Goal: Task Accomplishment & Management: Manage account settings

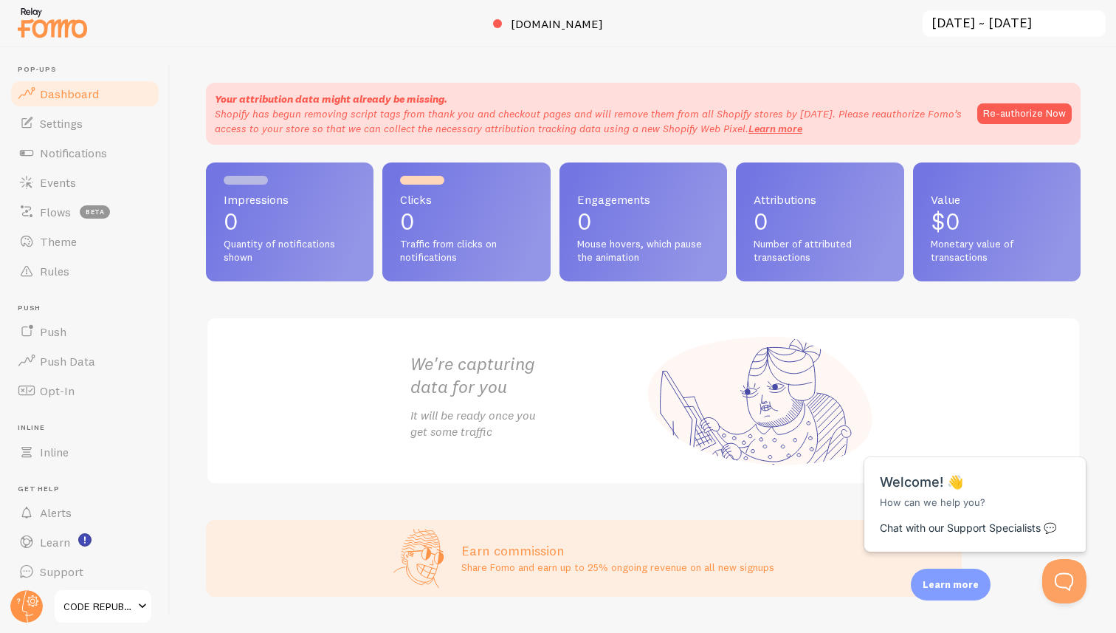
scroll to position [35, 0]
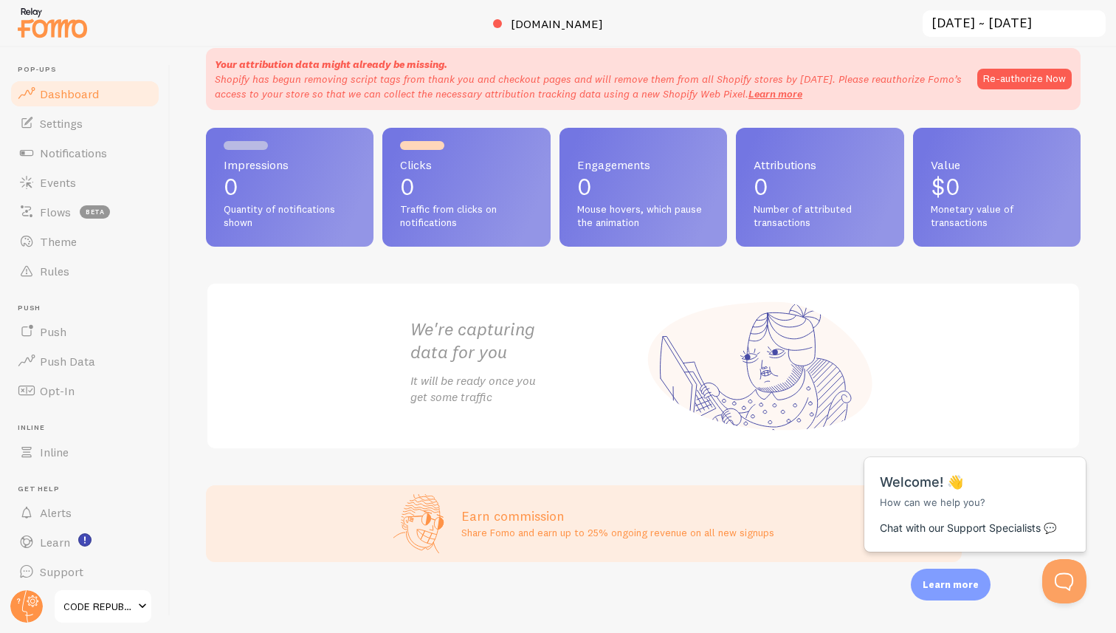
click at [57, 90] on span "Dashboard" at bounding box center [69, 93] width 59 height 15
click at [761, 18] on div at bounding box center [558, 23] width 1116 height 47
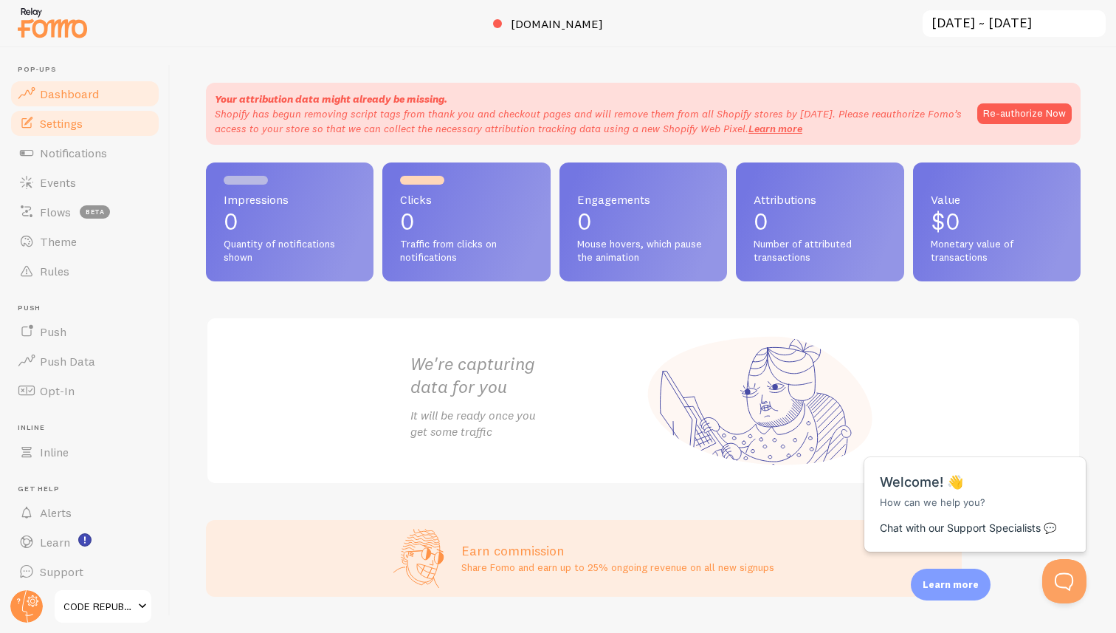
click at [57, 120] on span "Settings" at bounding box center [61, 123] width 43 height 15
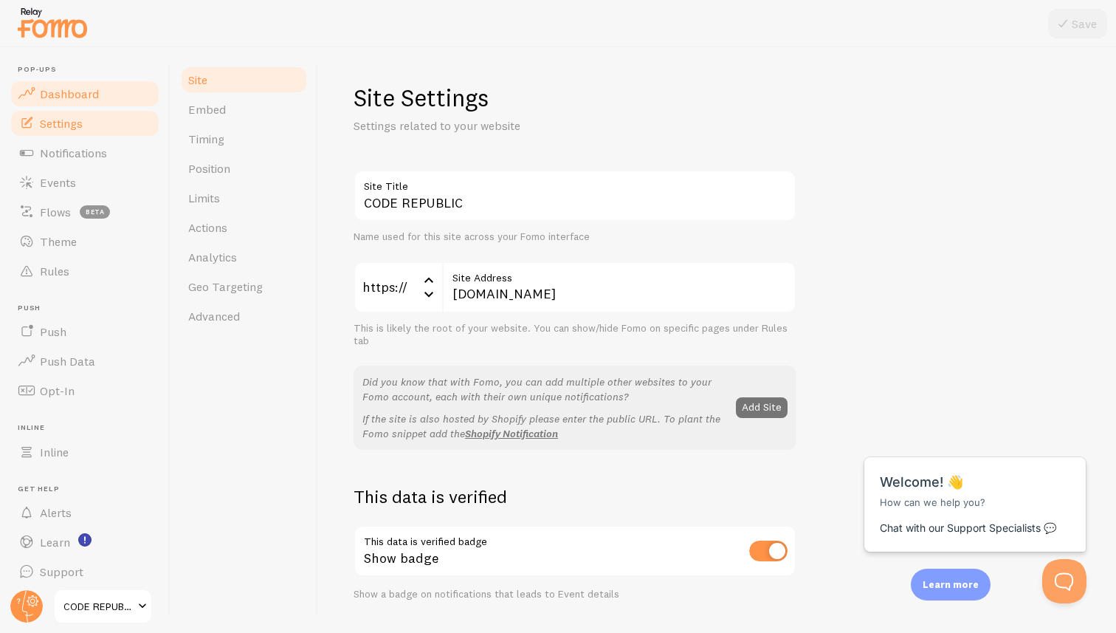
click at [70, 89] on span "Dashboard" at bounding box center [69, 93] width 59 height 15
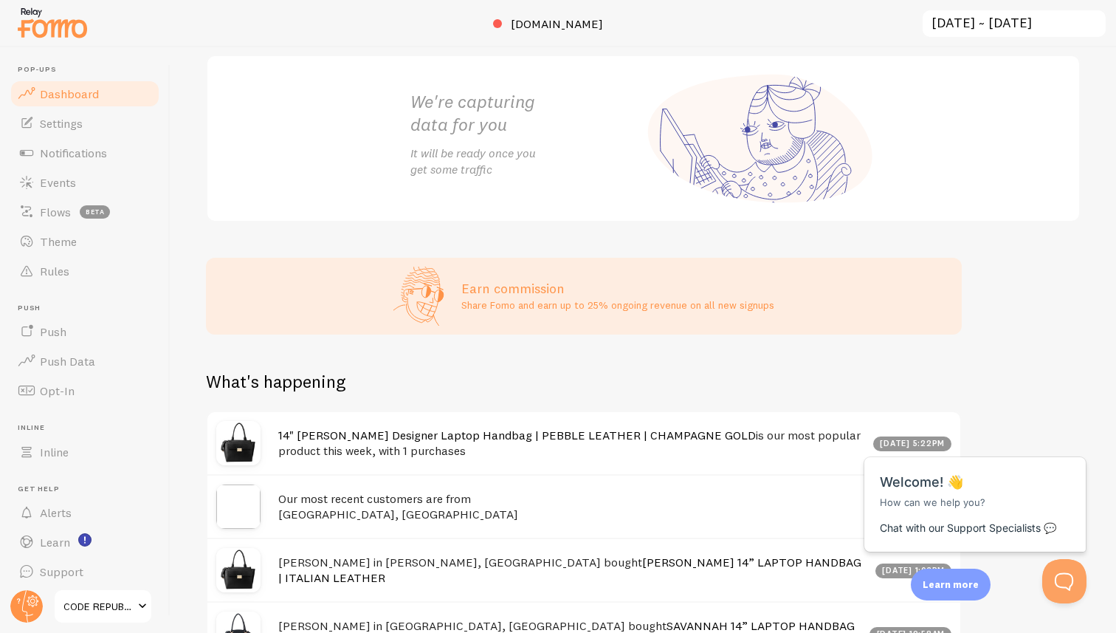
scroll to position [431, 0]
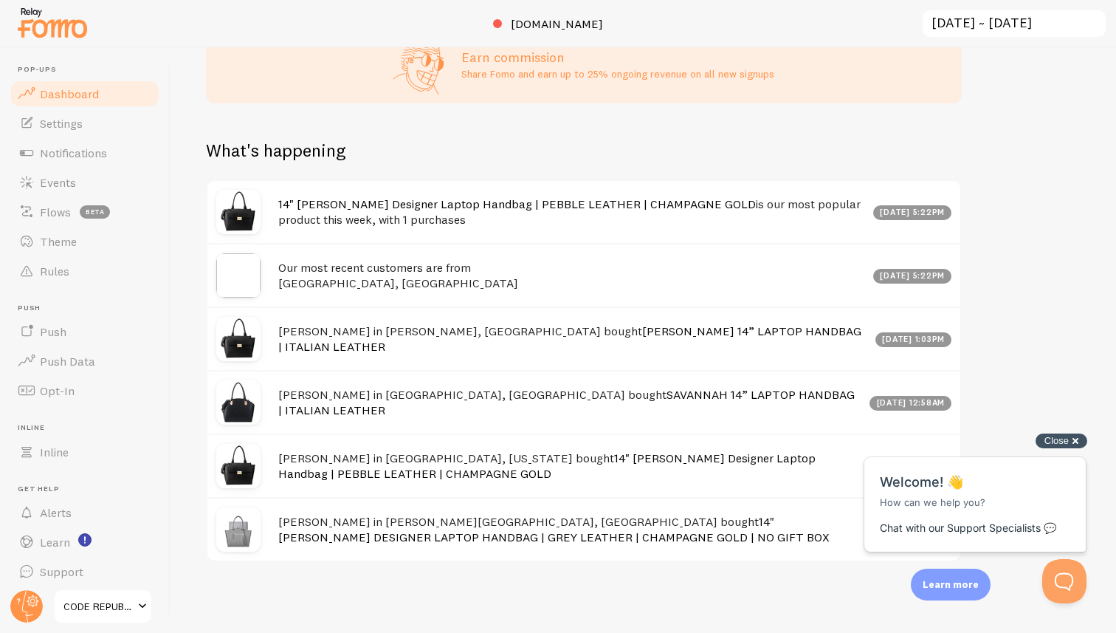
click at [1070, 442] on div "Close cross-small" at bounding box center [1062, 441] width 52 height 16
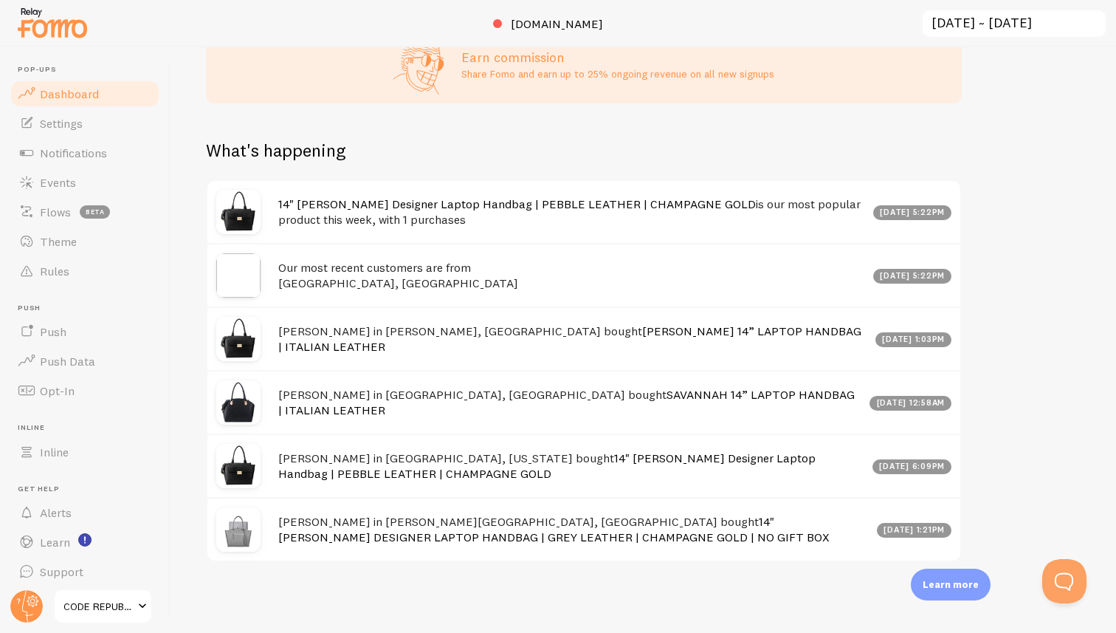
scroll to position [7, 0]
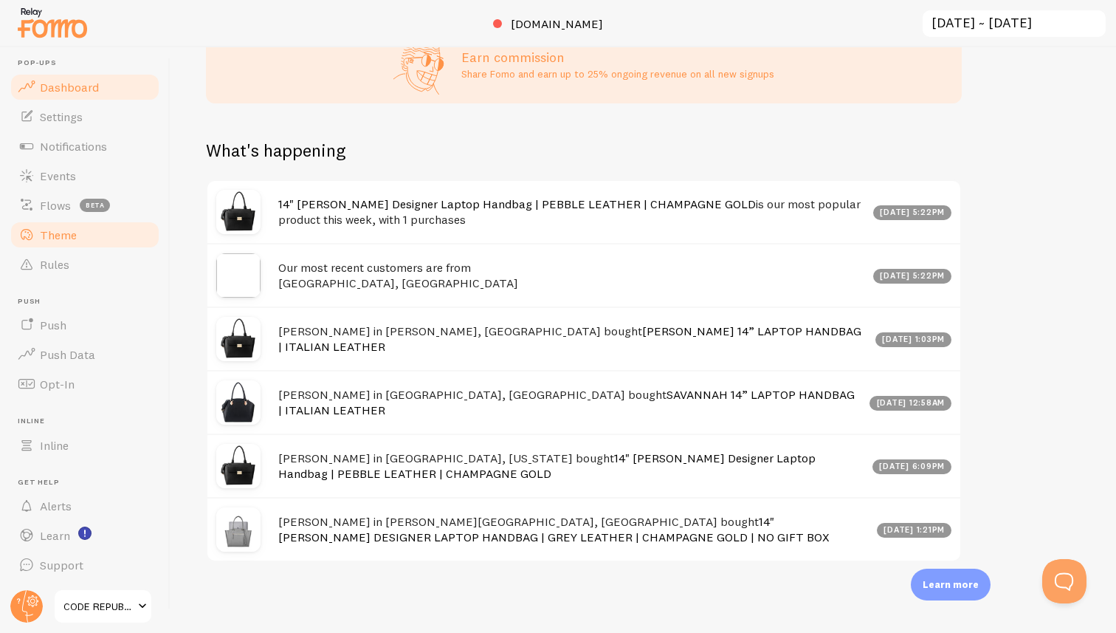
click at [68, 233] on span "Theme" at bounding box center [58, 234] width 37 height 15
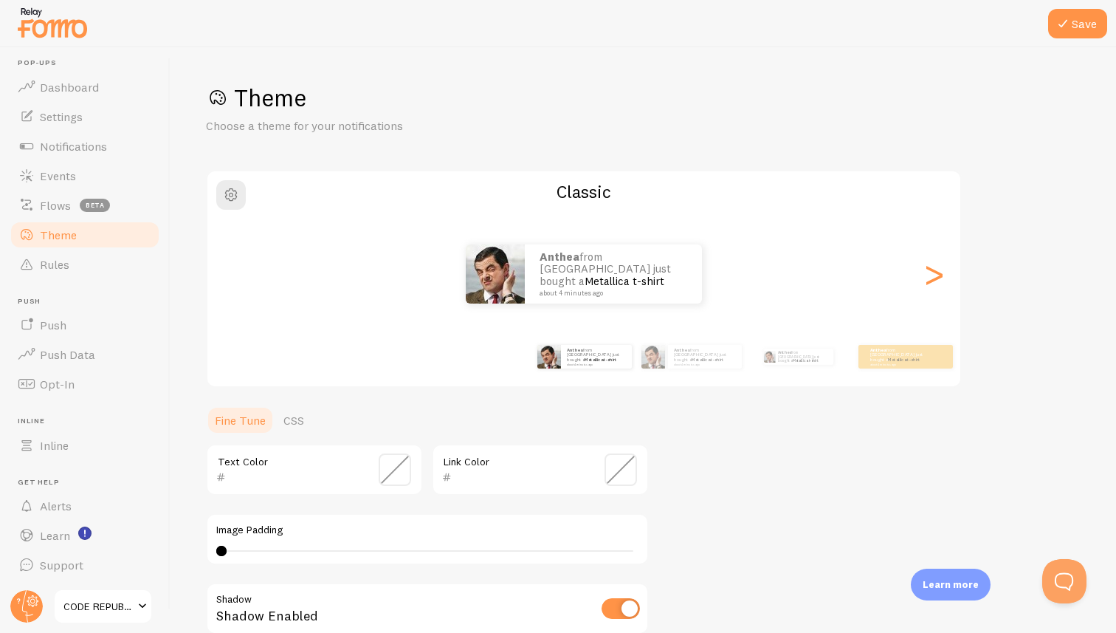
click at [399, 465] on span at bounding box center [395, 469] width 32 height 32
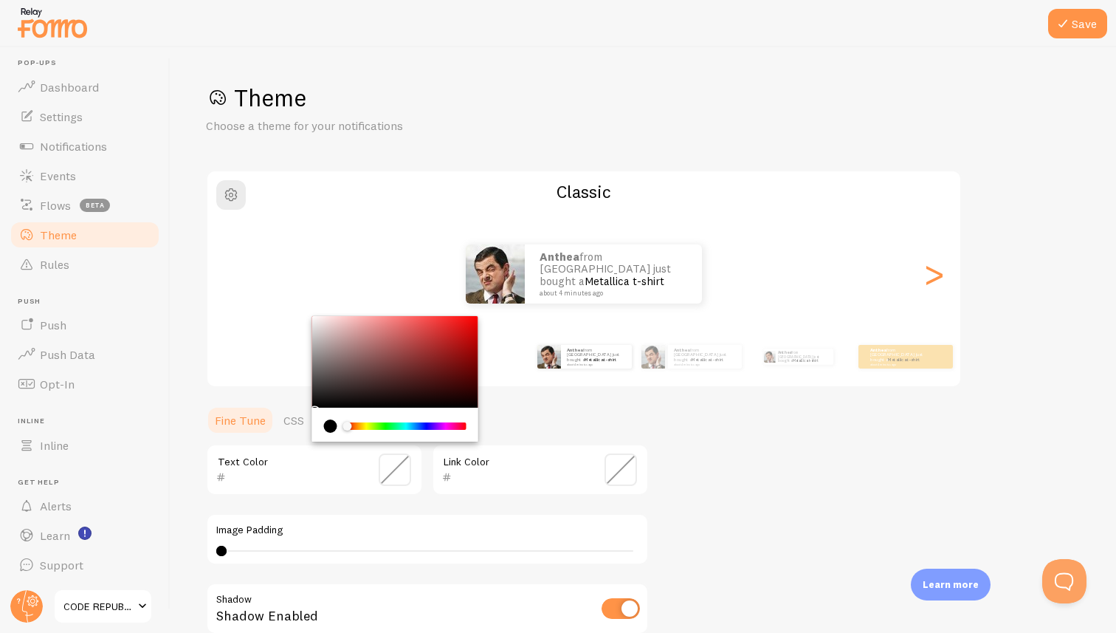
click at [767, 442] on div "Theme Choose a theme for your notifications Classic Anthea from [GEOGRAPHIC_DAT…" at bounding box center [643, 433] width 875 height 700
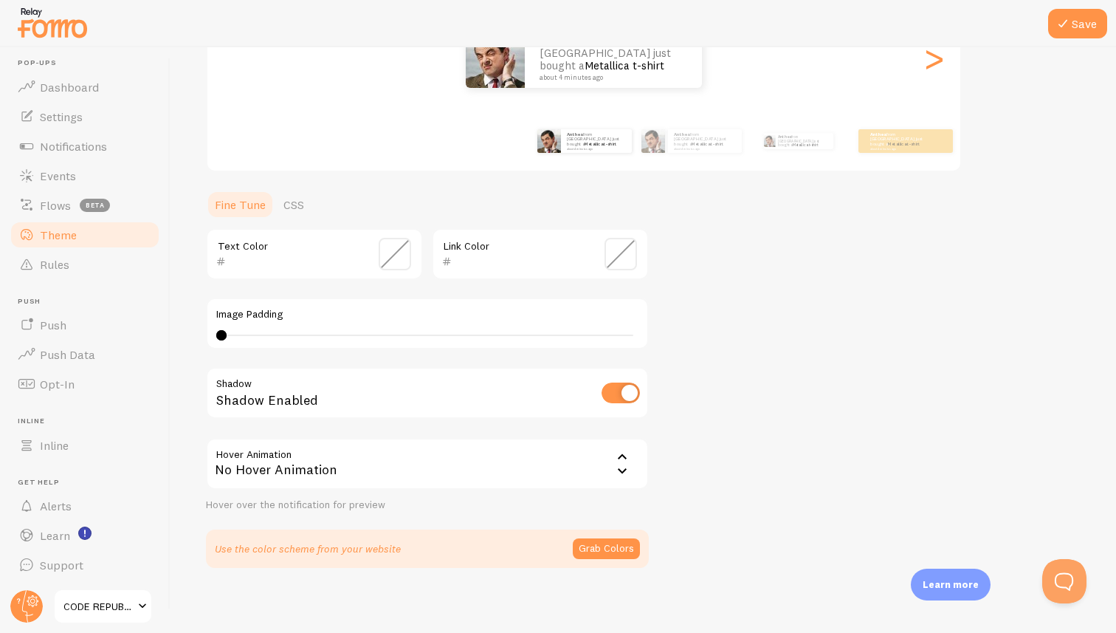
scroll to position [221, 0]
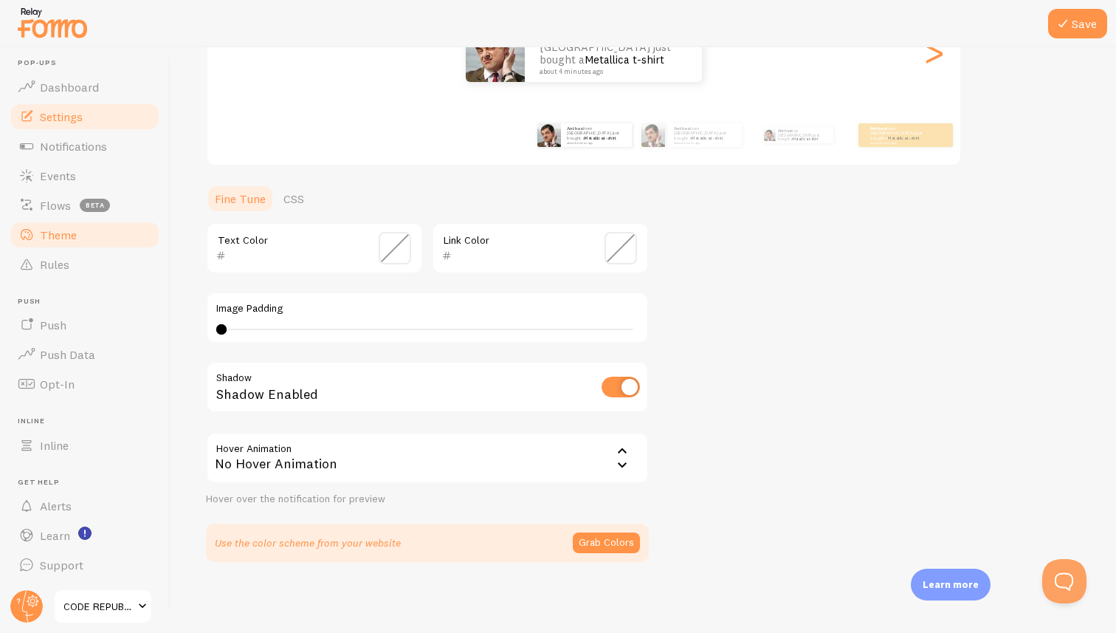
click at [64, 114] on span "Settings" at bounding box center [61, 116] width 43 height 15
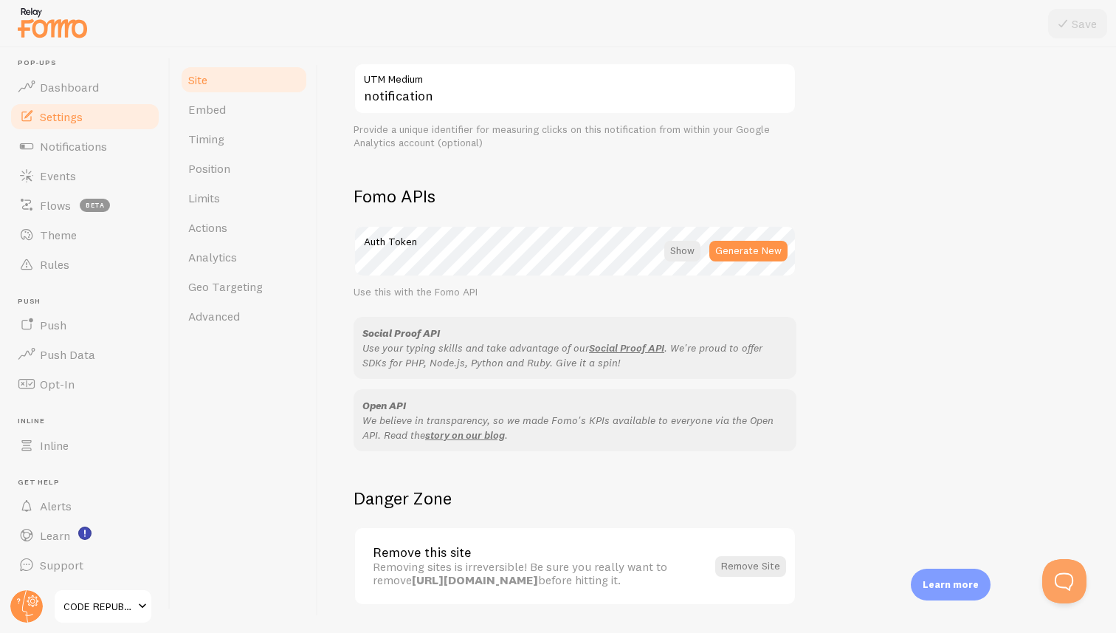
scroll to position [690, 0]
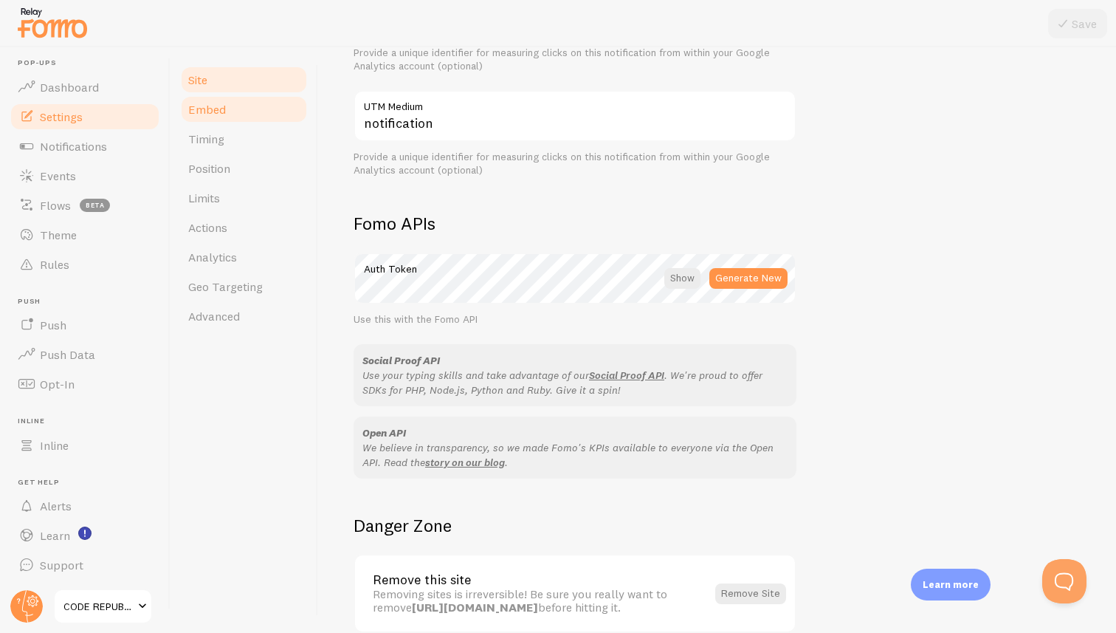
click at [207, 109] on span "Embed" at bounding box center [207, 109] width 38 height 15
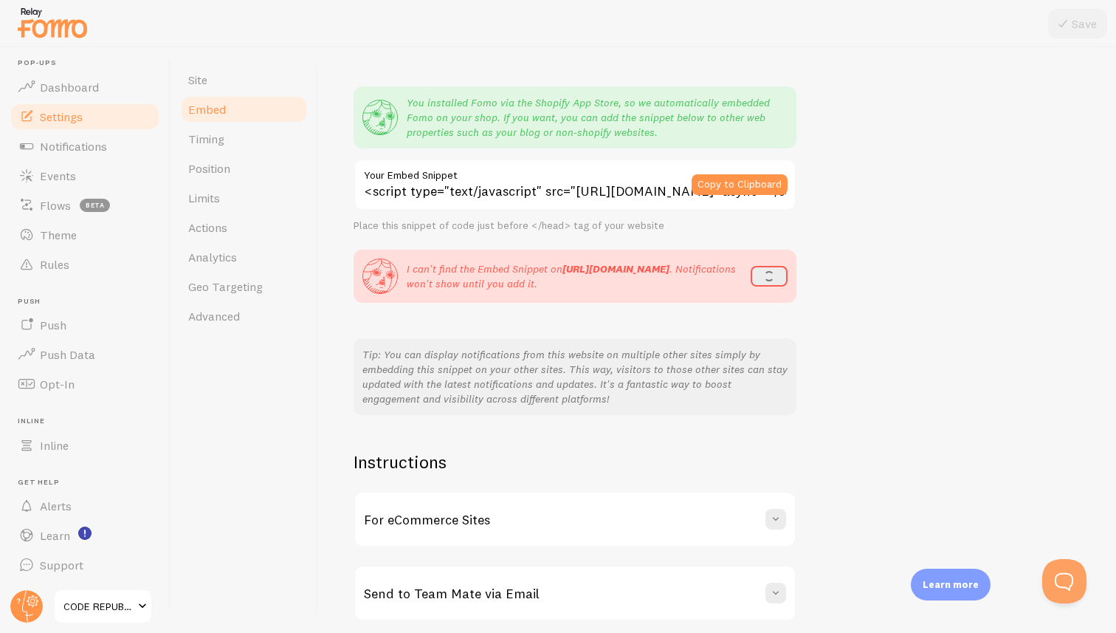
scroll to position [159, 0]
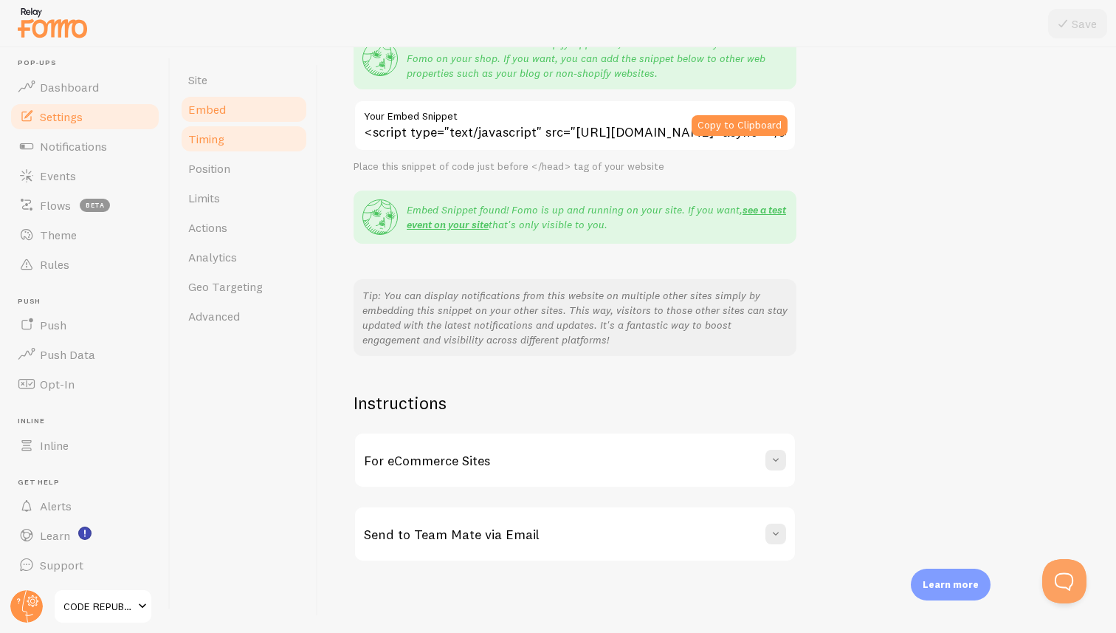
click at [210, 136] on span "Timing" at bounding box center [206, 138] width 36 height 15
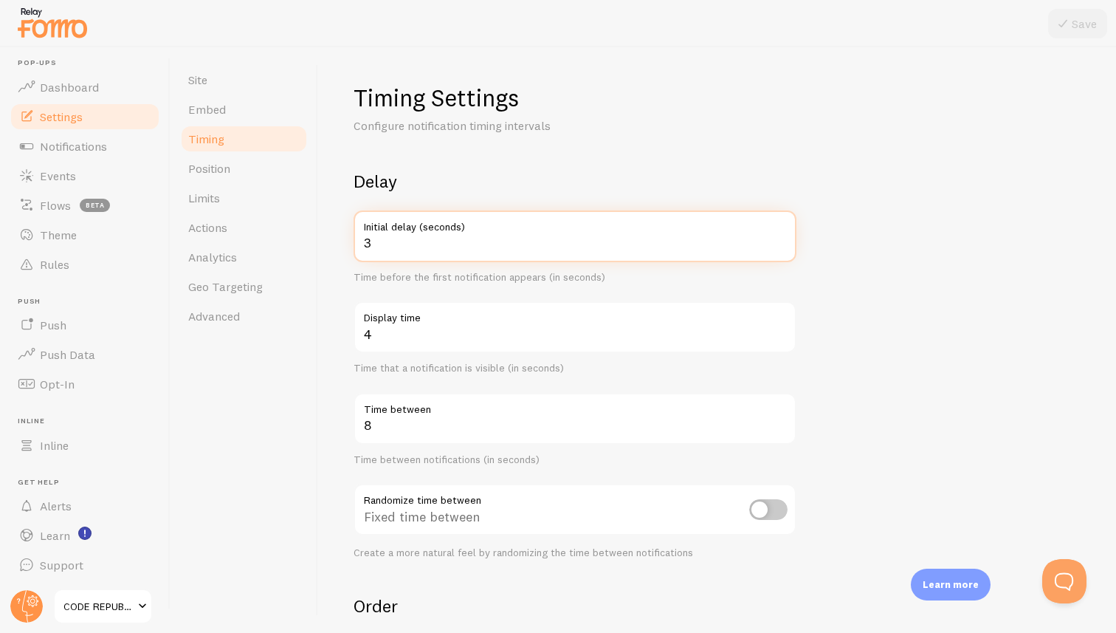
click at [425, 245] on input "3" at bounding box center [575, 236] width 443 height 52
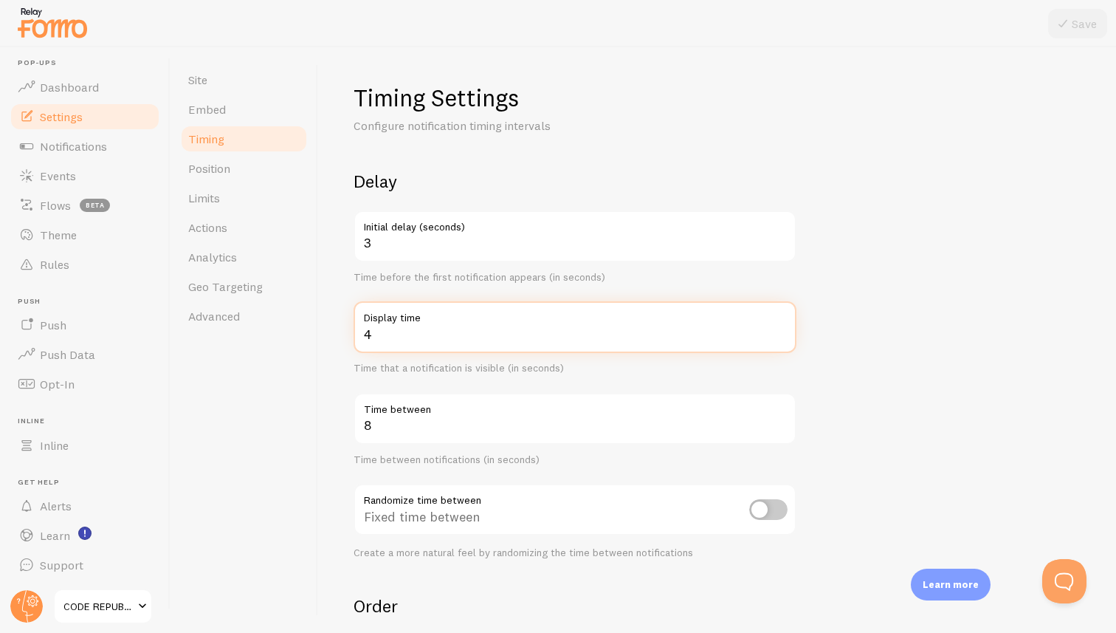
click at [407, 340] on input "4" at bounding box center [575, 327] width 443 height 52
type input "8"
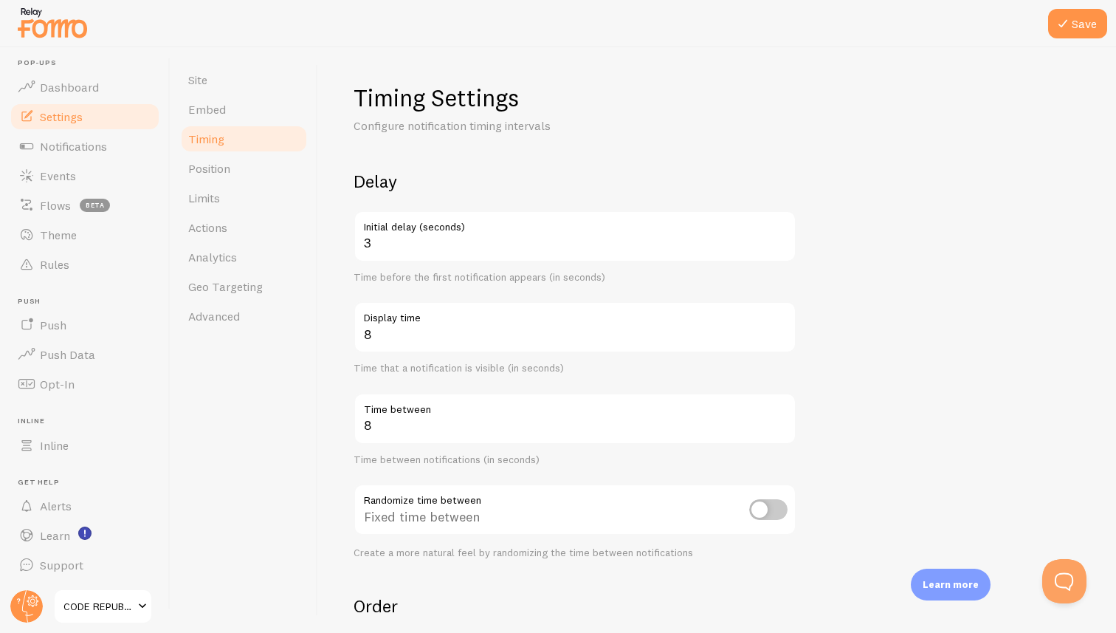
click at [335, 399] on div "Timing Settings Configure notification timing intervals Delay 3 Initial delay (…" at bounding box center [717, 339] width 798 height 585
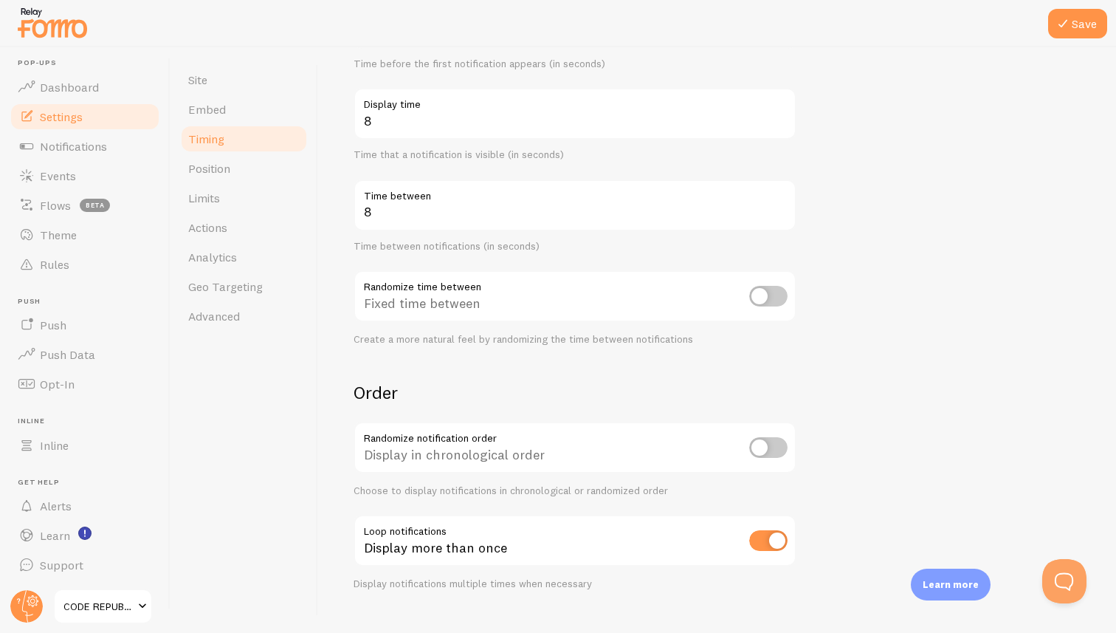
scroll to position [241, 0]
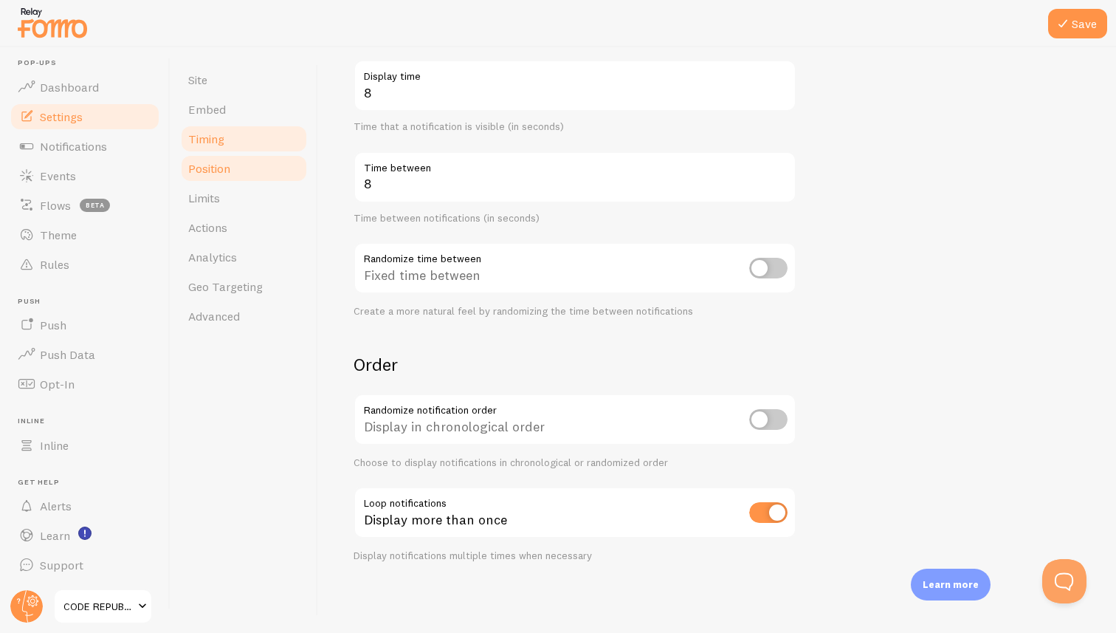
click at [214, 173] on span "Position" at bounding box center [209, 168] width 42 height 15
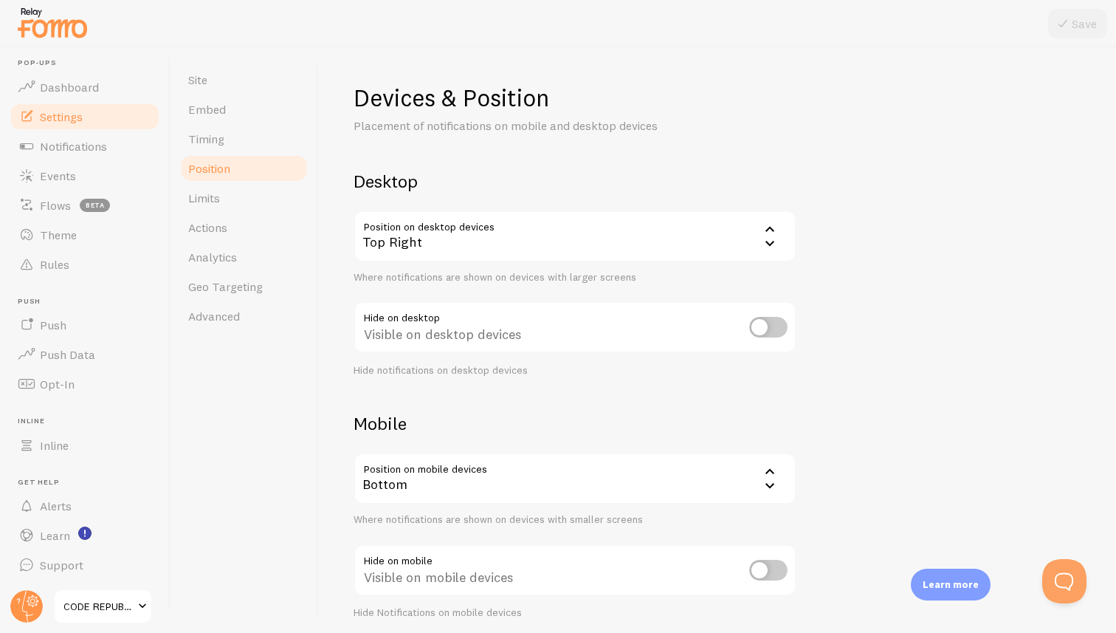
scroll to position [57, 0]
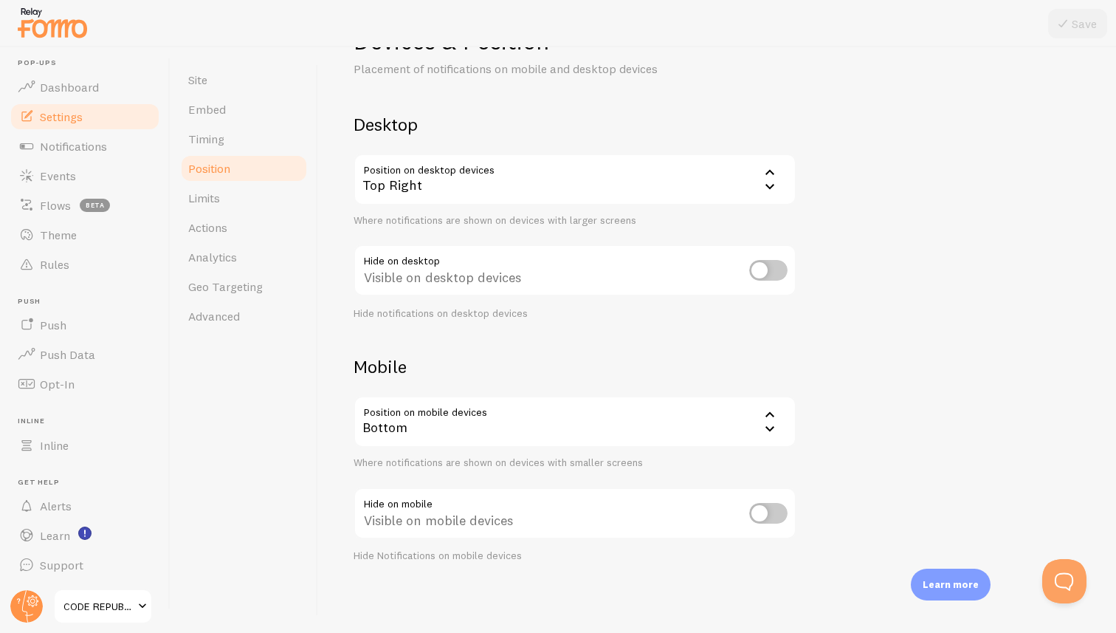
click at [773, 515] on input "checkbox" at bounding box center [768, 513] width 38 height 21
click at [757, 512] on input "checkbox" at bounding box center [768, 513] width 38 height 21
checkbox input "false"
click at [719, 416] on div "Bottom" at bounding box center [575, 422] width 443 height 52
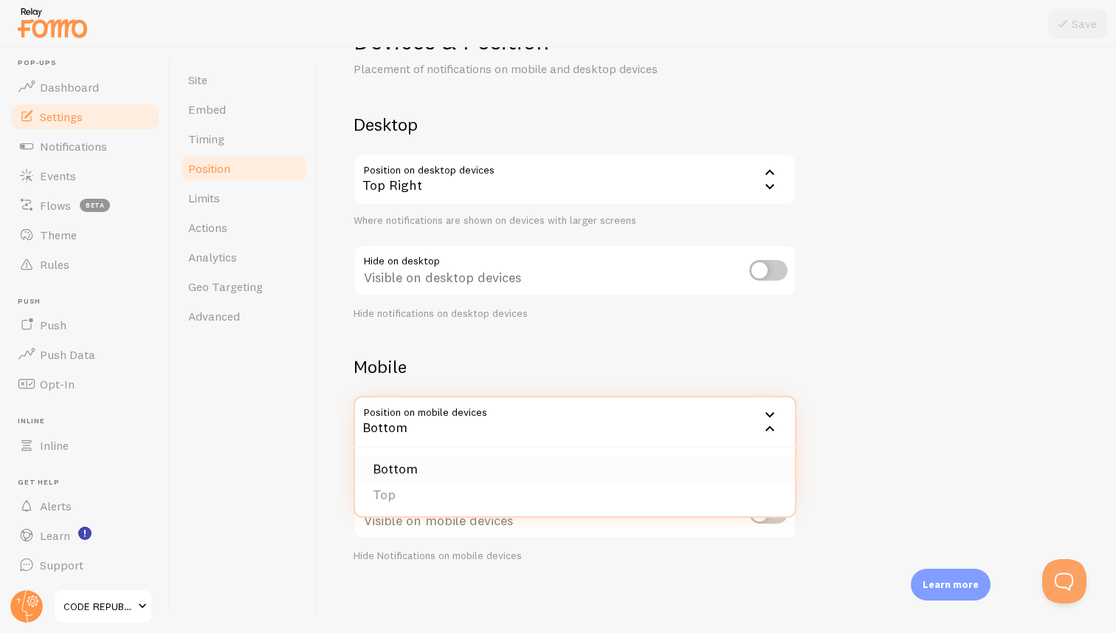
click at [537, 474] on li "Bottom" at bounding box center [575, 469] width 440 height 26
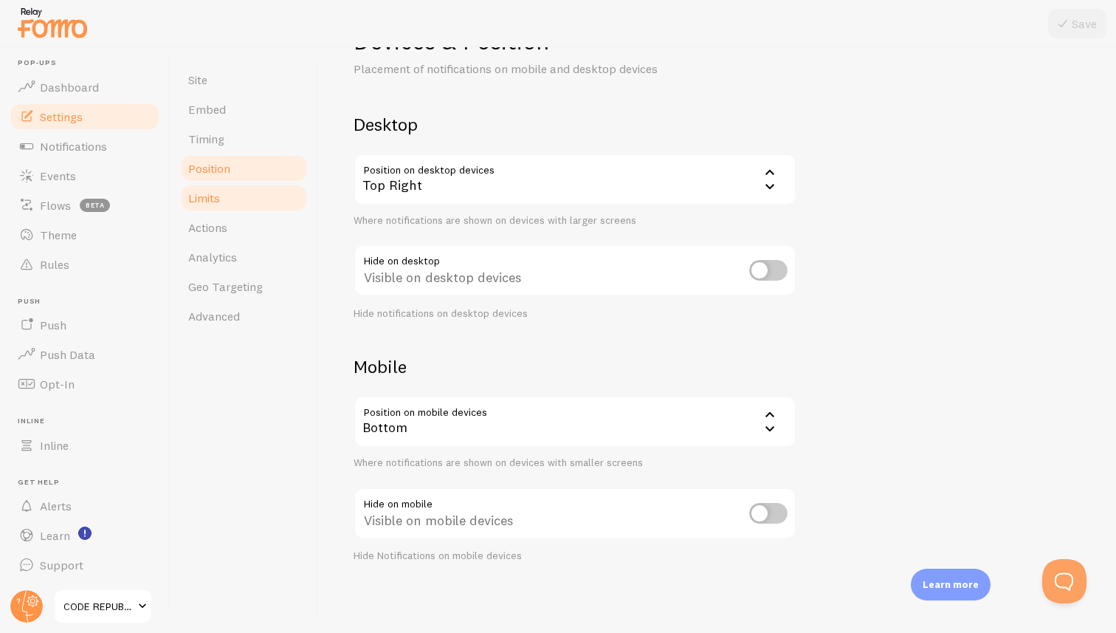
click at [227, 202] on link "Limits" at bounding box center [243, 198] width 129 height 30
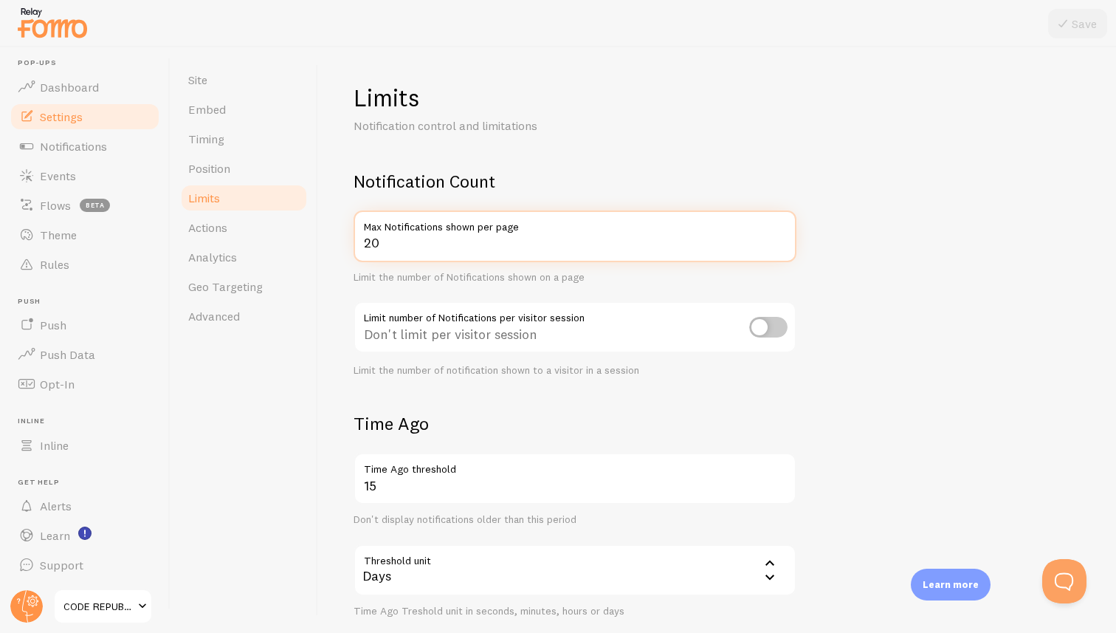
click at [521, 235] on input "20" at bounding box center [575, 236] width 443 height 52
click at [780, 244] on input "19" at bounding box center [575, 236] width 443 height 52
click at [780, 244] on input "18" at bounding box center [575, 236] width 443 height 52
click at [780, 244] on input "17" at bounding box center [575, 236] width 443 height 52
click at [780, 244] on input "16" at bounding box center [575, 236] width 443 height 52
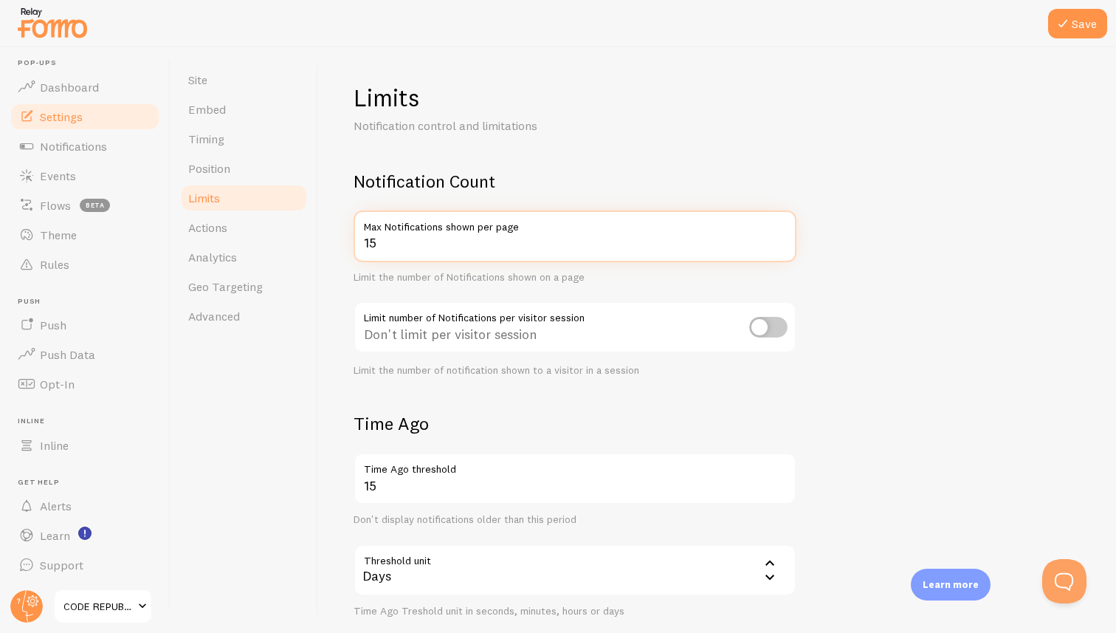
click at [780, 244] on input "15" at bounding box center [575, 236] width 443 height 52
click at [780, 244] on input "14" at bounding box center [575, 236] width 443 height 52
click at [780, 244] on input "13" at bounding box center [575, 236] width 443 height 52
click at [780, 244] on input "12" at bounding box center [575, 236] width 443 height 52
click at [780, 244] on input "11" at bounding box center [575, 236] width 443 height 52
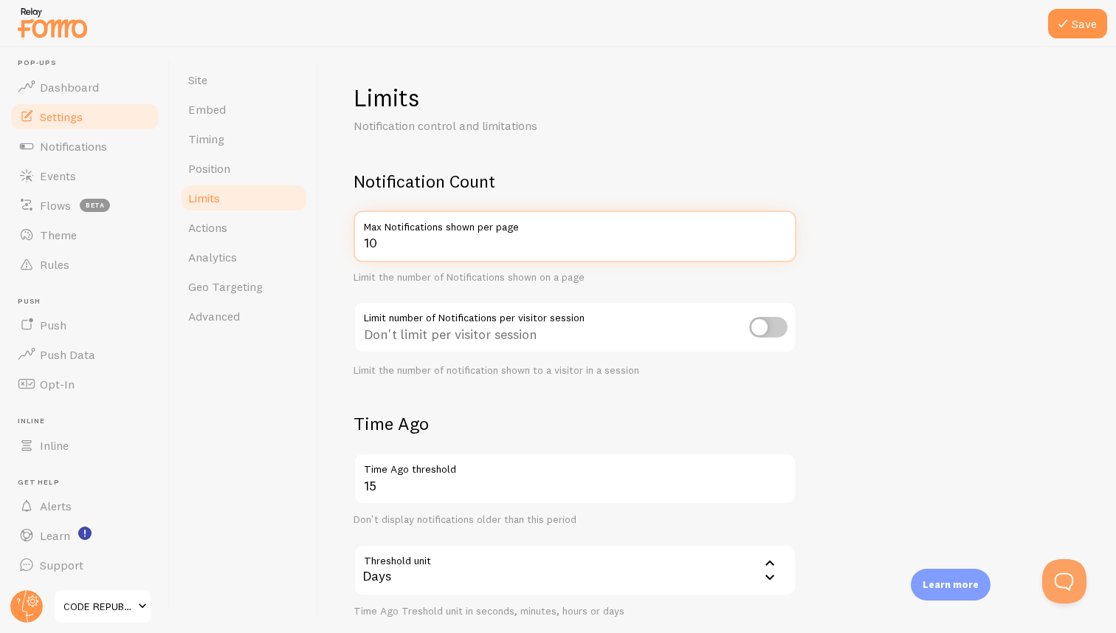
click at [780, 244] on input "10" at bounding box center [575, 236] width 443 height 52
click at [780, 244] on input "9" at bounding box center [575, 236] width 443 height 52
click at [780, 244] on input "8" at bounding box center [575, 236] width 443 height 52
click at [780, 244] on input "7" at bounding box center [575, 236] width 443 height 52
click at [780, 244] on input "6" at bounding box center [575, 236] width 443 height 52
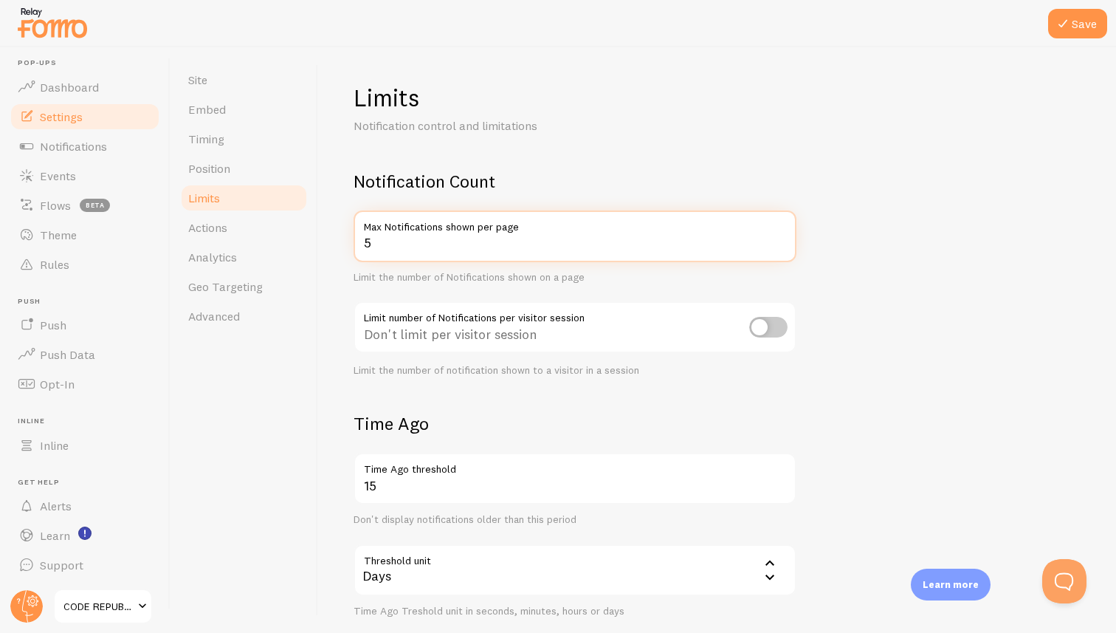
click at [780, 244] on input "5" at bounding box center [575, 236] width 443 height 52
click at [780, 244] on input "4" at bounding box center [575, 236] width 443 height 52
type input "3"
click at [780, 244] on input "3" at bounding box center [575, 236] width 443 height 52
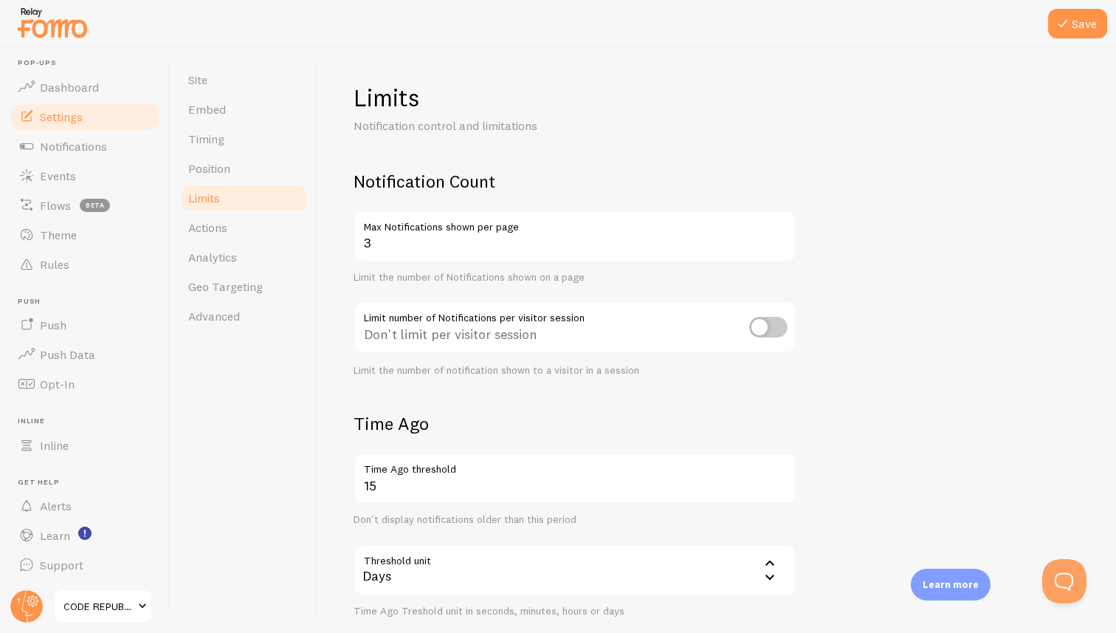
click at [943, 289] on form "Notification Count 3 Max Notifications shown per page Limit the number of Notif…" at bounding box center [717, 514] width 727 height 688
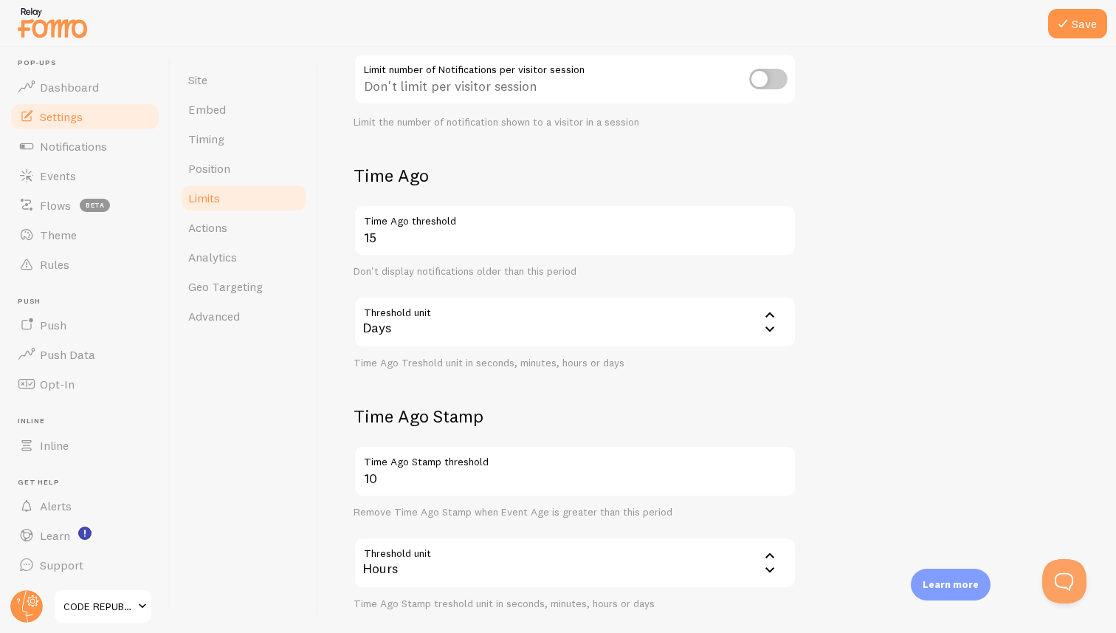
scroll to position [249, 0]
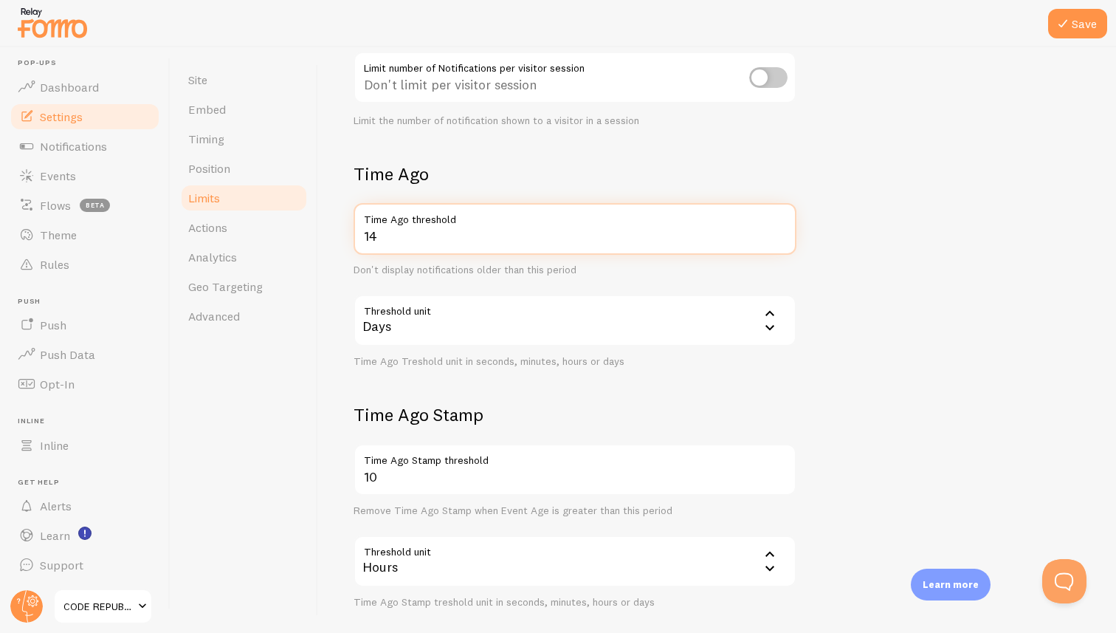
click at [782, 238] on input "14" at bounding box center [575, 229] width 443 height 52
click at [782, 238] on input "13" at bounding box center [575, 229] width 443 height 52
click at [780, 231] on input "14" at bounding box center [575, 229] width 443 height 52
click at [780, 231] on input "15" at bounding box center [575, 229] width 443 height 52
click at [780, 231] on input "16" at bounding box center [575, 229] width 443 height 52
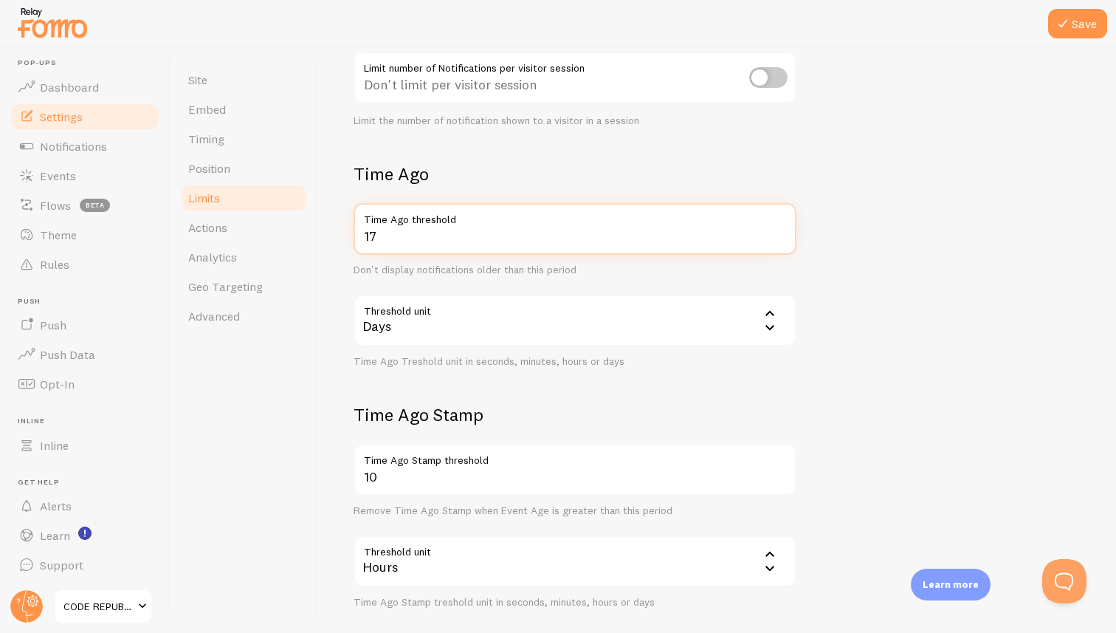
click at [780, 231] on input "17" at bounding box center [575, 229] width 443 height 52
click at [780, 231] on input "18" at bounding box center [575, 229] width 443 height 52
click at [780, 231] on input "19" at bounding box center [575, 229] width 443 height 52
click at [780, 231] on input "20" at bounding box center [575, 229] width 443 height 52
click at [780, 231] on input "21" at bounding box center [575, 229] width 443 height 52
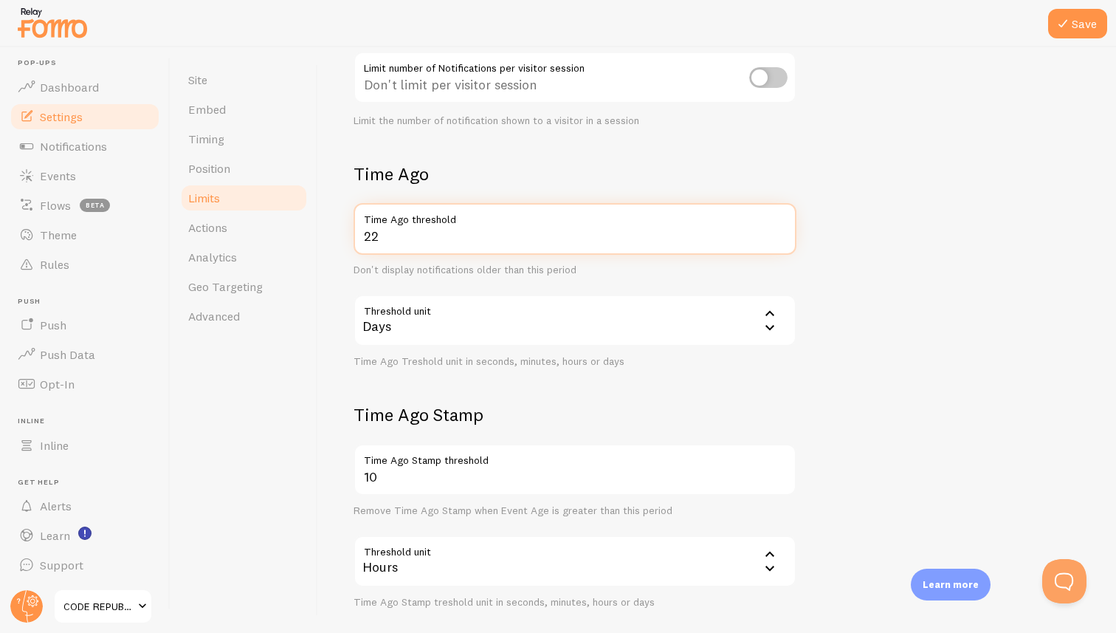
click at [780, 231] on input "22" at bounding box center [575, 229] width 443 height 52
click at [780, 231] on input "23" at bounding box center [575, 229] width 443 height 52
click at [780, 231] on input "24" at bounding box center [575, 229] width 443 height 52
click at [780, 231] on input "25" at bounding box center [575, 229] width 443 height 52
click at [780, 231] on input "26" at bounding box center [575, 229] width 443 height 52
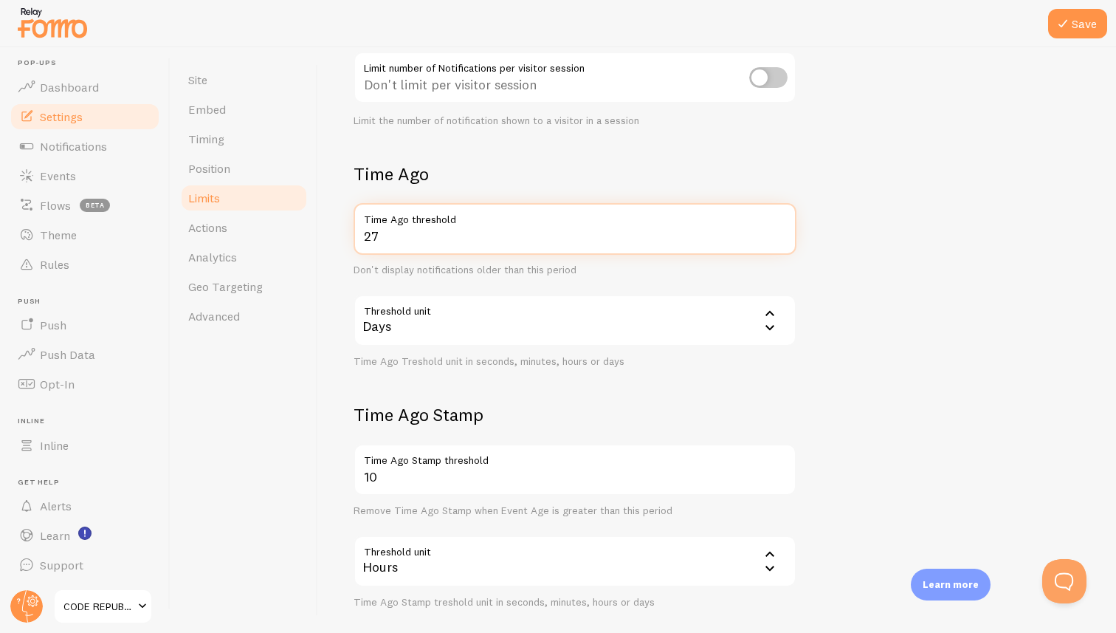
click at [780, 231] on input "27" at bounding box center [575, 229] width 443 height 52
click at [780, 231] on input "28" at bounding box center [575, 229] width 443 height 52
click at [780, 231] on input "29" at bounding box center [575, 229] width 443 height 52
click at [780, 231] on input "30" at bounding box center [575, 229] width 443 height 52
click at [780, 231] on input "31" at bounding box center [575, 229] width 443 height 52
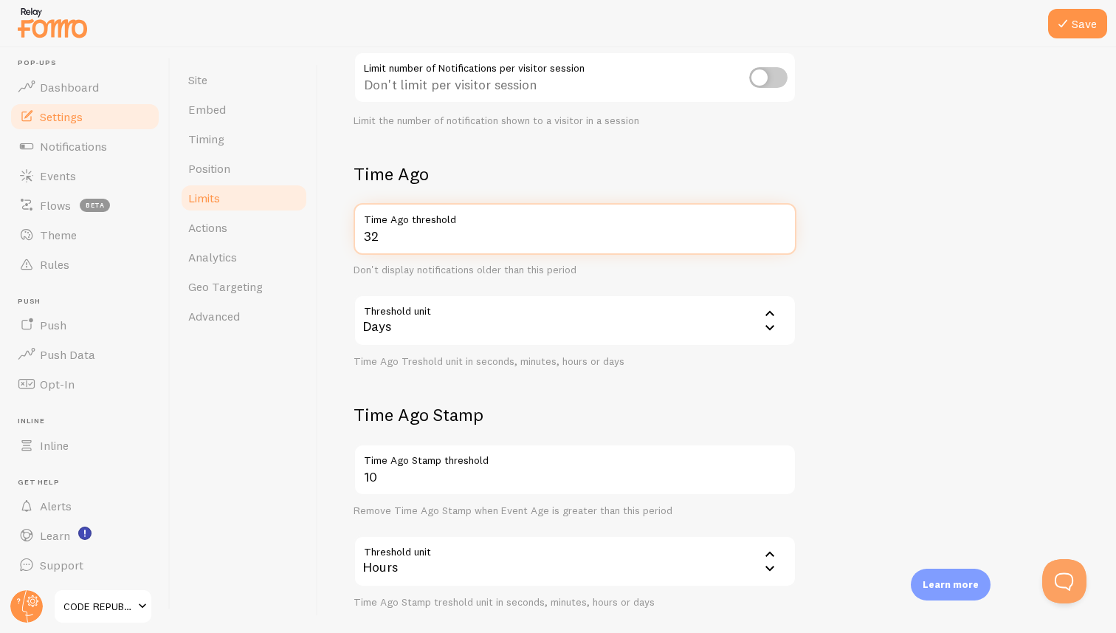
click at [780, 231] on input "32" at bounding box center [575, 229] width 443 height 52
click at [780, 231] on input "33" at bounding box center [575, 229] width 443 height 52
click at [780, 231] on input "34" at bounding box center [575, 229] width 443 height 52
type input "35"
click at [780, 231] on input "35" at bounding box center [575, 229] width 443 height 52
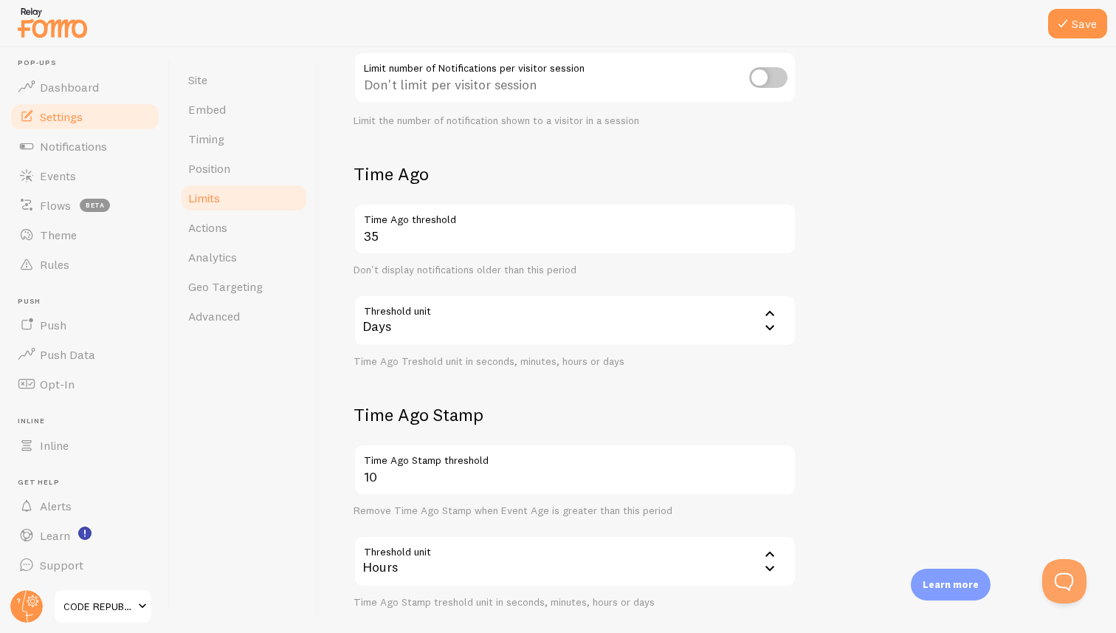
click at [774, 311] on icon at bounding box center [770, 313] width 18 height 18
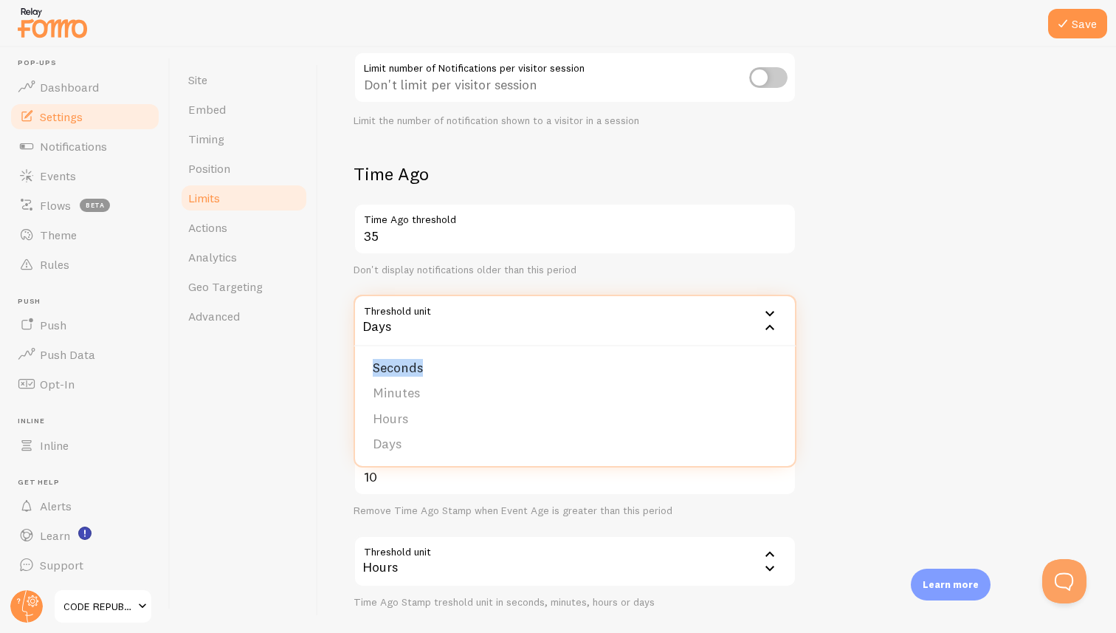
click at [774, 311] on icon at bounding box center [770, 313] width 18 height 18
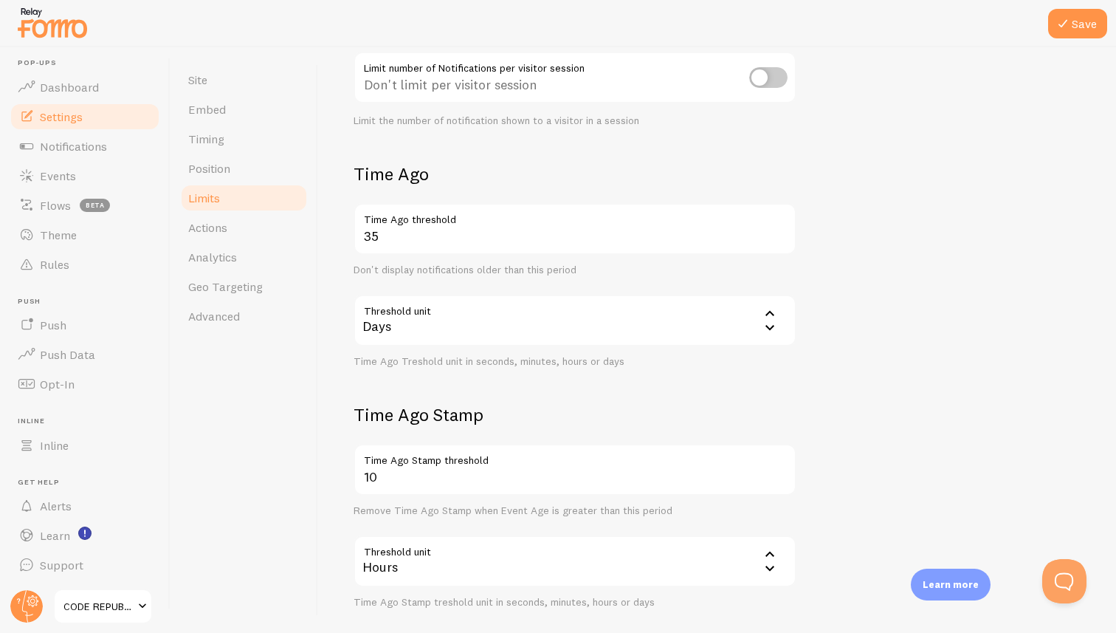
click at [774, 311] on icon at bounding box center [770, 313] width 18 height 18
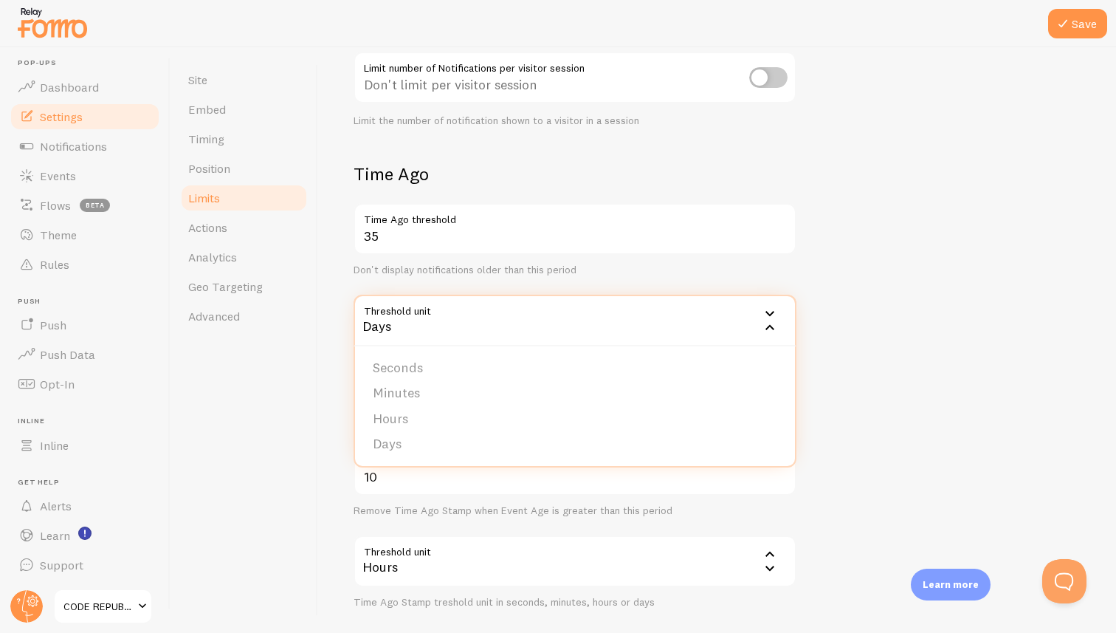
click at [583, 322] on div "Days" at bounding box center [575, 321] width 443 height 52
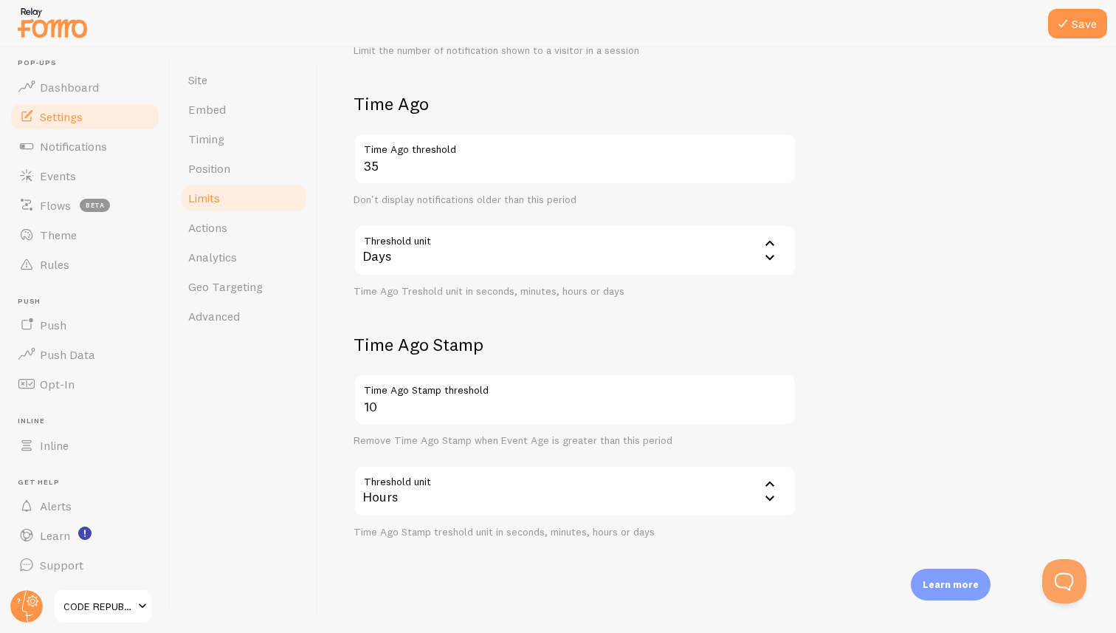
scroll to position [324, 0]
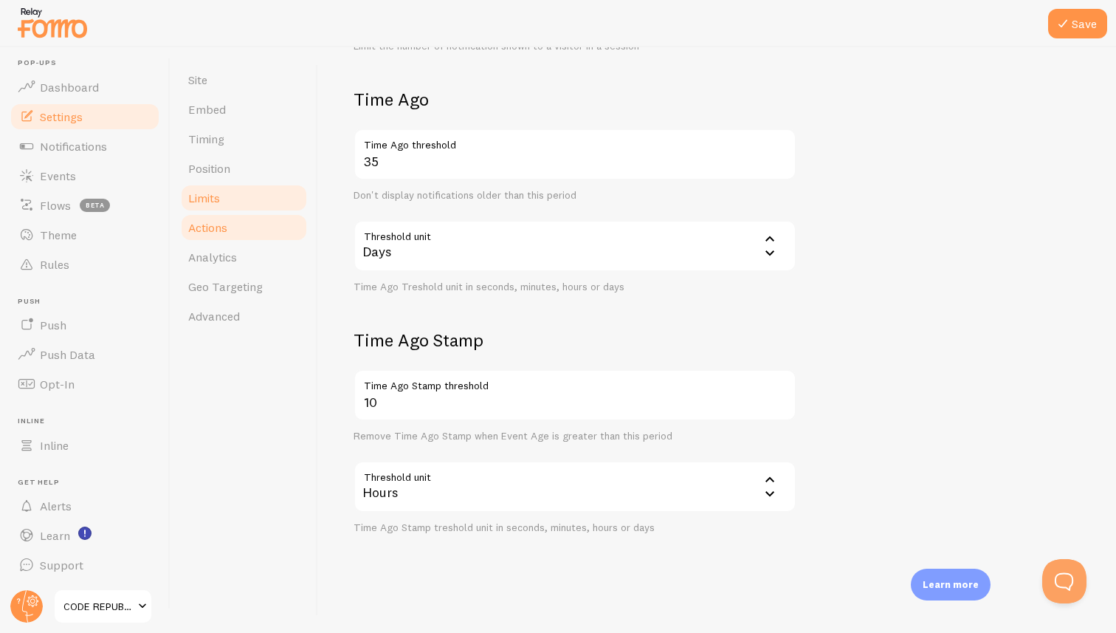
click at [213, 231] on span "Actions" at bounding box center [207, 227] width 39 height 15
click at [1075, 27] on button "Save" at bounding box center [1077, 24] width 59 height 30
click at [208, 230] on span "Actions" at bounding box center [207, 227] width 39 height 15
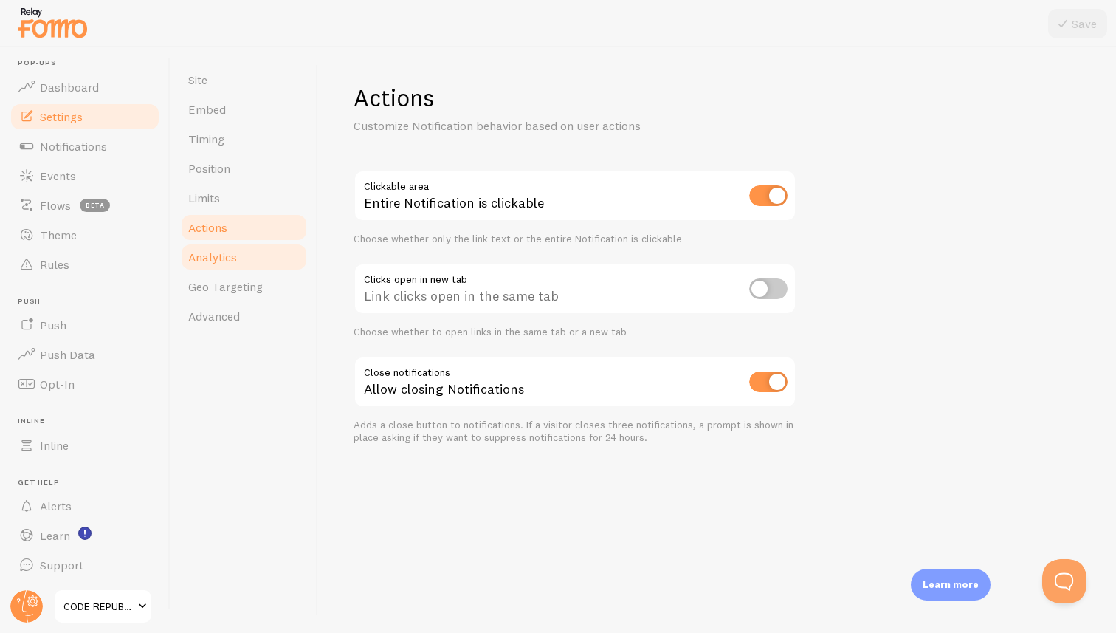
click at [213, 252] on span "Analytics" at bounding box center [212, 256] width 49 height 15
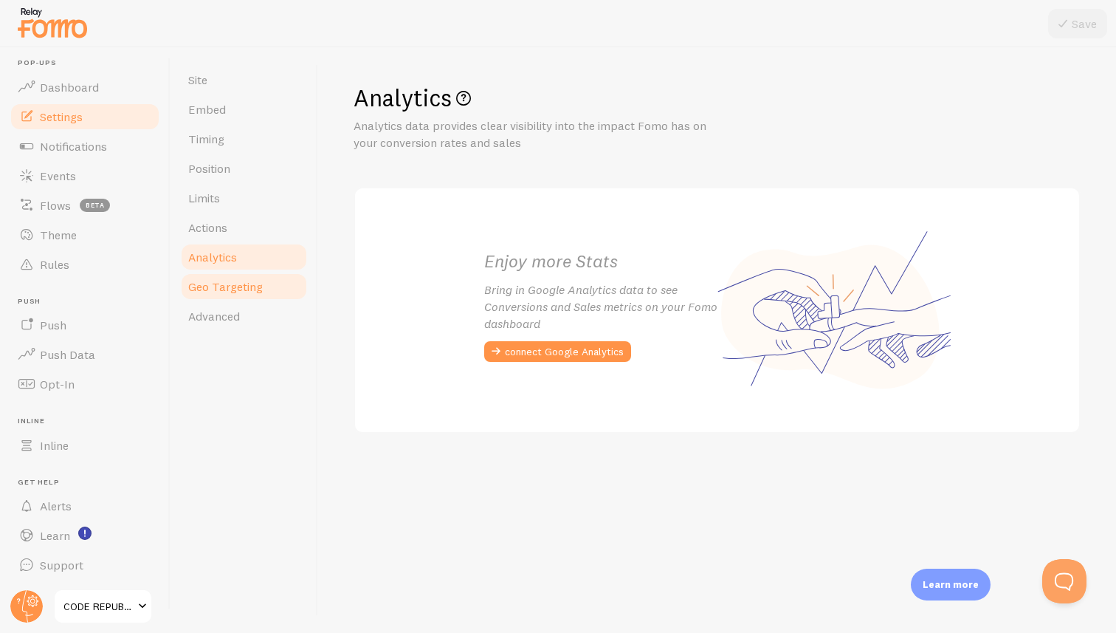
click at [224, 286] on span "Geo Targeting" at bounding box center [225, 286] width 75 height 15
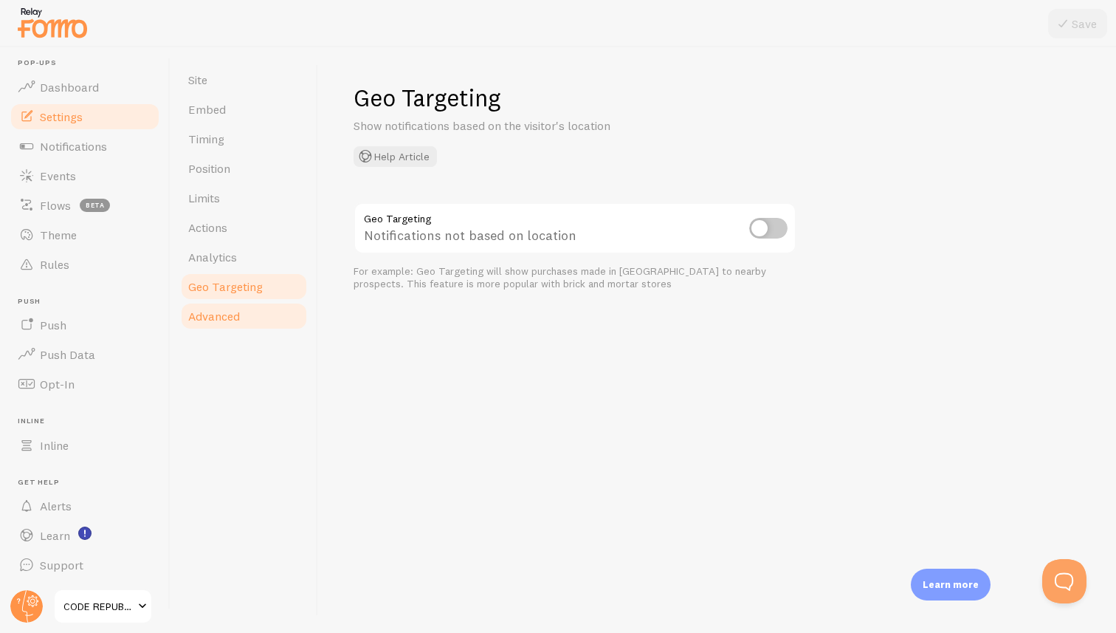
click at [220, 319] on span "Advanced" at bounding box center [214, 316] width 52 height 15
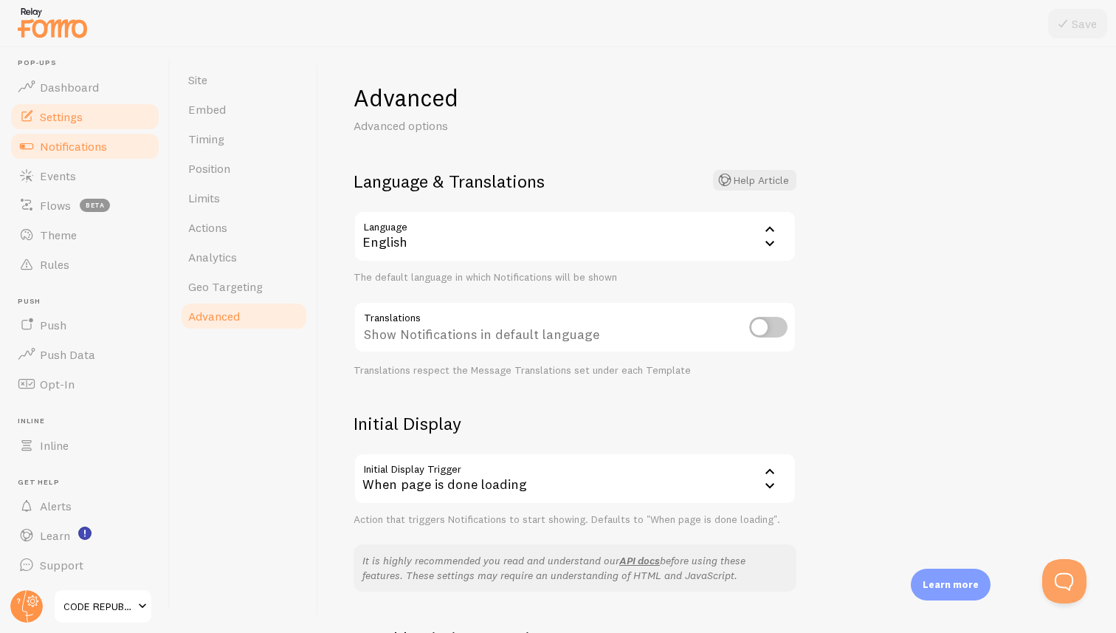
click at [73, 147] on span "Notifications" at bounding box center [73, 146] width 67 height 15
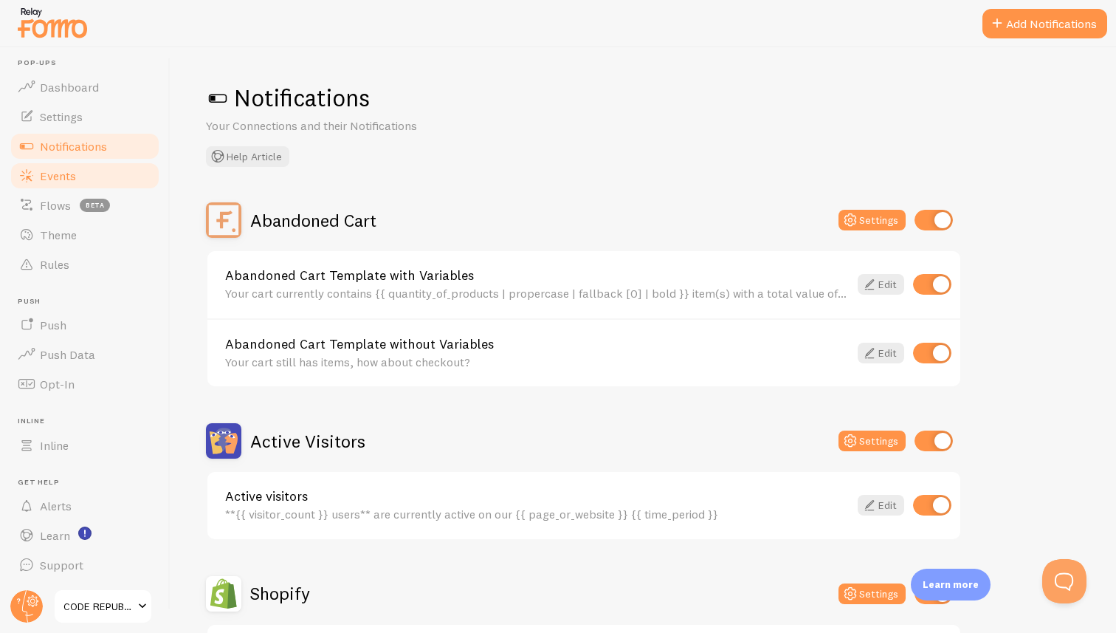
click at [55, 175] on span "Events" at bounding box center [58, 175] width 36 height 15
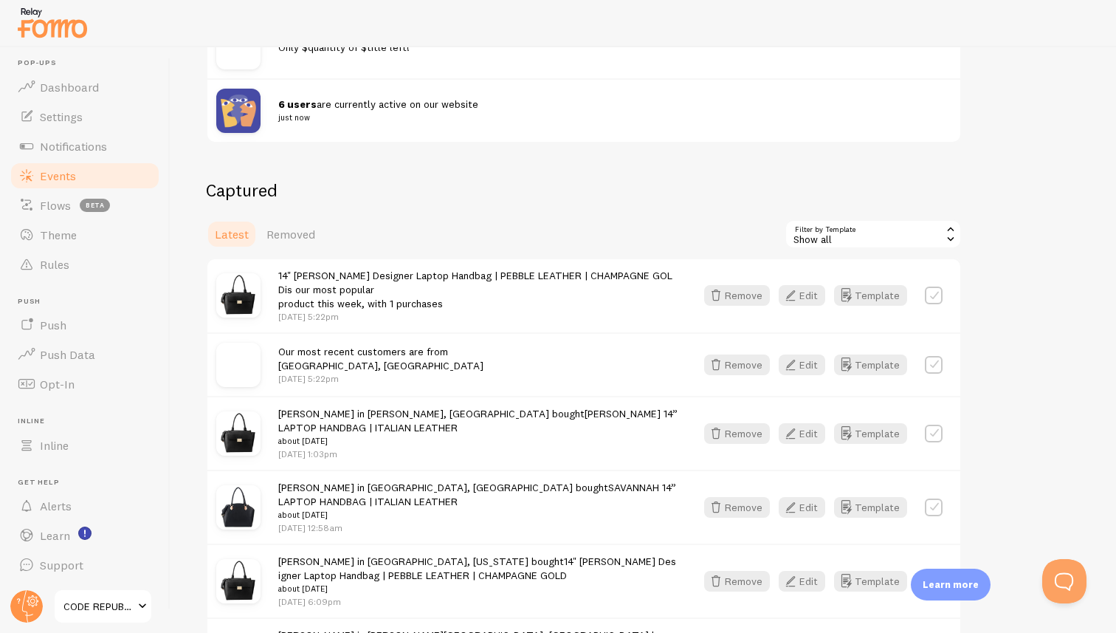
scroll to position [253, 0]
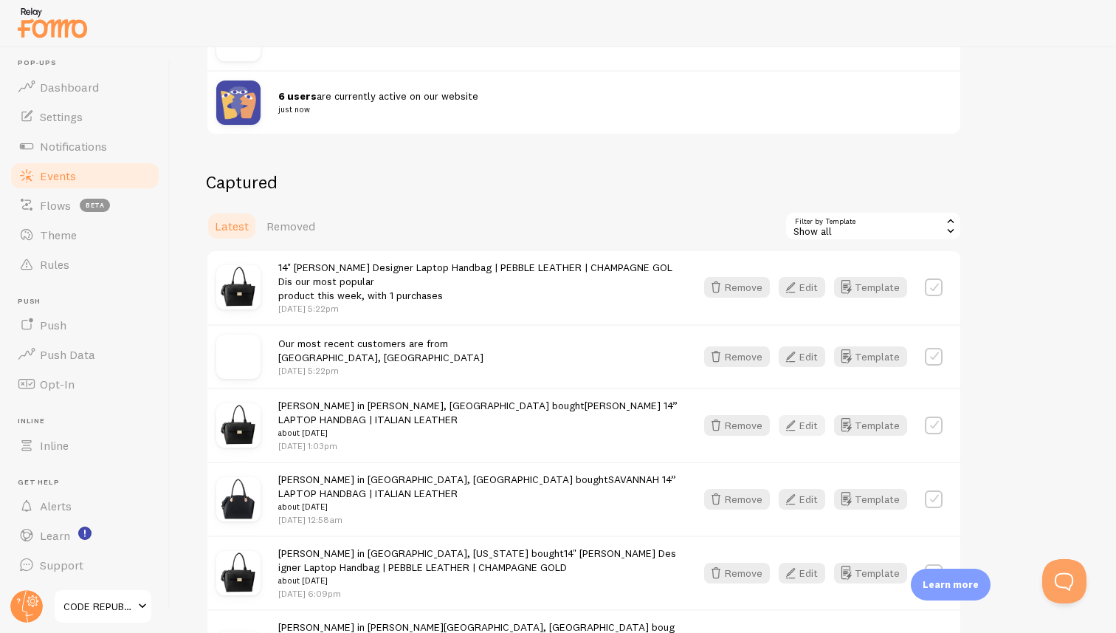
click at [808, 427] on button "Edit" at bounding box center [802, 425] width 47 height 21
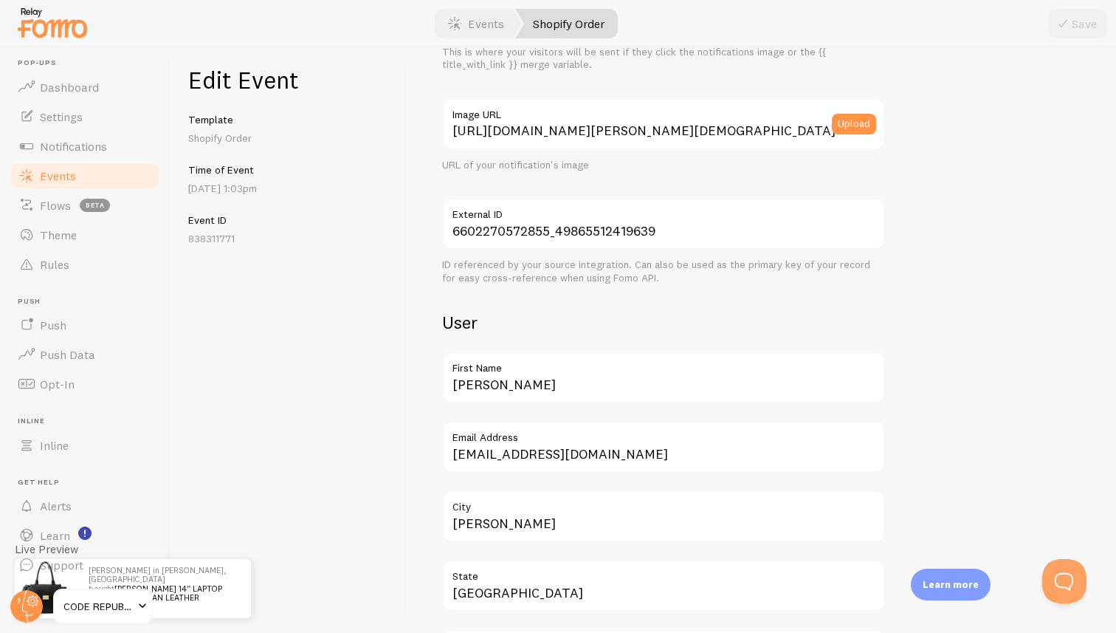
scroll to position [253, 0]
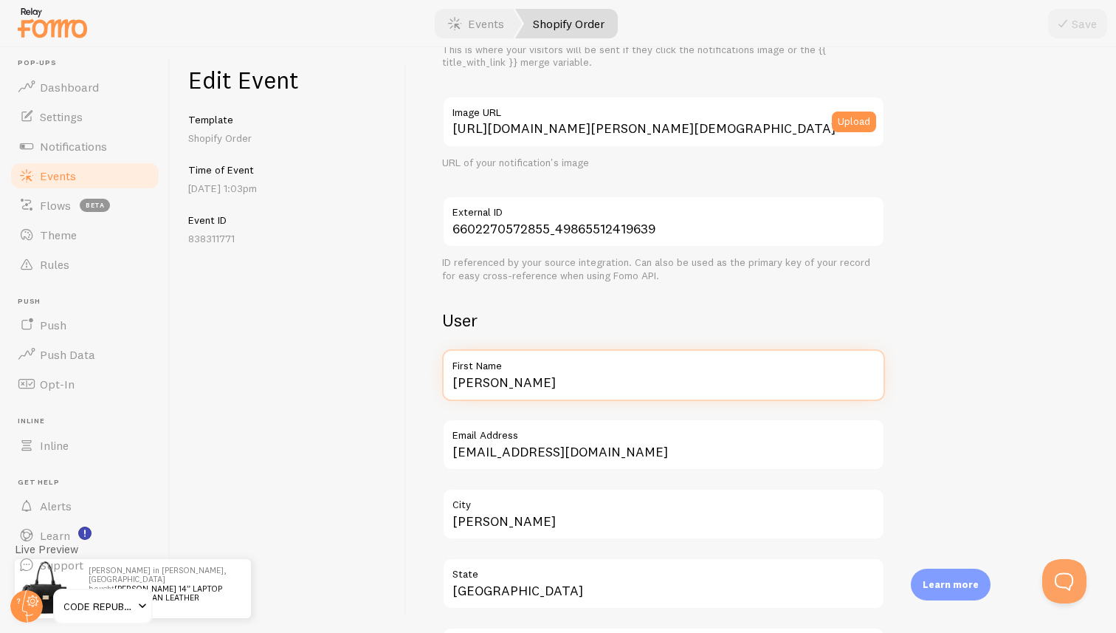
click at [548, 382] on input "[PERSON_NAME]" at bounding box center [663, 375] width 443 height 52
type input "N"
type input "Someone"
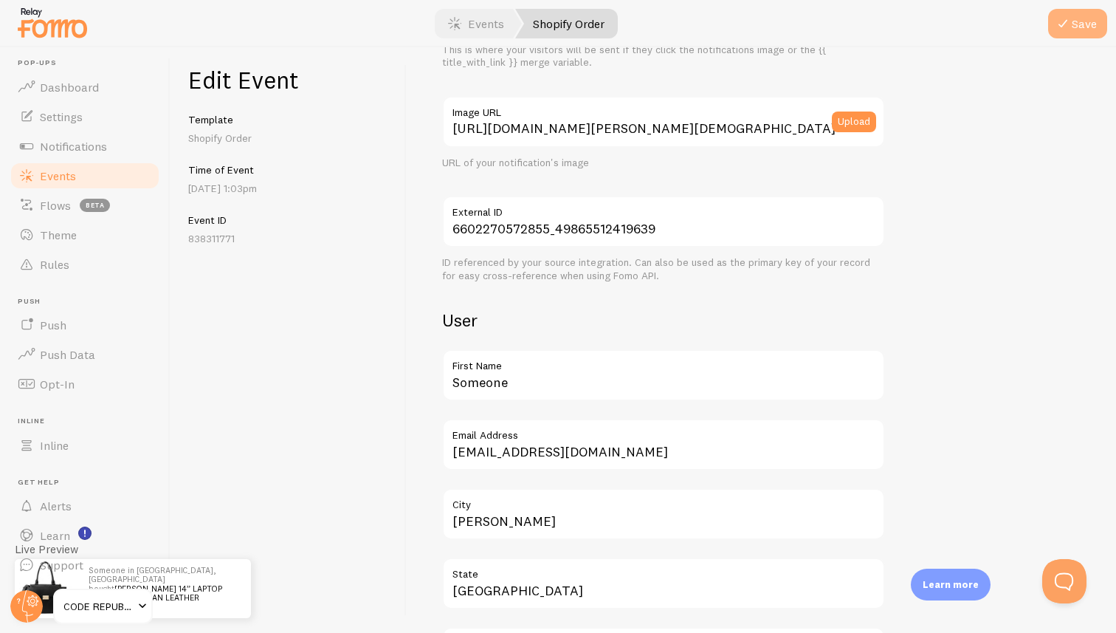
click at [1069, 27] on icon "submit" at bounding box center [1063, 24] width 18 height 18
click at [63, 171] on span "Events" at bounding box center [58, 175] width 36 height 15
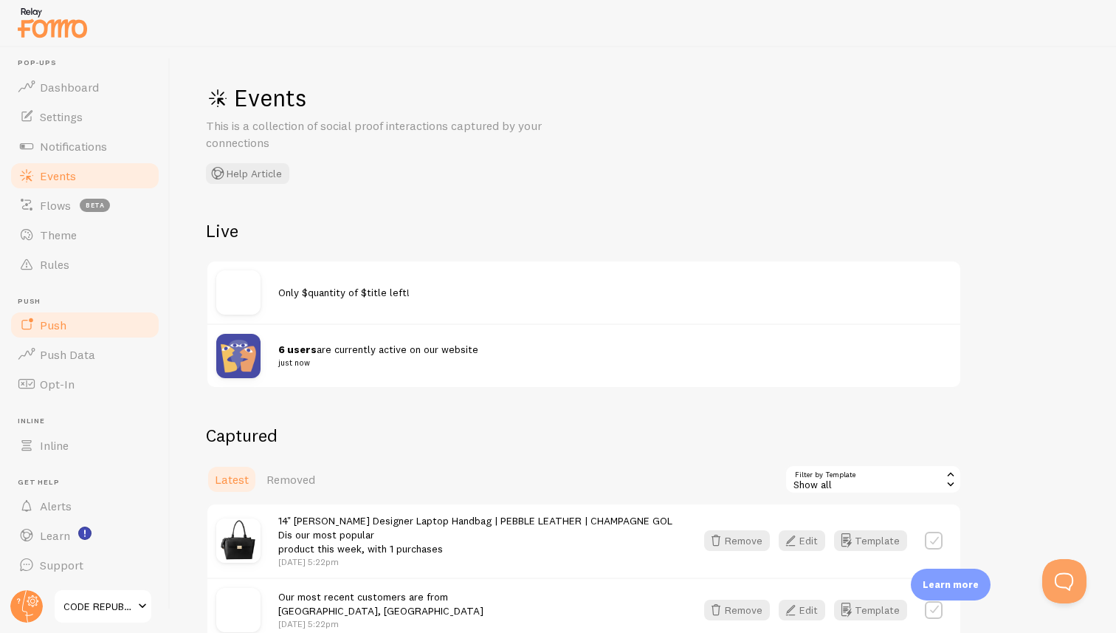
click at [54, 326] on span "Push" at bounding box center [53, 324] width 27 height 15
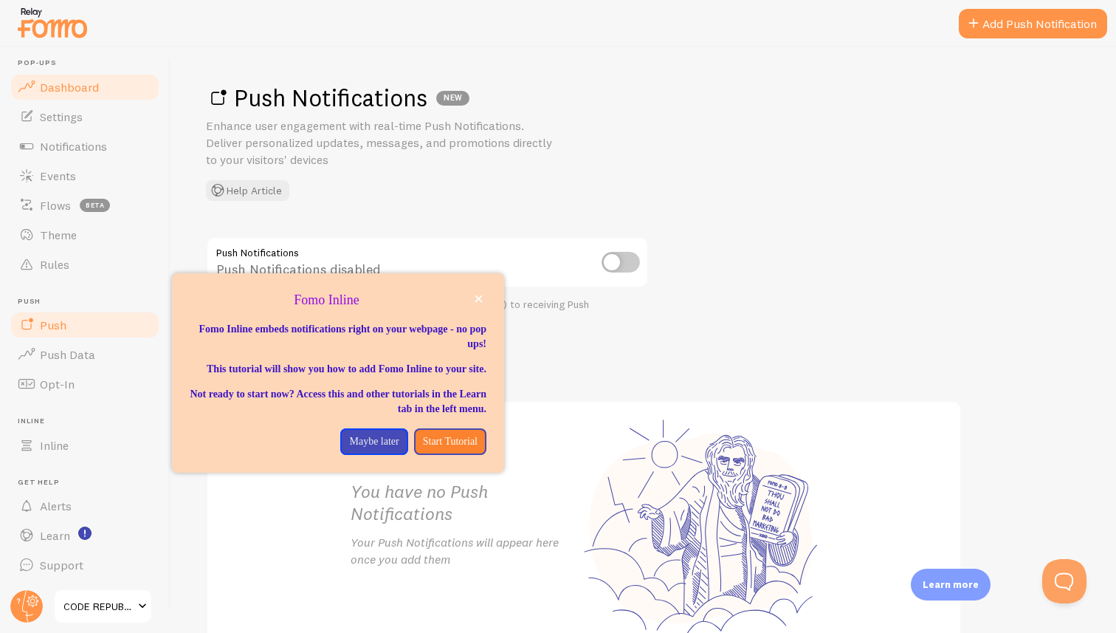
click at [80, 97] on link "Dashboard" at bounding box center [85, 87] width 152 height 30
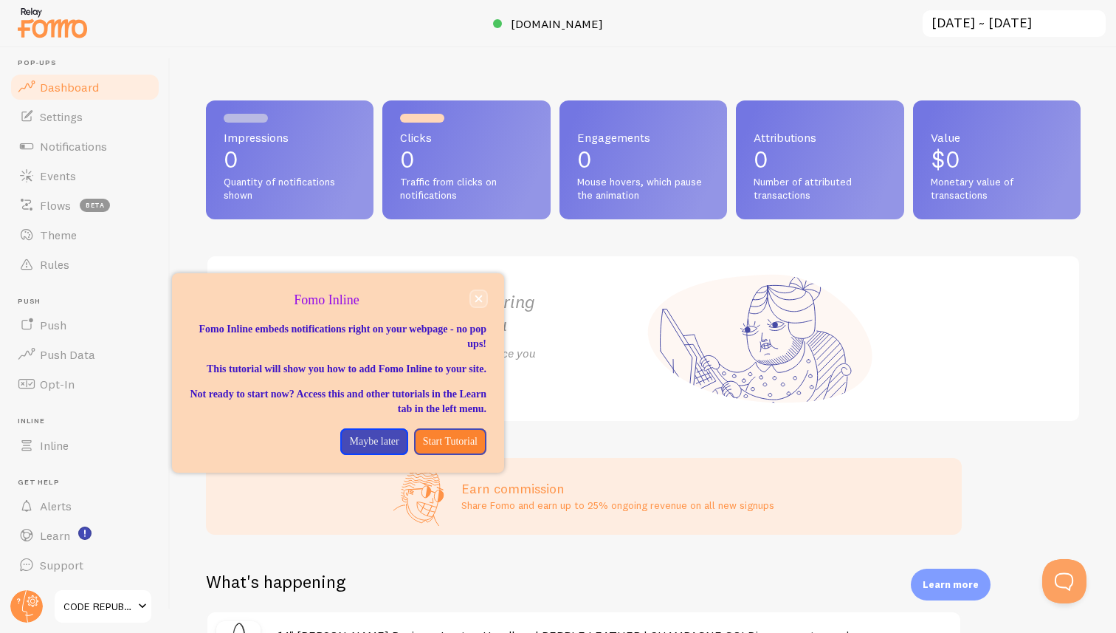
click at [484, 303] on button "close," at bounding box center [479, 299] width 16 height 16
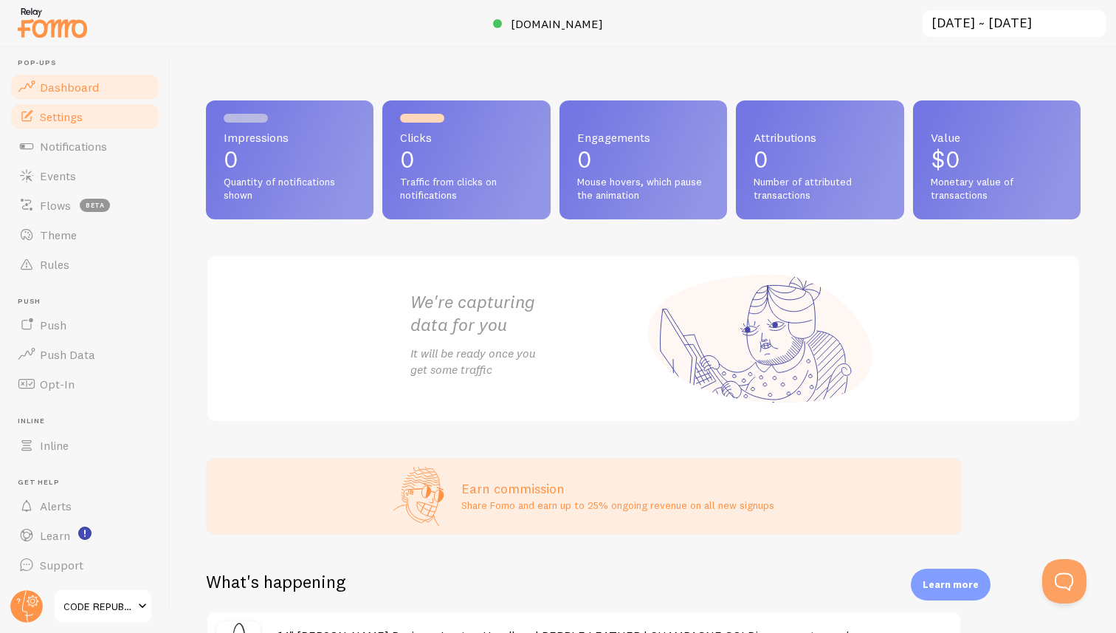
click at [64, 121] on span "Settings" at bounding box center [61, 116] width 43 height 15
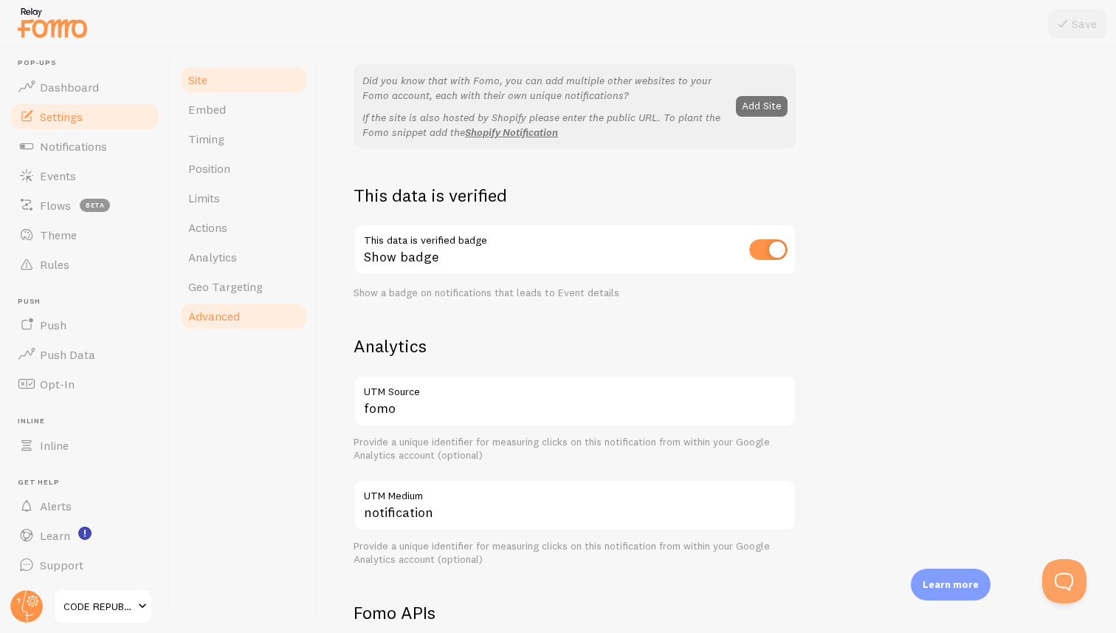
scroll to position [261, 0]
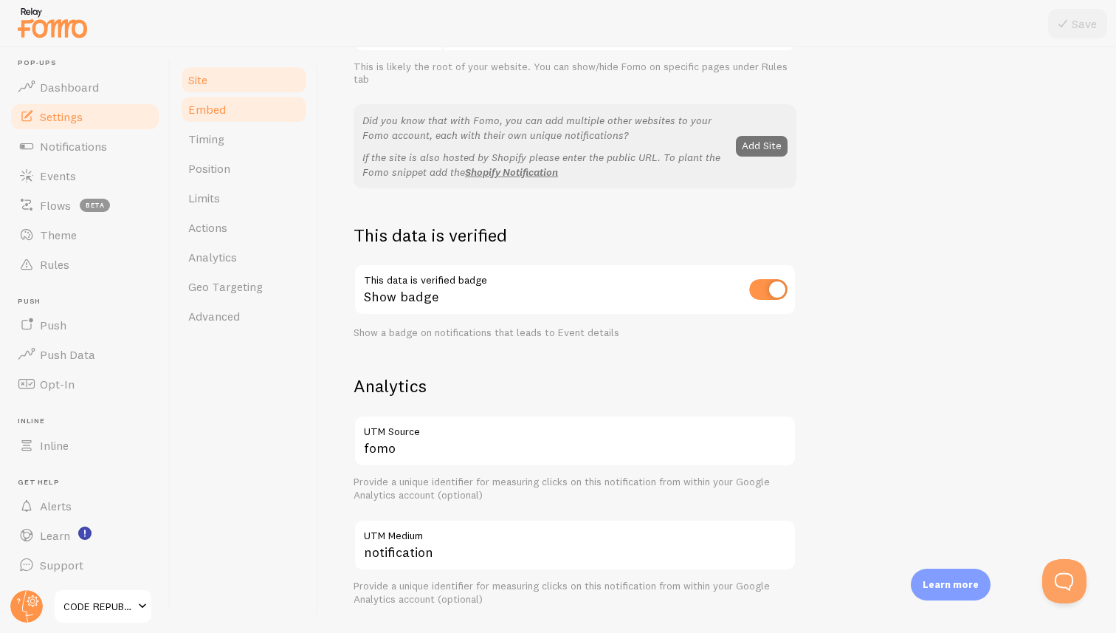
click at [216, 113] on span "Embed" at bounding box center [207, 109] width 38 height 15
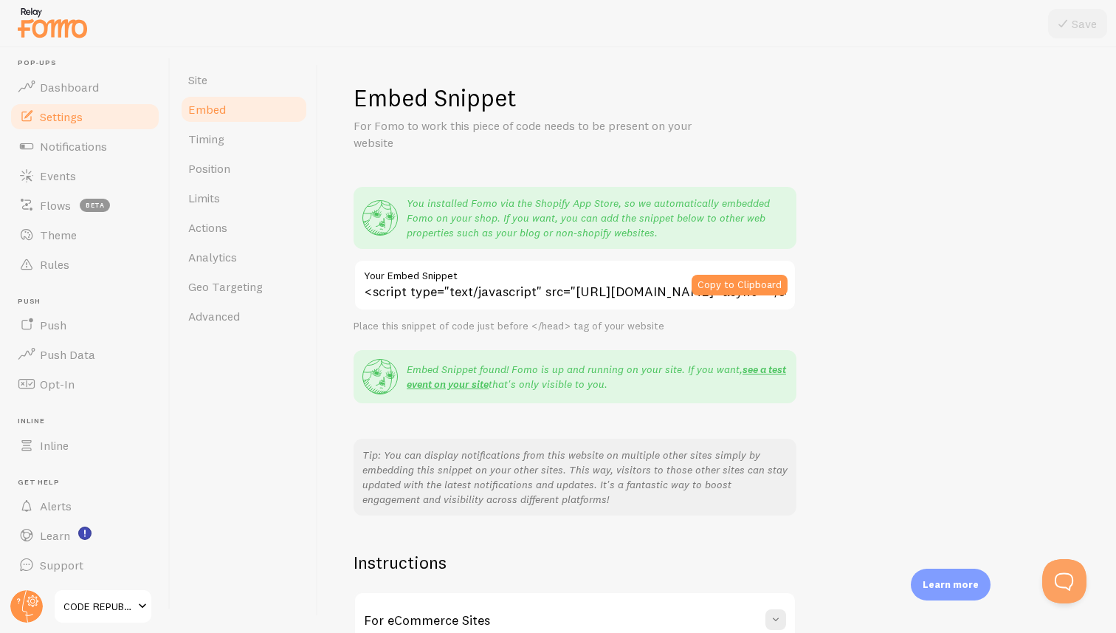
scroll to position [159, 0]
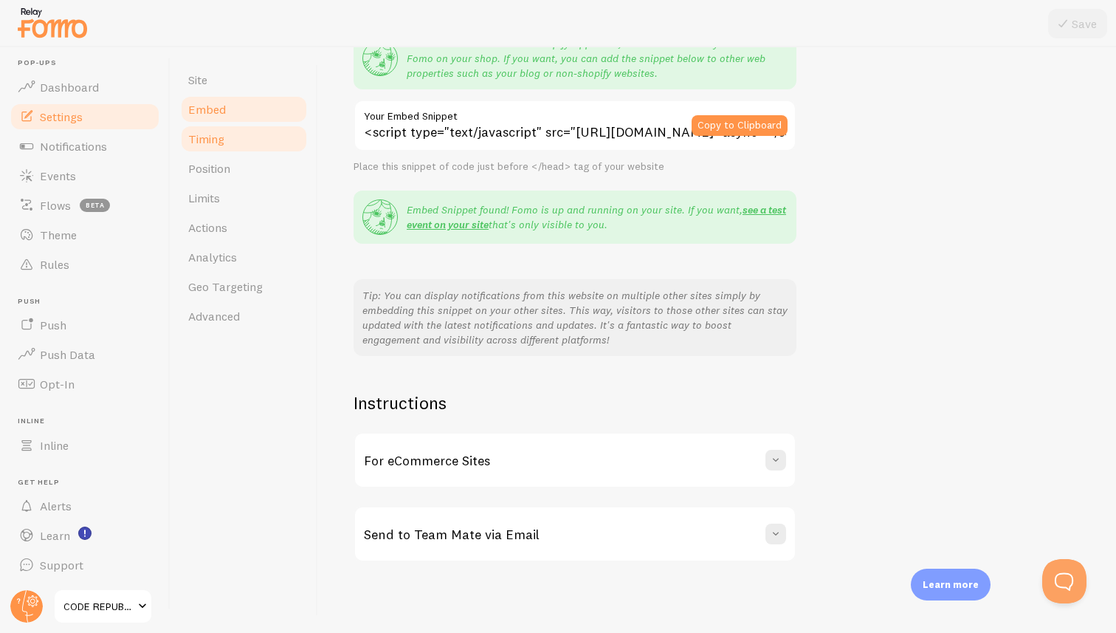
click at [202, 137] on span "Timing" at bounding box center [206, 138] width 36 height 15
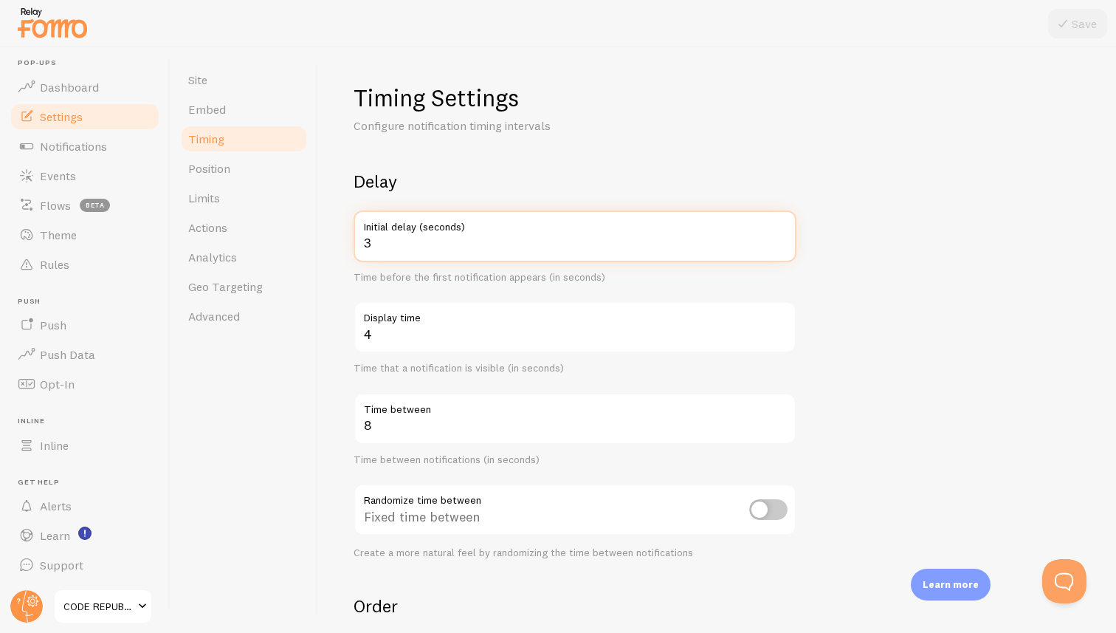
click at [435, 249] on input "3" at bounding box center [575, 236] width 443 height 52
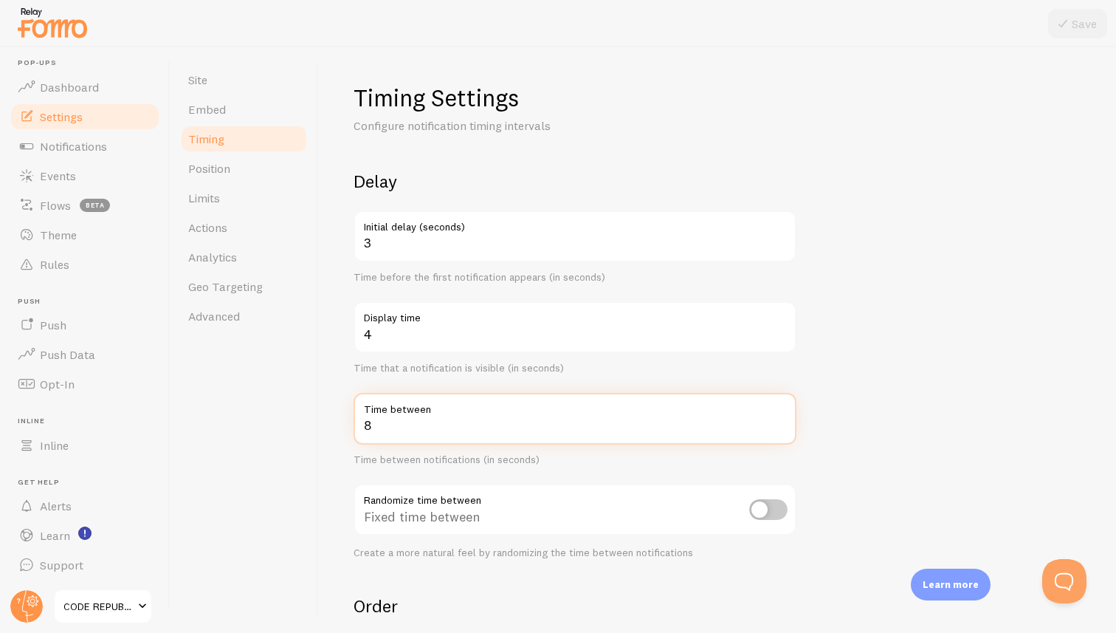
click at [432, 425] on input "8" at bounding box center [575, 419] width 443 height 52
type input "45"
click at [582, 471] on div "Delay 3 Initial delay (seconds) Time before the first notification appears (in …" at bounding box center [575, 364] width 443 height 389
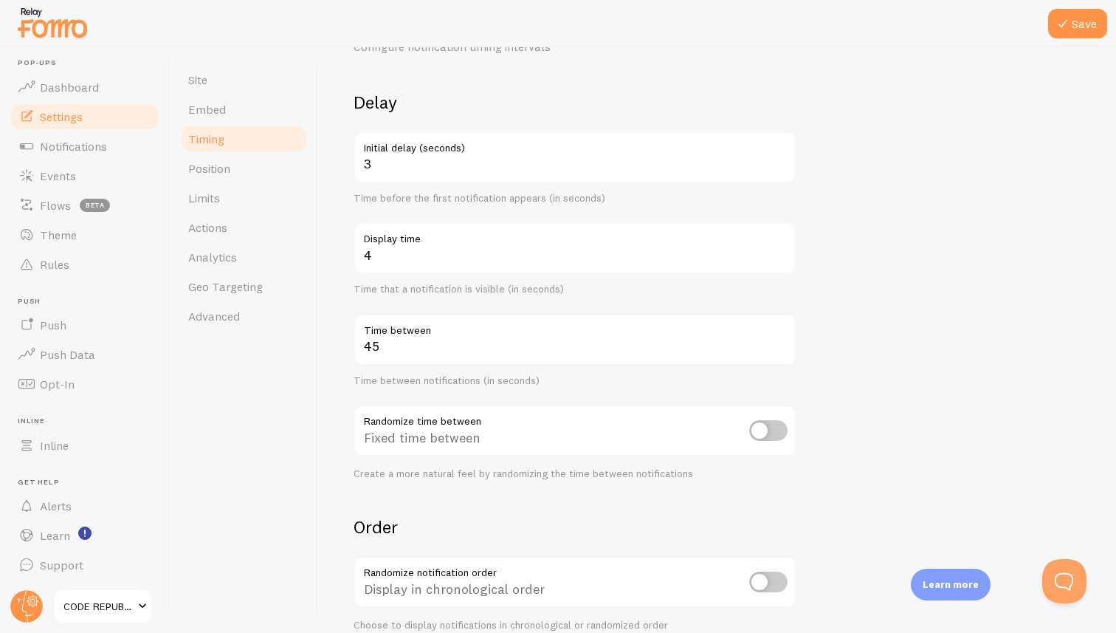
scroll to position [97, 0]
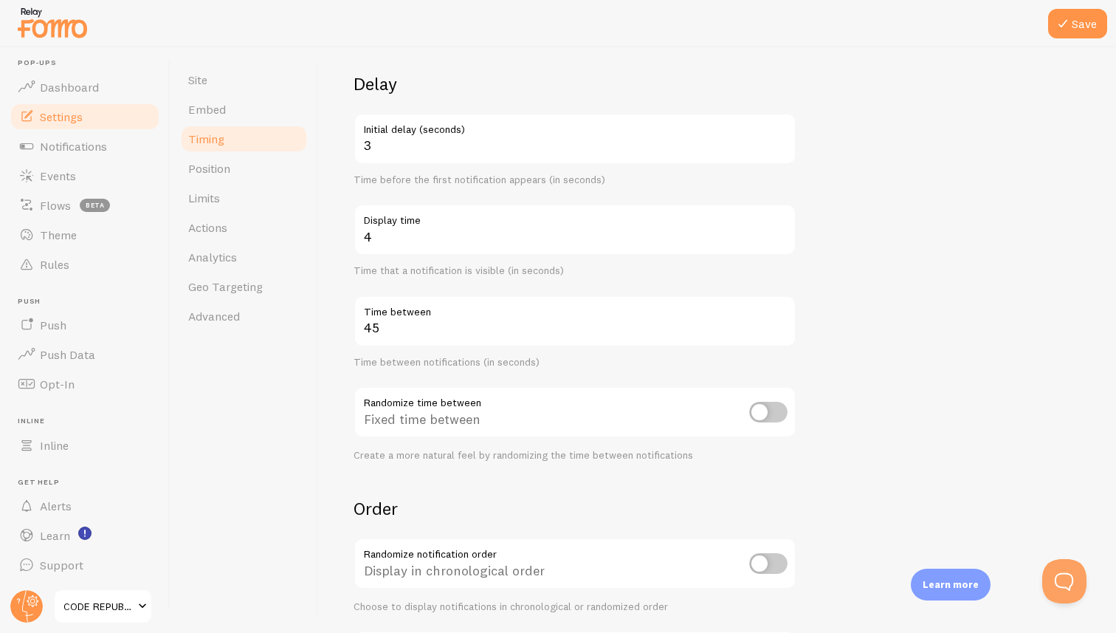
click at [772, 407] on input "checkbox" at bounding box center [768, 412] width 38 height 21
checkbox input "true"
click at [1085, 18] on button "Save" at bounding box center [1077, 24] width 59 height 30
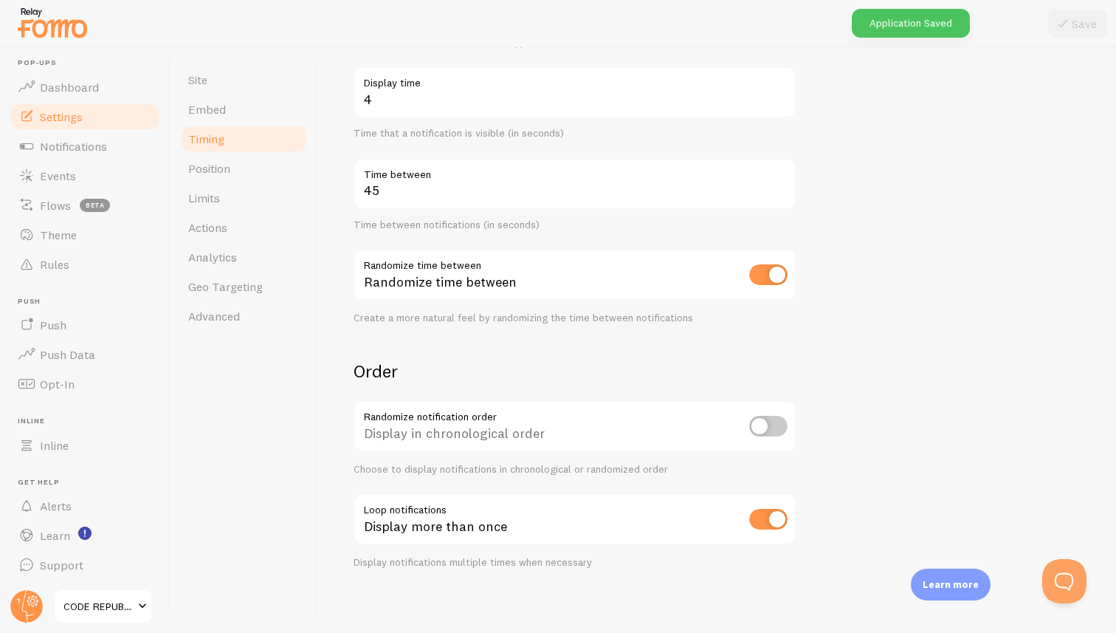
scroll to position [241, 0]
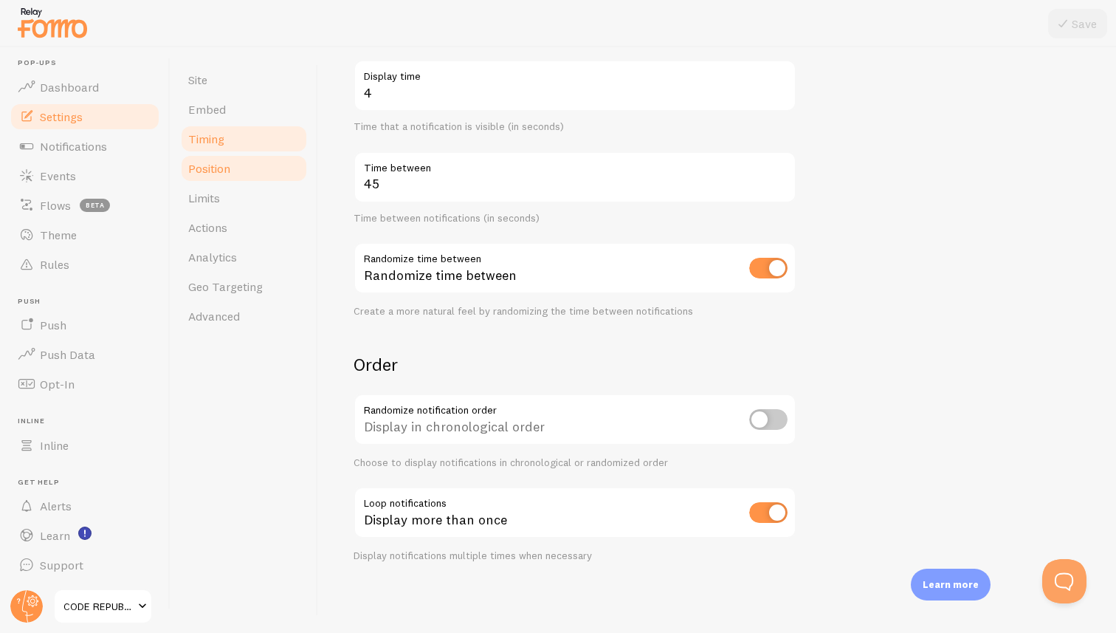
click at [209, 173] on span "Position" at bounding box center [209, 168] width 42 height 15
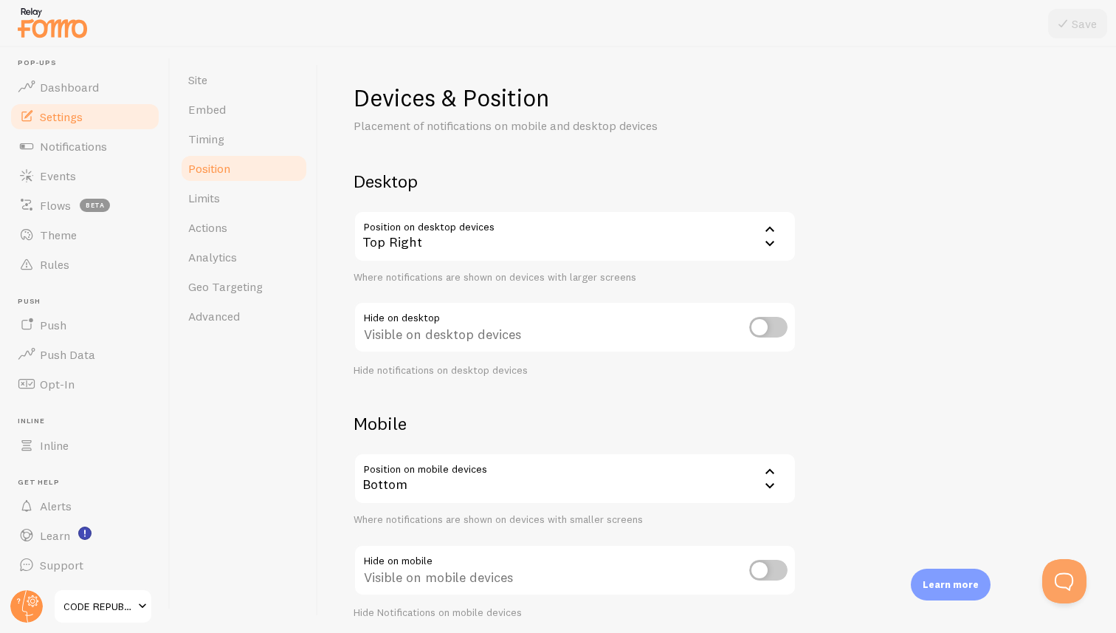
click at [455, 248] on div "Top Right" at bounding box center [575, 236] width 443 height 52
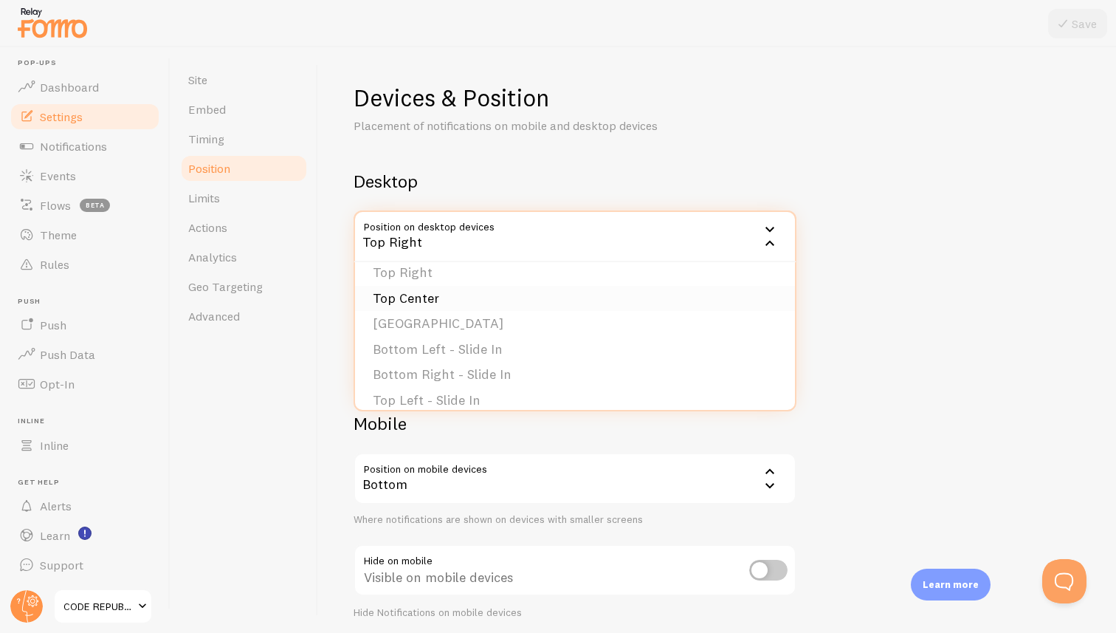
scroll to position [89, 0]
click at [407, 320] on li "[GEOGRAPHIC_DATA]" at bounding box center [575, 322] width 440 height 26
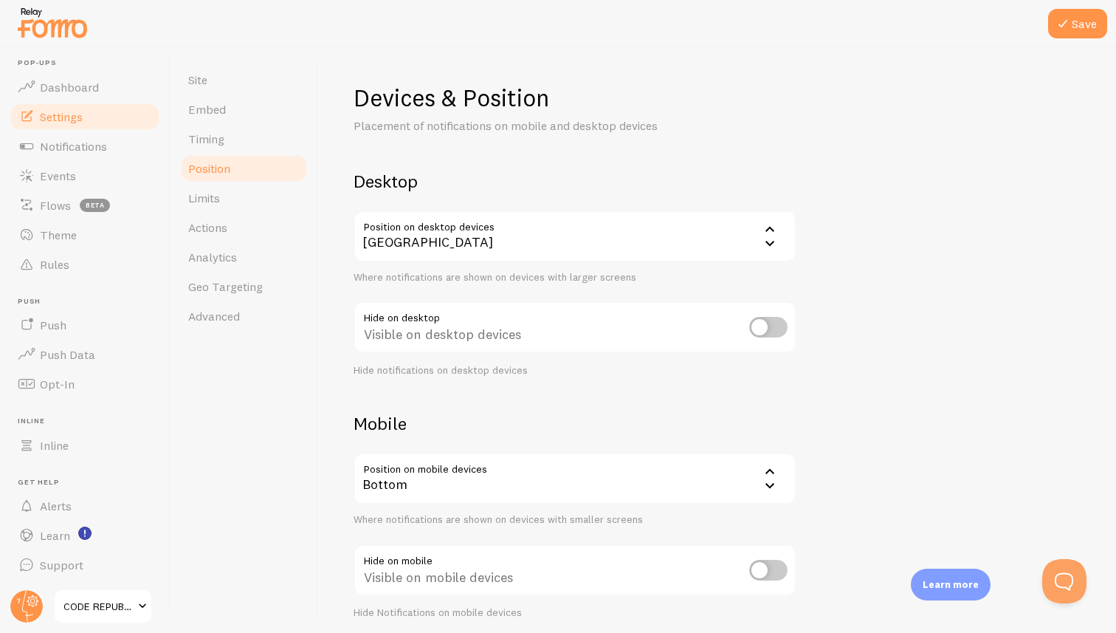
click at [774, 327] on input "checkbox" at bounding box center [768, 327] width 38 height 21
click at [759, 328] on input "checkbox" at bounding box center [768, 327] width 38 height 21
checkbox input "false"
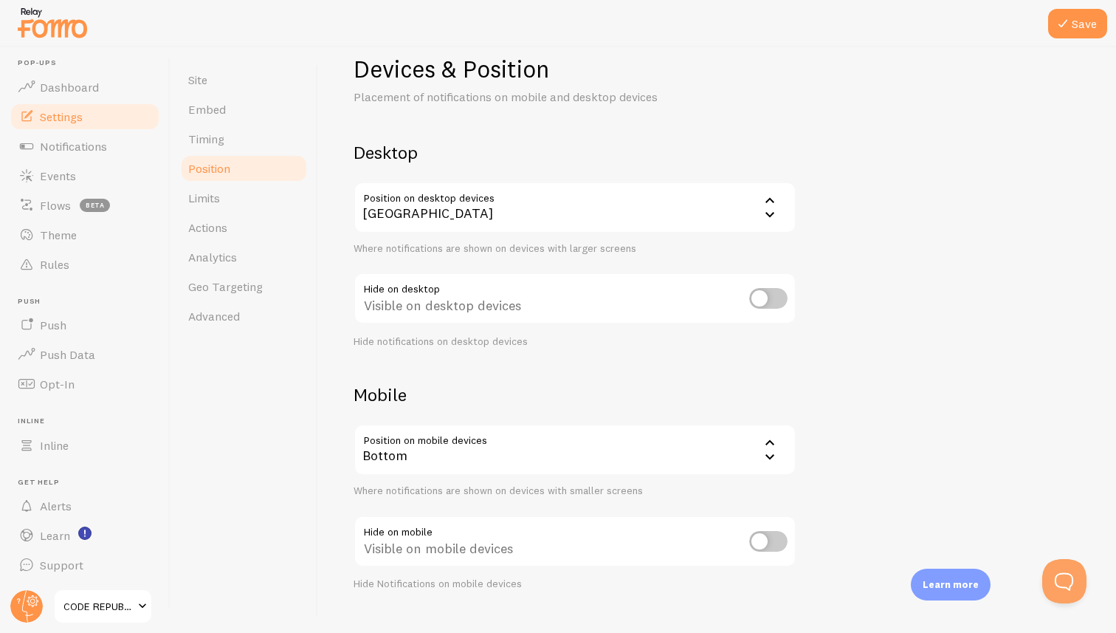
scroll to position [57, 0]
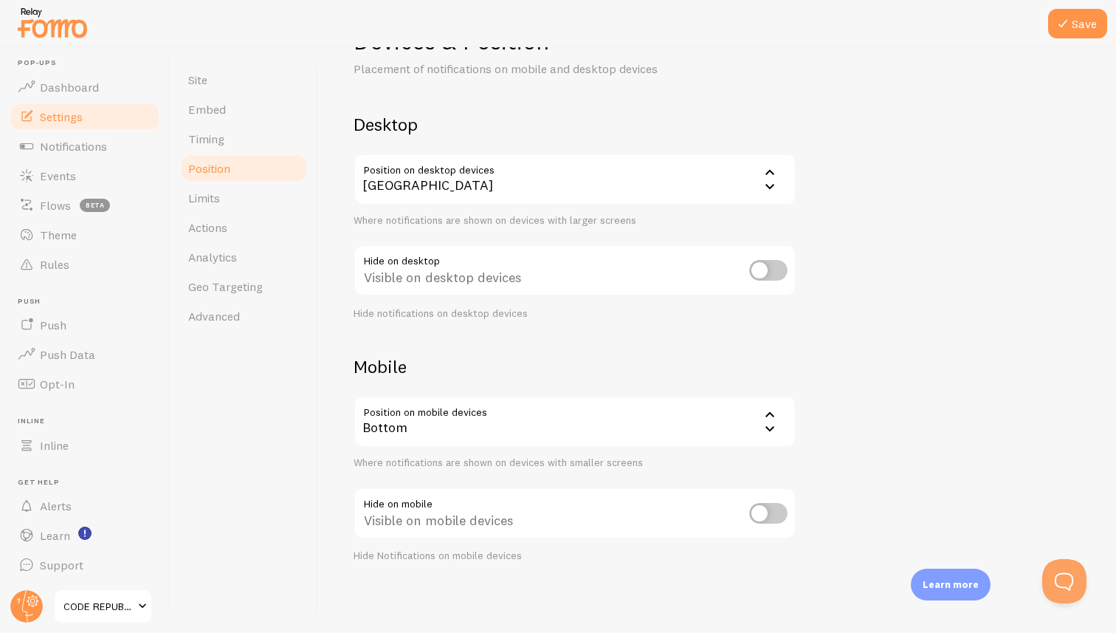
click at [665, 435] on div "Bottom" at bounding box center [575, 422] width 443 height 52
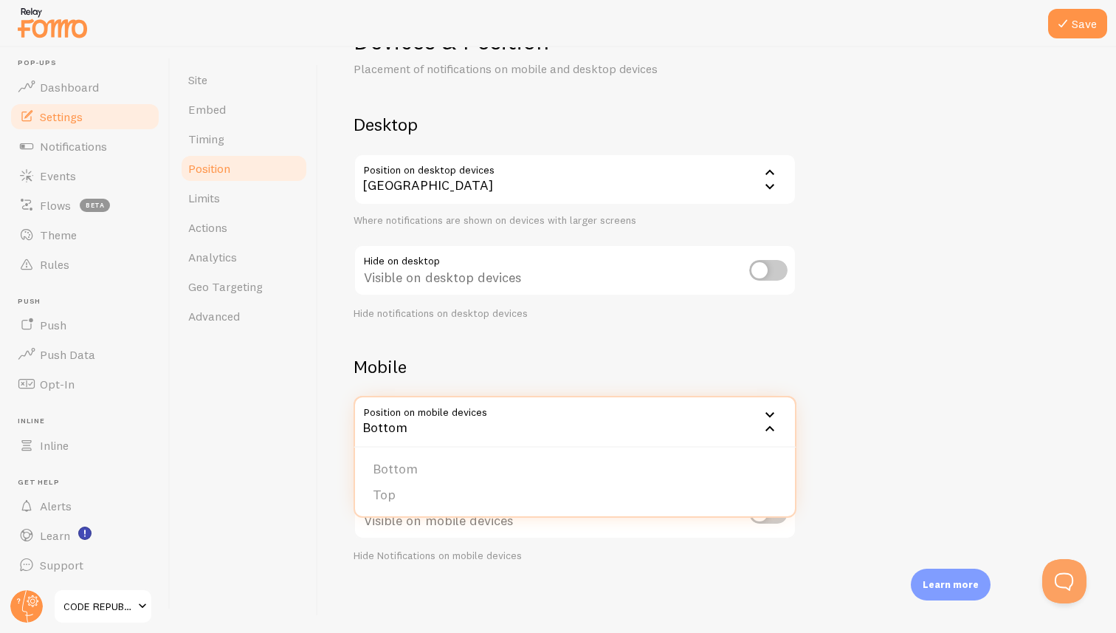
click at [665, 435] on div "Bottom" at bounding box center [575, 422] width 443 height 52
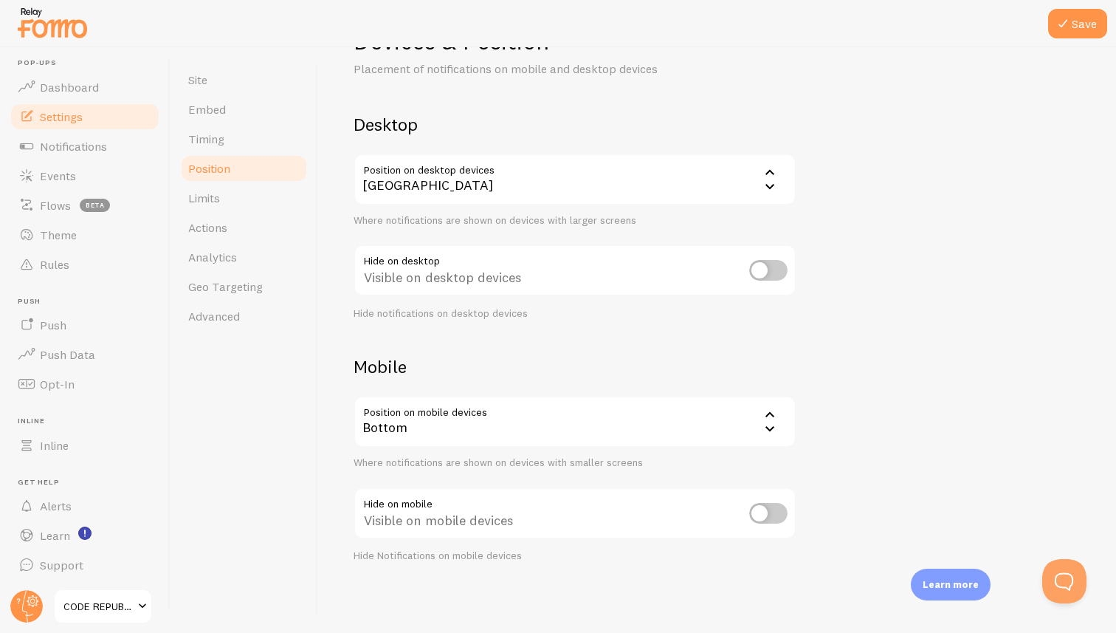
click at [771, 515] on input "checkbox" at bounding box center [768, 513] width 38 height 21
click at [1082, 27] on button "Save" at bounding box center [1077, 24] width 59 height 30
click at [483, 434] on div "Bottom" at bounding box center [575, 422] width 443 height 52
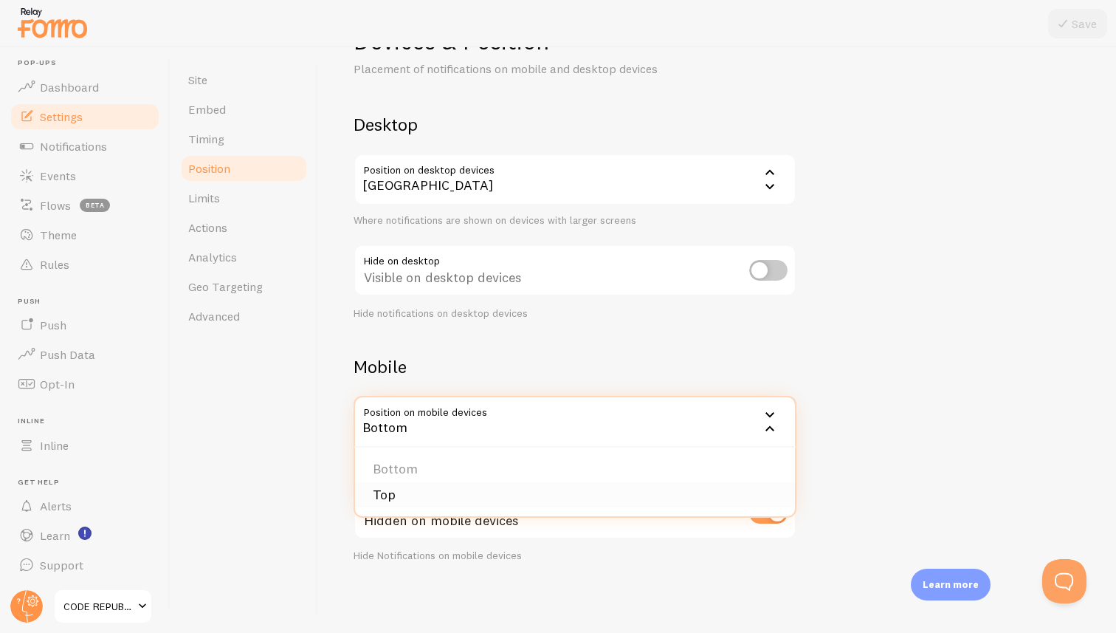
click at [387, 496] on li "Top" at bounding box center [575, 495] width 440 height 26
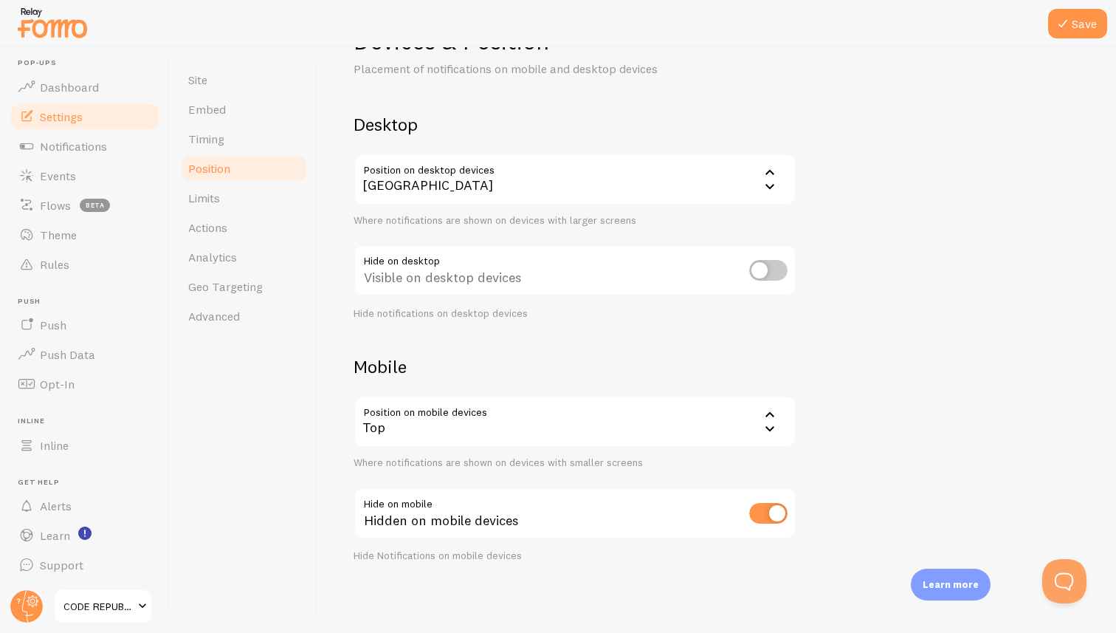
click at [759, 512] on input "checkbox" at bounding box center [768, 513] width 38 height 21
checkbox input "false"
click at [1081, 24] on button "Save" at bounding box center [1077, 24] width 59 height 30
click at [209, 197] on span "Limits" at bounding box center [204, 197] width 32 height 15
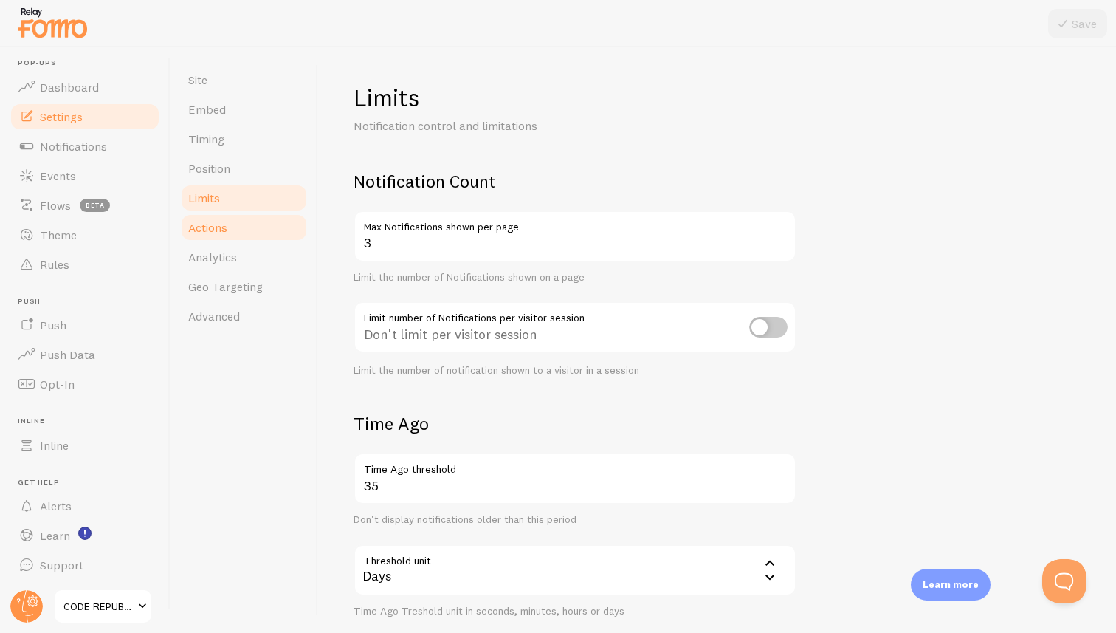
click at [212, 230] on span "Actions" at bounding box center [207, 227] width 39 height 15
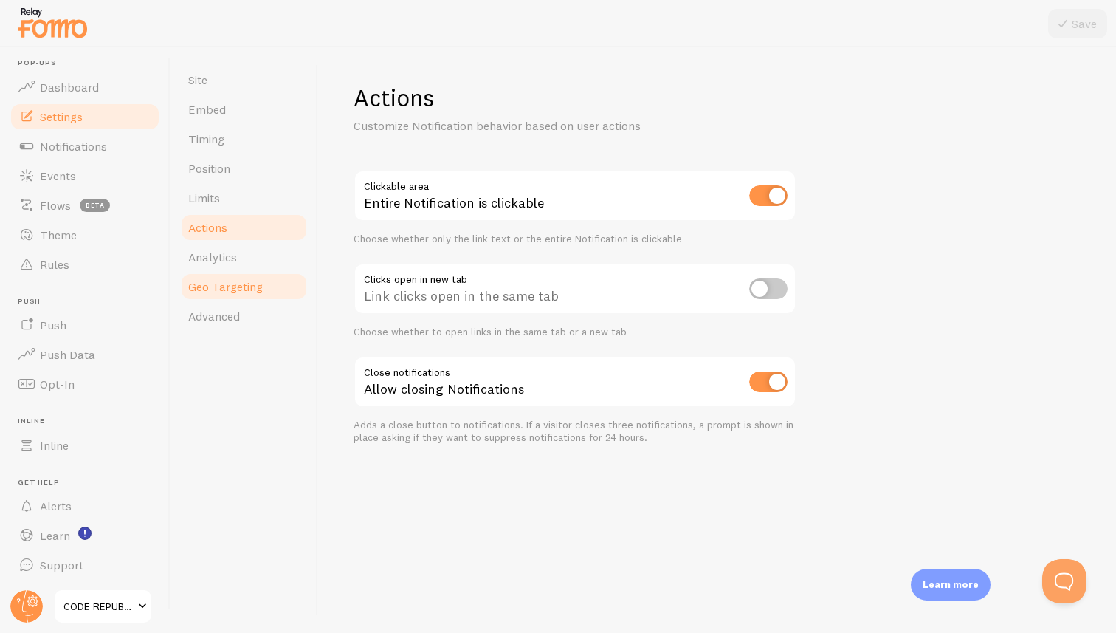
click at [205, 272] on link "Geo Targeting" at bounding box center [243, 287] width 129 height 30
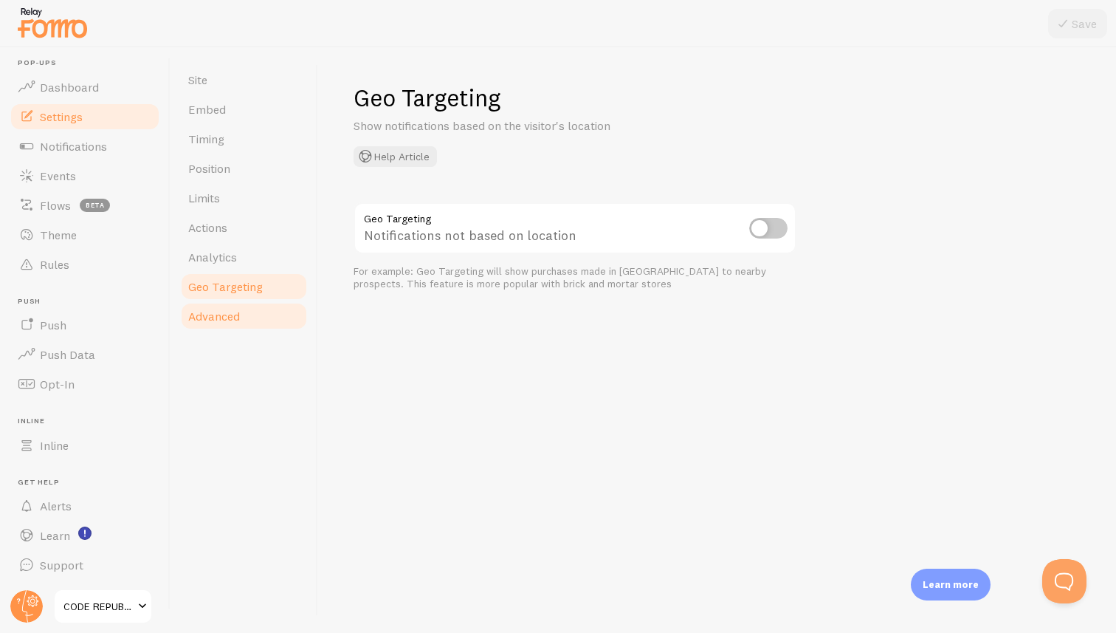
click at [202, 315] on span "Advanced" at bounding box center [214, 316] width 52 height 15
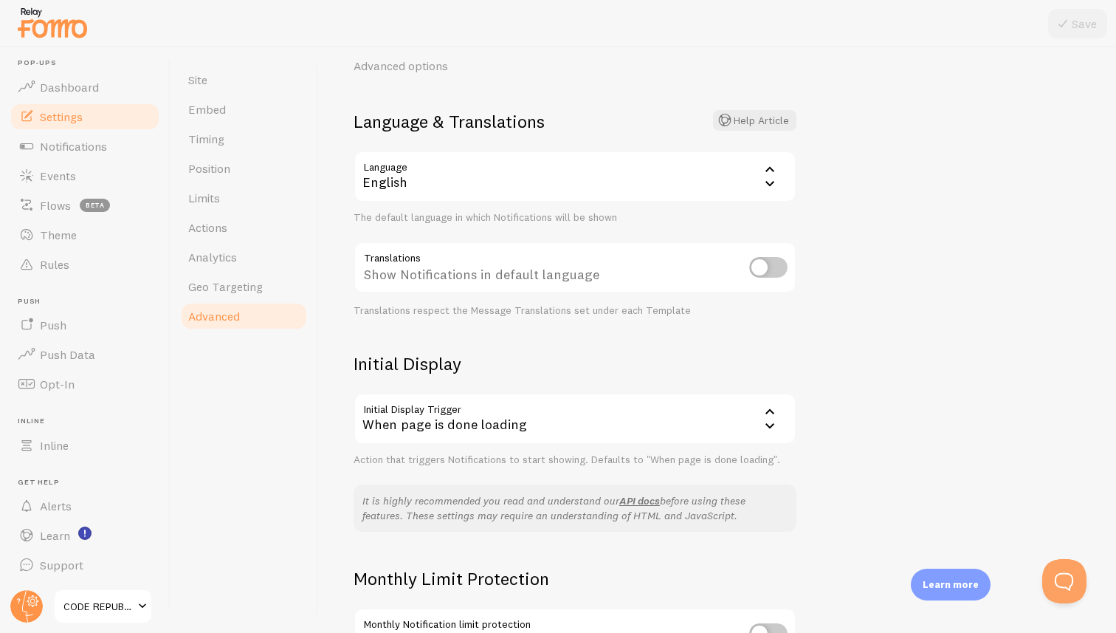
scroll to position [224, 0]
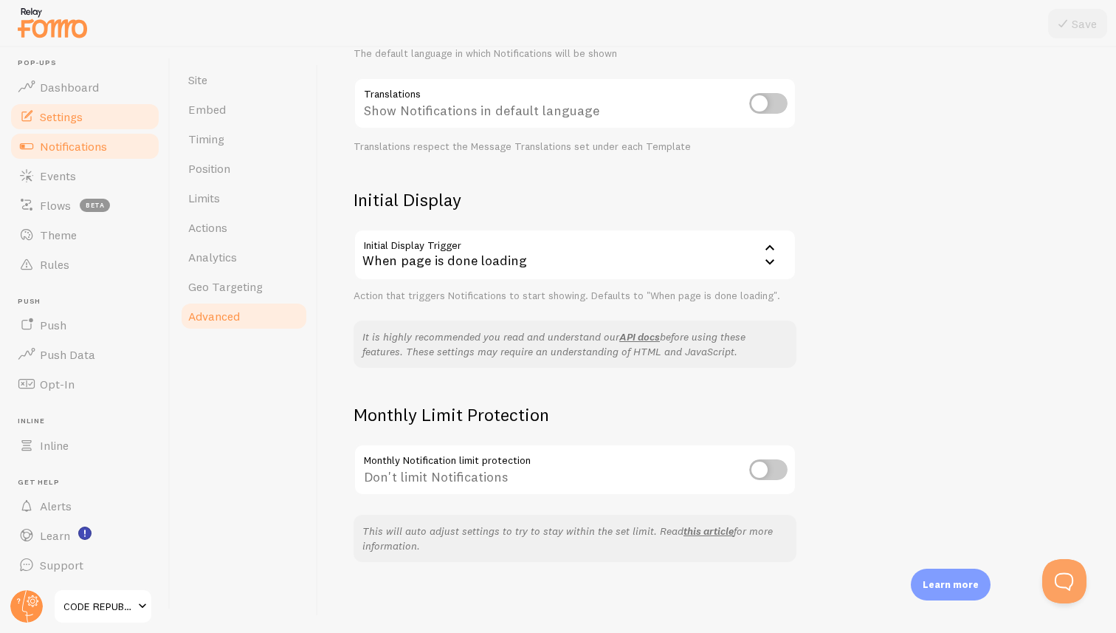
click at [75, 145] on span "Notifications" at bounding box center [73, 146] width 67 height 15
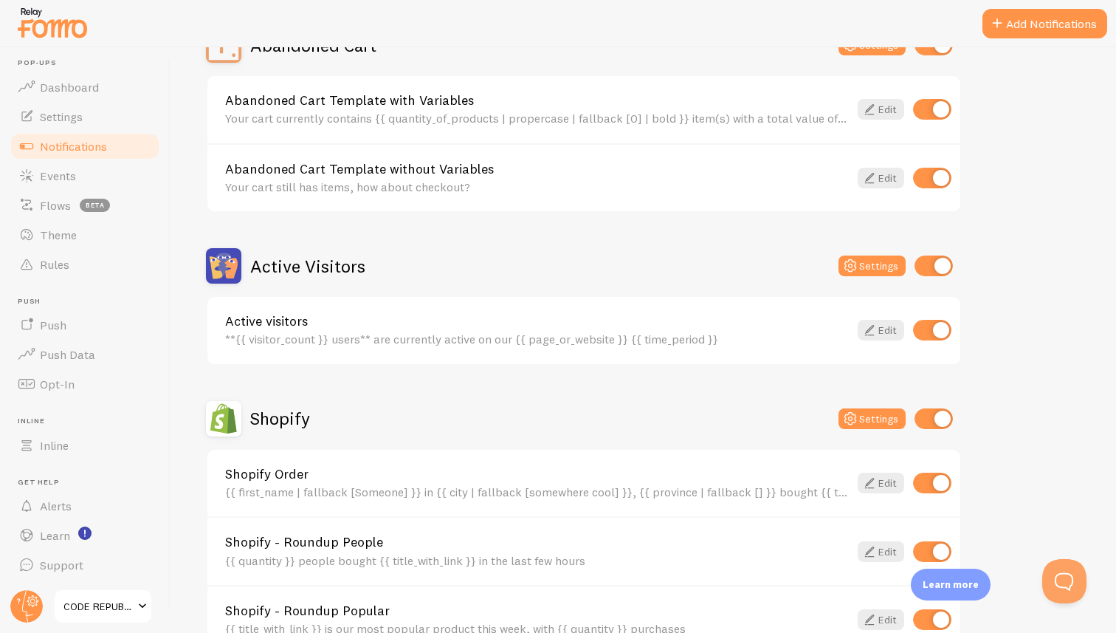
scroll to position [194, 0]
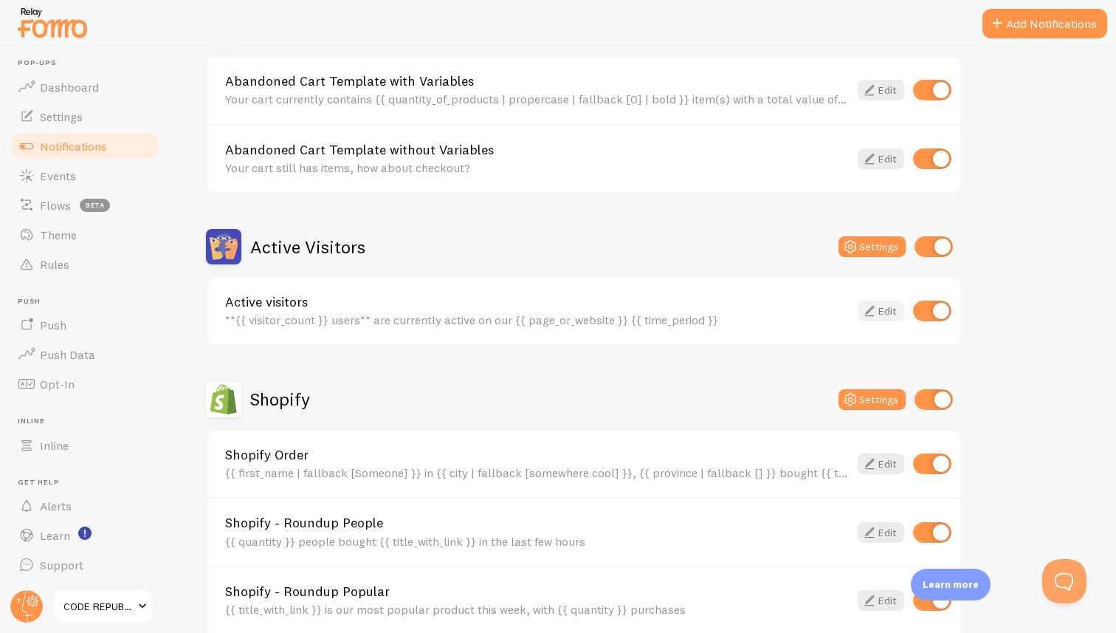
click at [885, 311] on link "Edit" at bounding box center [881, 310] width 47 height 21
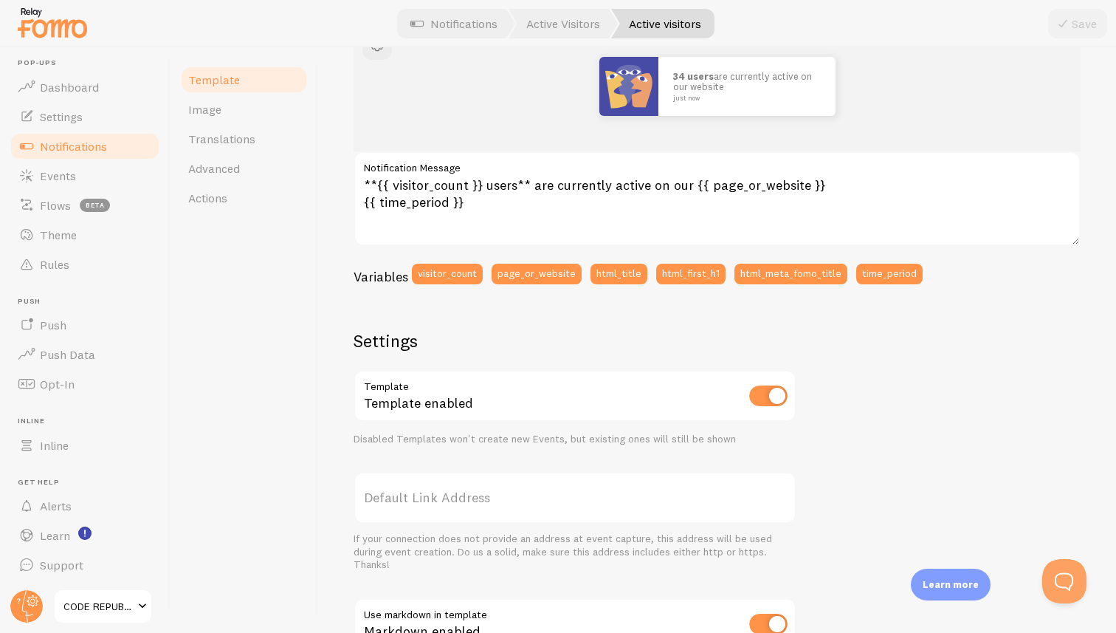
scroll to position [207, 0]
click at [445, 273] on button "visitor_count" at bounding box center [447, 273] width 71 height 21
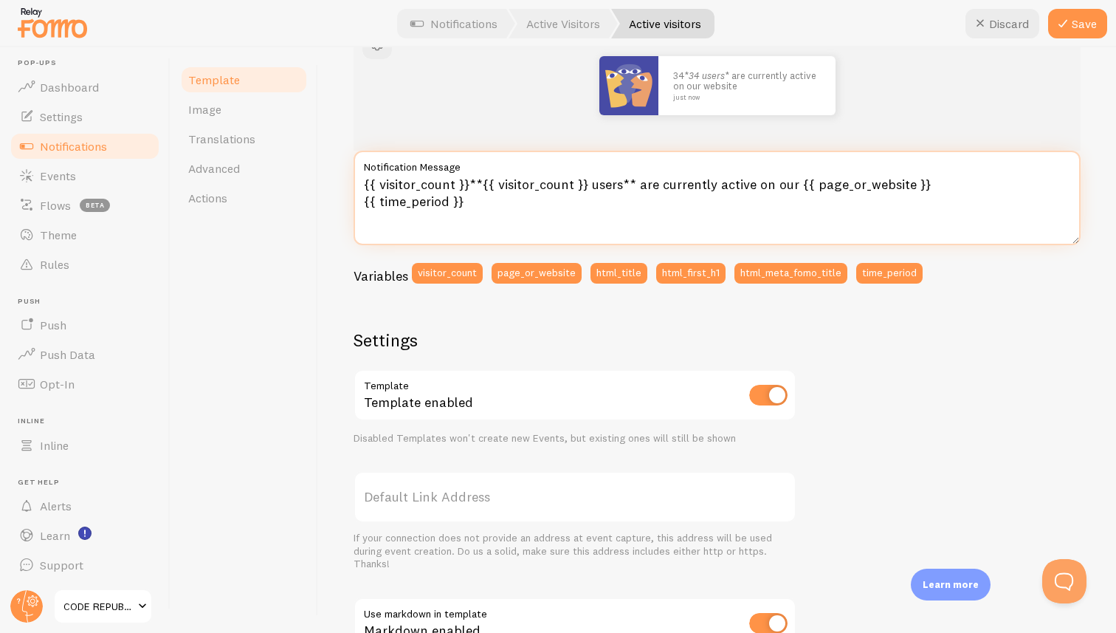
click at [367, 185] on textarea "{{ visitor_count }}**{{ visitor_count }} users** are currently active on our {{…" at bounding box center [717, 198] width 727 height 94
type textarea "1{{ visitor_count }}**{{ visitor_count }} users** are currently active on our {…"
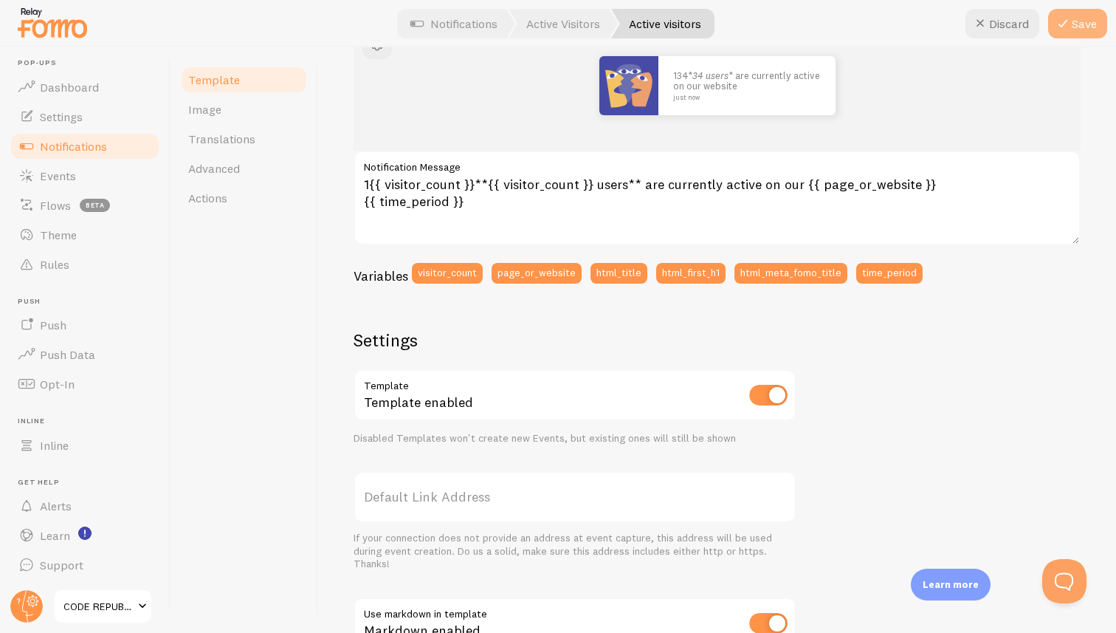
click at [1079, 20] on button "Save" at bounding box center [1077, 24] width 59 height 30
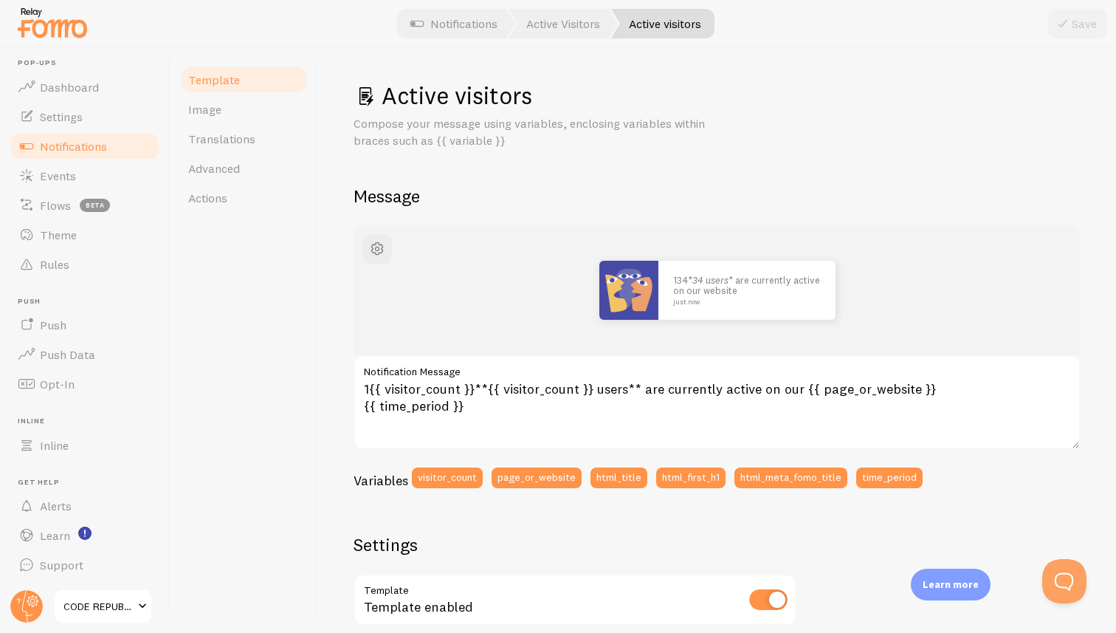
scroll to position [0, 0]
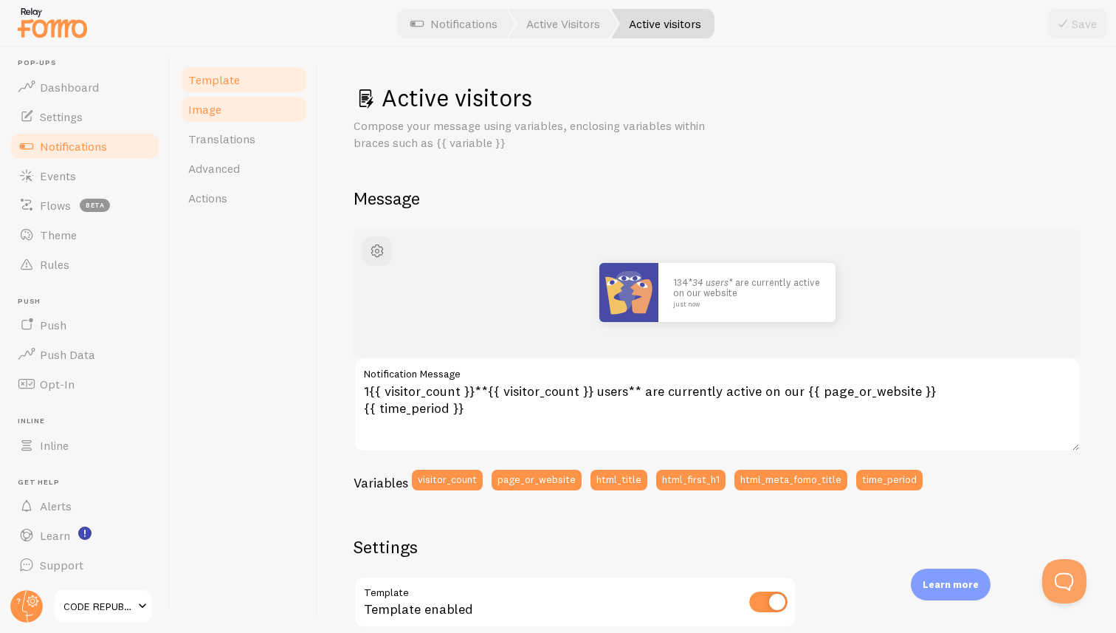
click at [203, 105] on span "Image" at bounding box center [204, 109] width 33 height 15
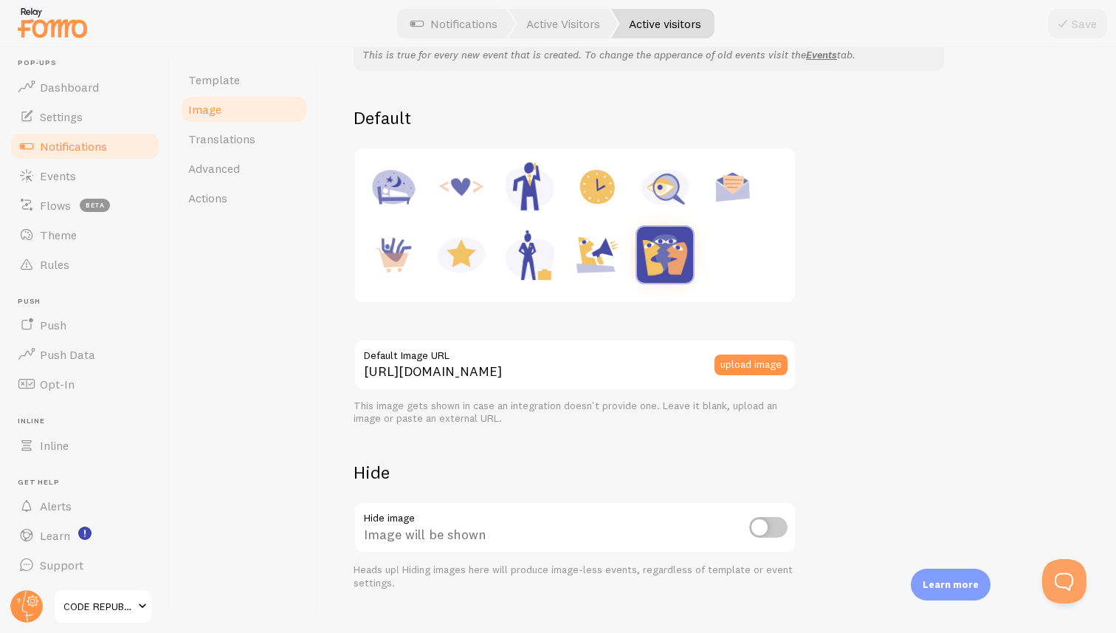
scroll to position [176, 0]
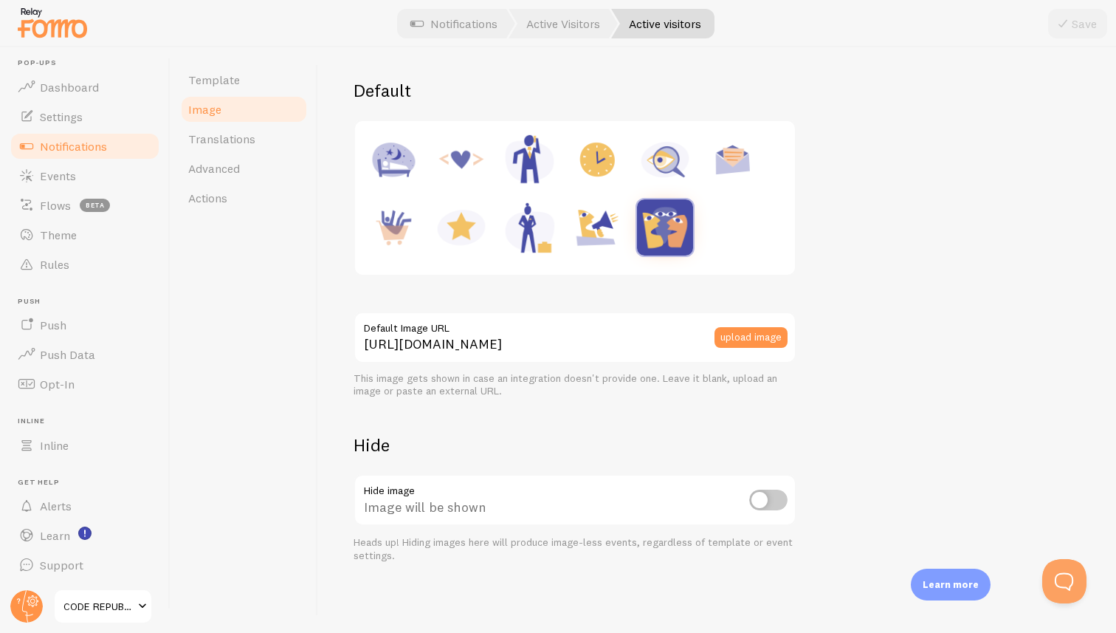
click at [768, 502] on input "checkbox" at bounding box center [768, 499] width 38 height 21
checkbox input "true"
click at [1078, 23] on button "Save" at bounding box center [1077, 24] width 59 height 30
click at [225, 134] on span "Translations" at bounding box center [221, 138] width 67 height 15
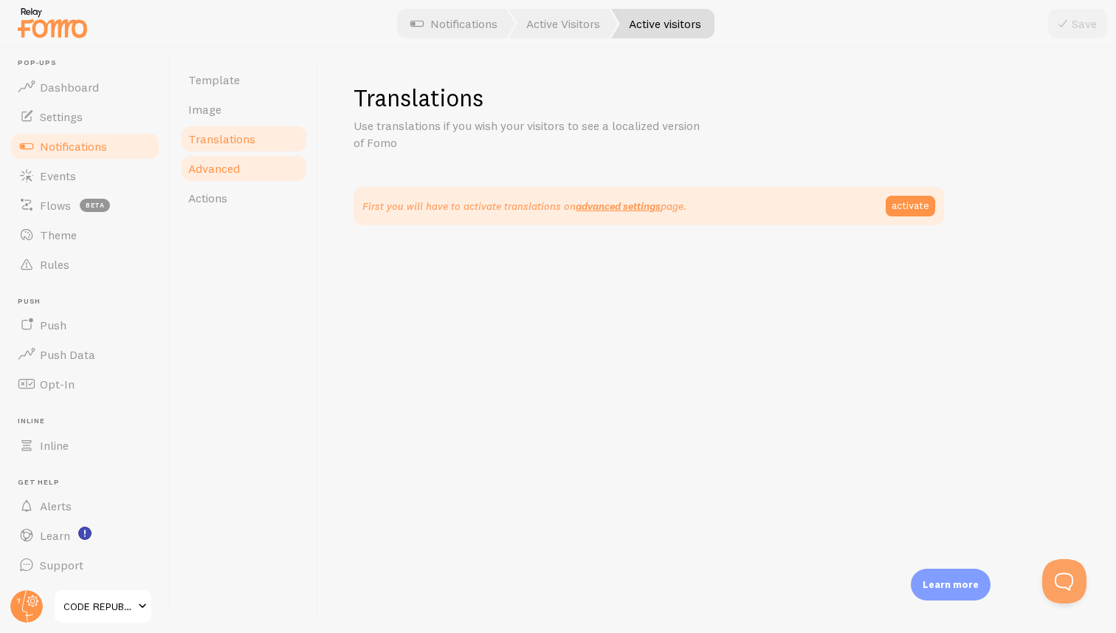
click at [221, 172] on span "Advanced" at bounding box center [214, 168] width 52 height 15
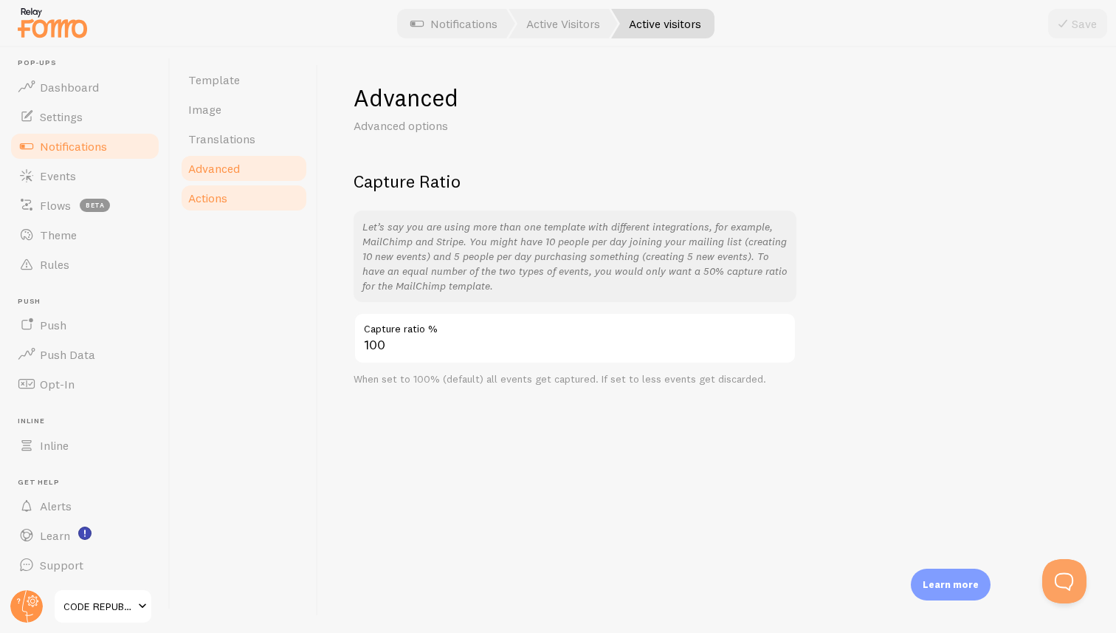
click at [208, 193] on span "Actions" at bounding box center [207, 197] width 39 height 15
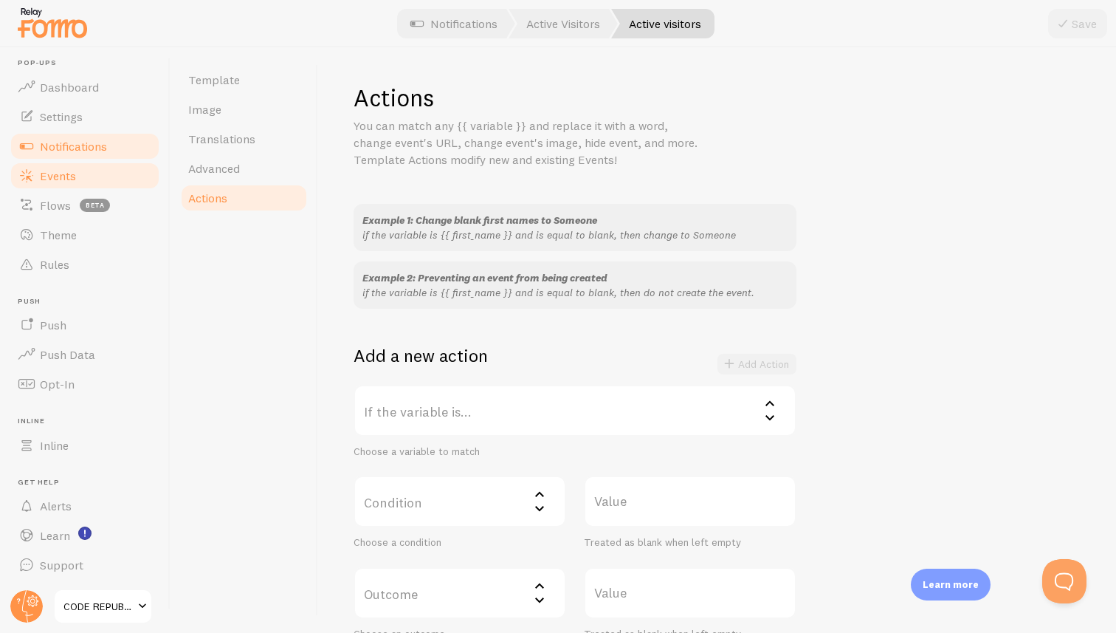
click at [55, 173] on span "Events" at bounding box center [58, 175] width 36 height 15
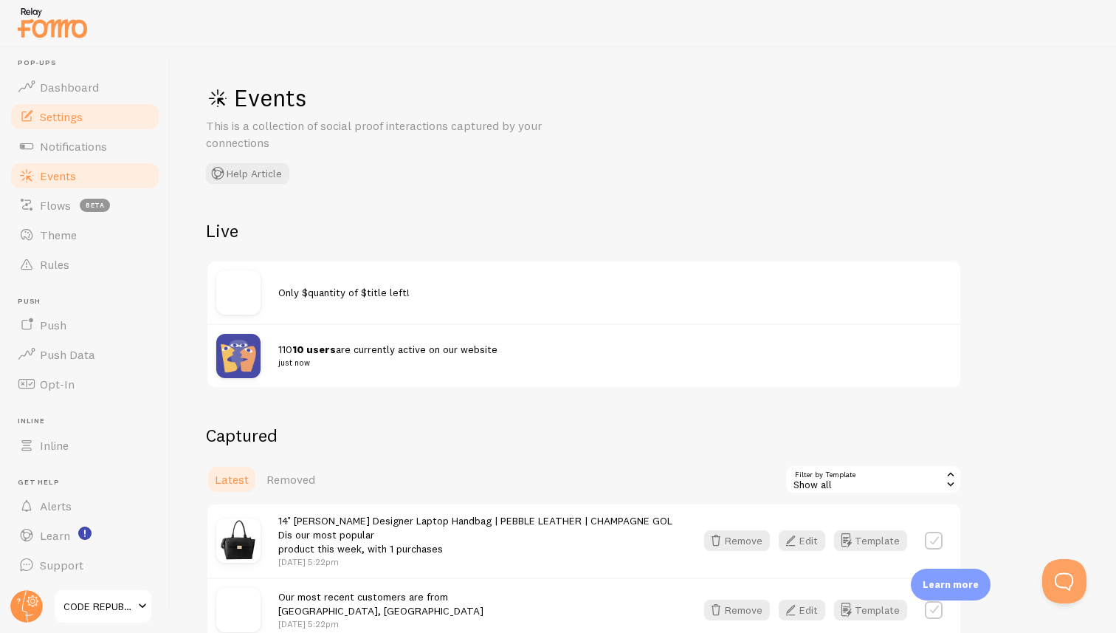
click at [61, 120] on span "Settings" at bounding box center [61, 116] width 43 height 15
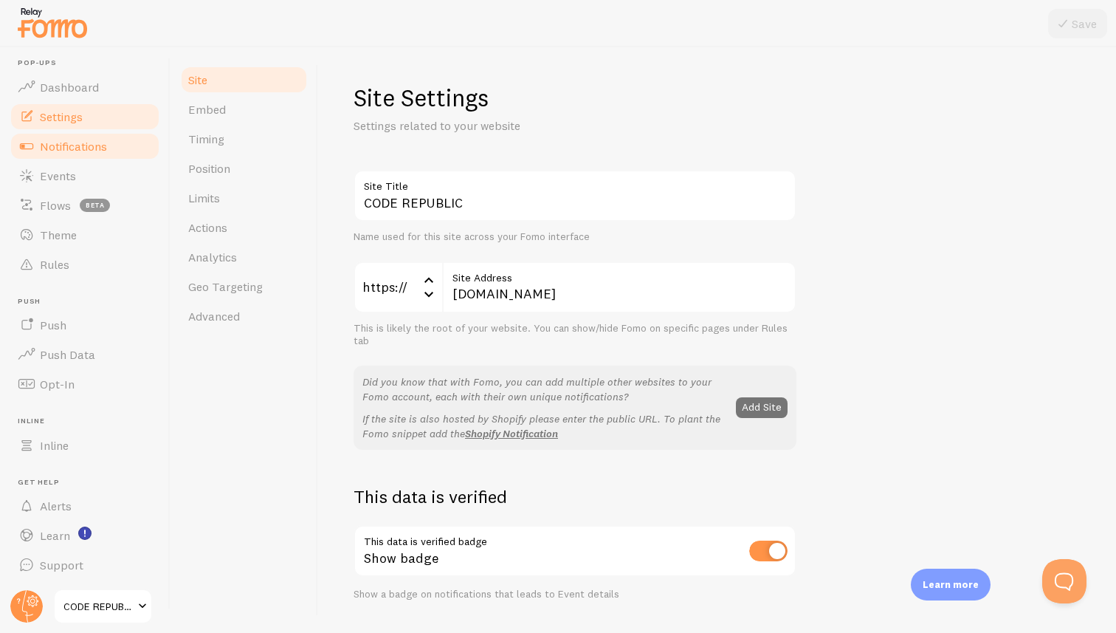
click at [57, 142] on span "Notifications" at bounding box center [73, 146] width 67 height 15
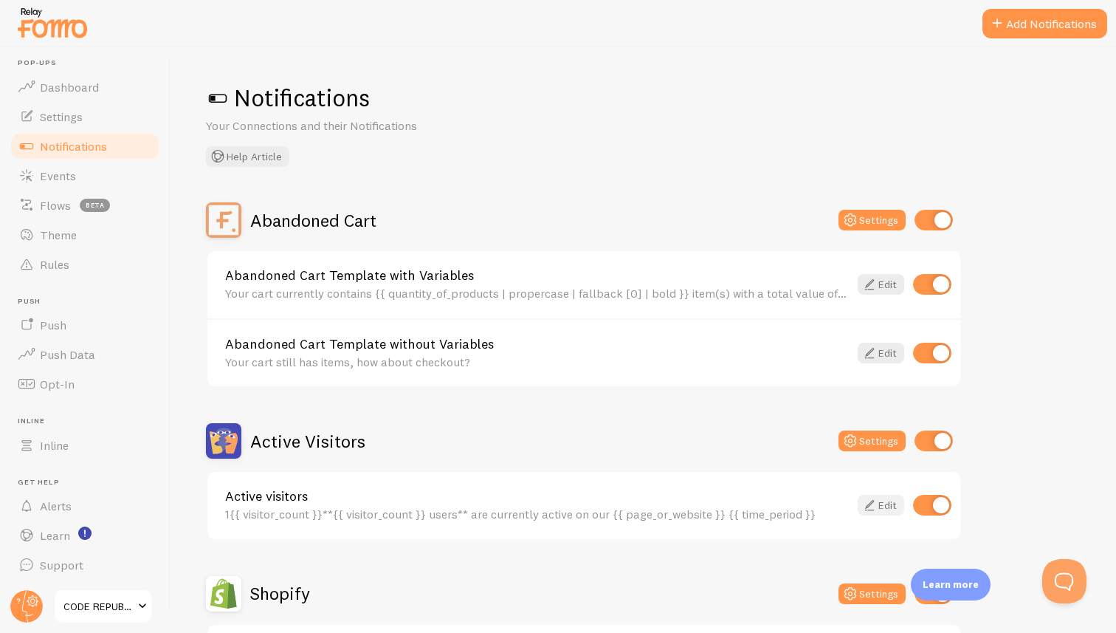
click at [878, 503] on link "Edit" at bounding box center [881, 505] width 47 height 21
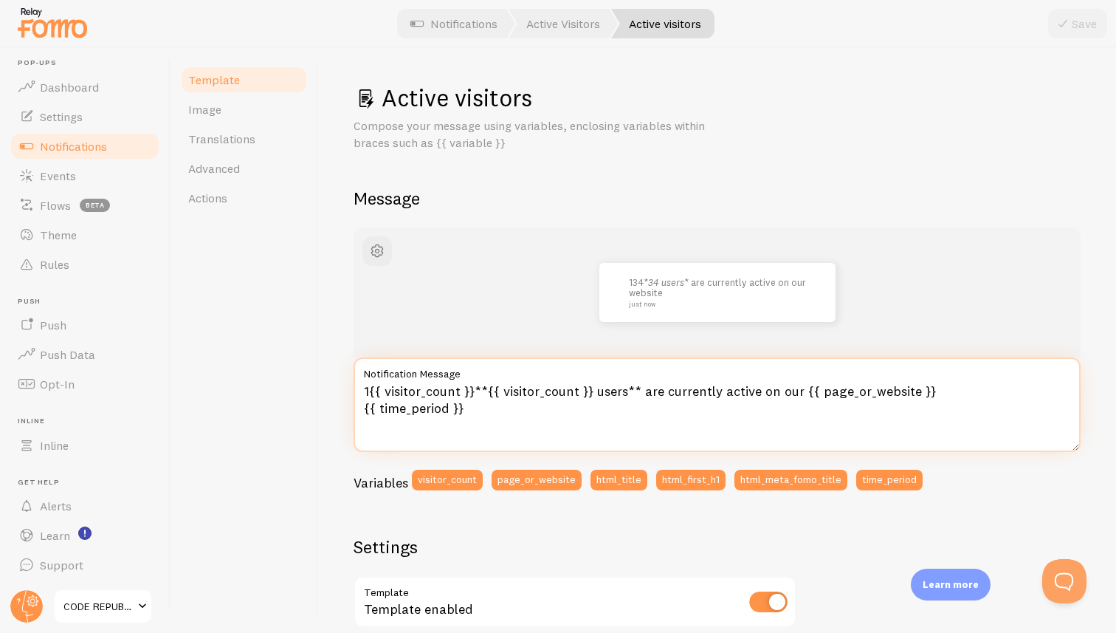
click at [500, 393] on textarea "1{{ visitor_count }}**{{ visitor_count }} users** are currently active on our {…" at bounding box center [717, 404] width 727 height 94
click at [487, 391] on textarea "1{{ visitor_count }}**{{ visitor_count }} users** are currently active on our {…" at bounding box center [717, 404] width 727 height 94
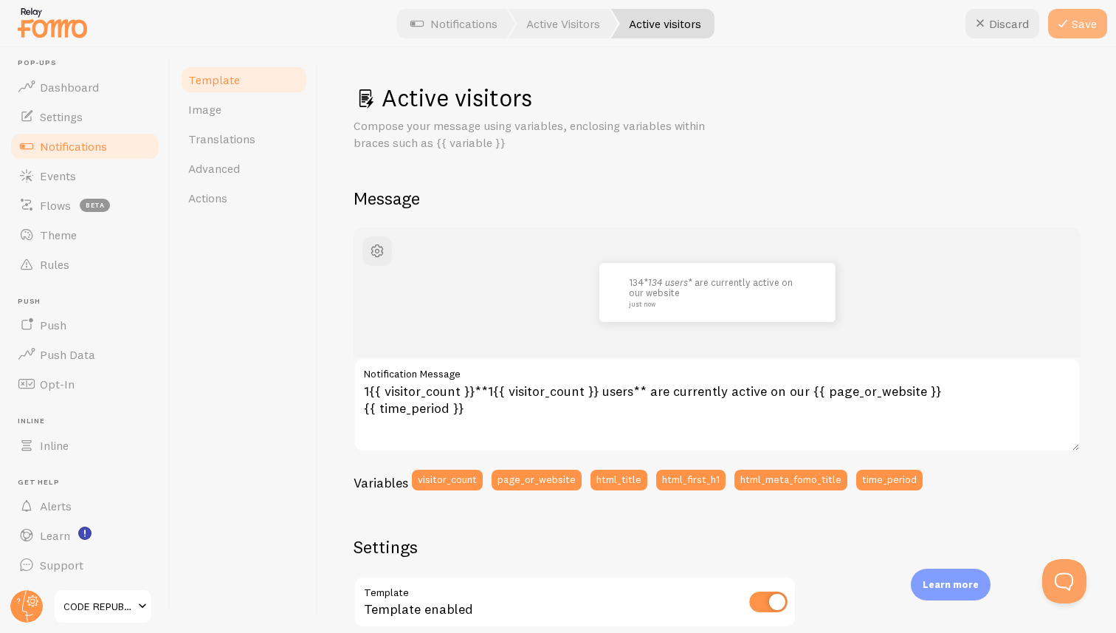
click at [1081, 26] on button "Save" at bounding box center [1077, 24] width 59 height 30
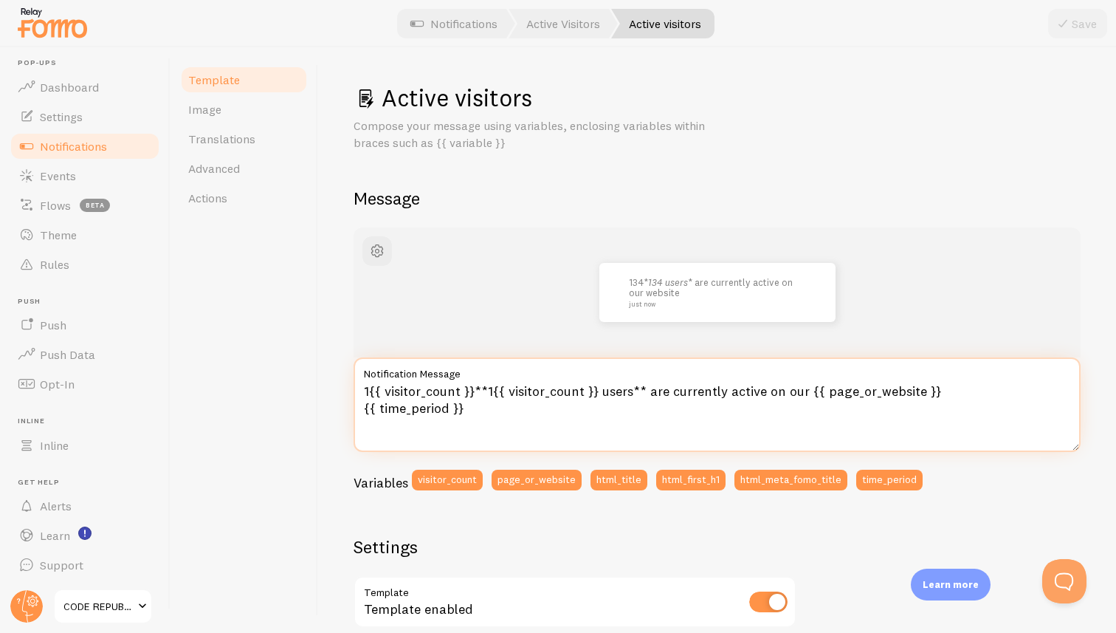
drag, startPoint x: 474, startPoint y: 391, endPoint x: 355, endPoint y: 388, distance: 118.9
click at [355, 388] on textarea "1{{ visitor_count }}**1{{ visitor_count }} users** are currently active on our …" at bounding box center [717, 404] width 727 height 94
click at [520, 392] on textarea "**1{{ visitor_count }} users** are currently active on our {{ page_or_website }…" at bounding box center [717, 404] width 727 height 94
type textarea "**1{{ visitor_count }} Visitors** are currently active on our {{ page_or_websit…"
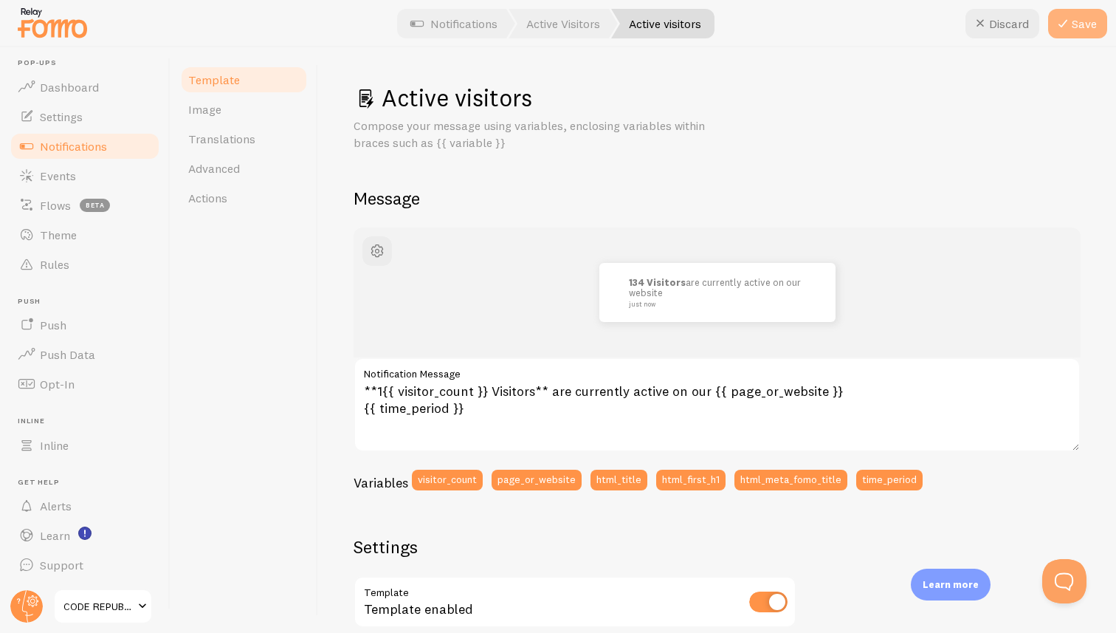
click at [1073, 27] on button "Save" at bounding box center [1077, 24] width 59 height 30
click at [206, 114] on span "Image" at bounding box center [204, 109] width 33 height 15
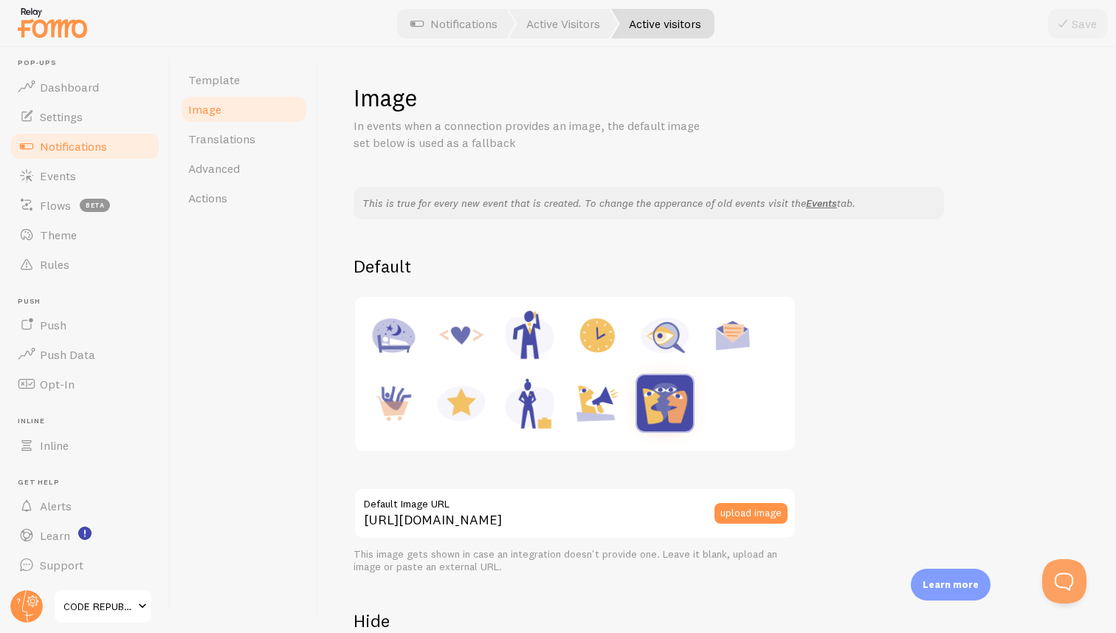
click at [74, 150] on span "Notifications" at bounding box center [73, 146] width 67 height 15
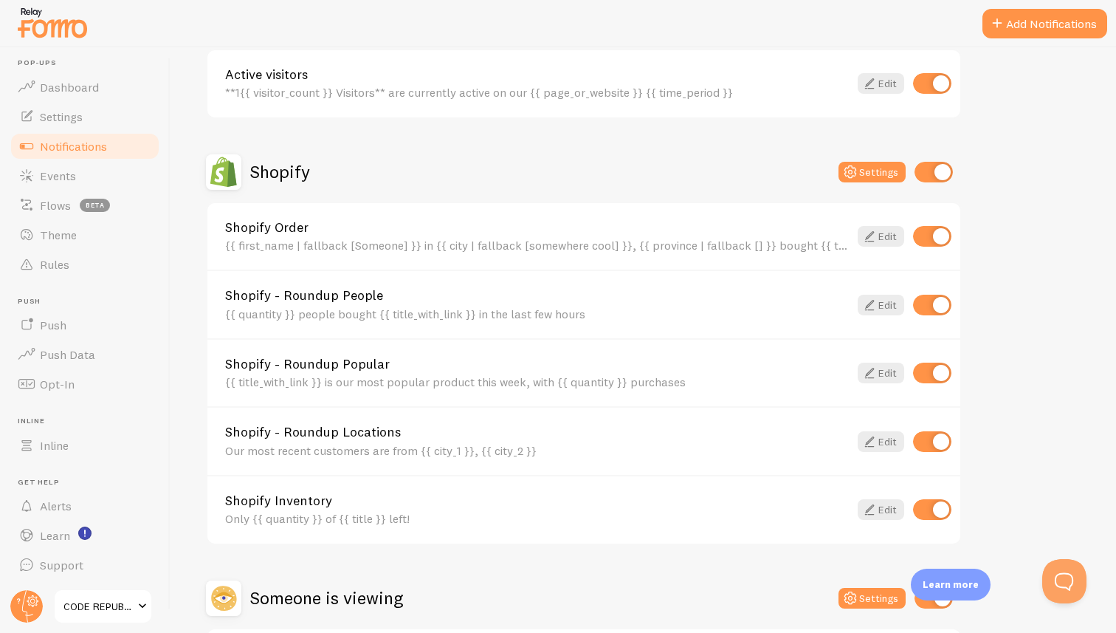
scroll to position [422, 0]
click at [879, 236] on link "Edit" at bounding box center [881, 235] width 47 height 21
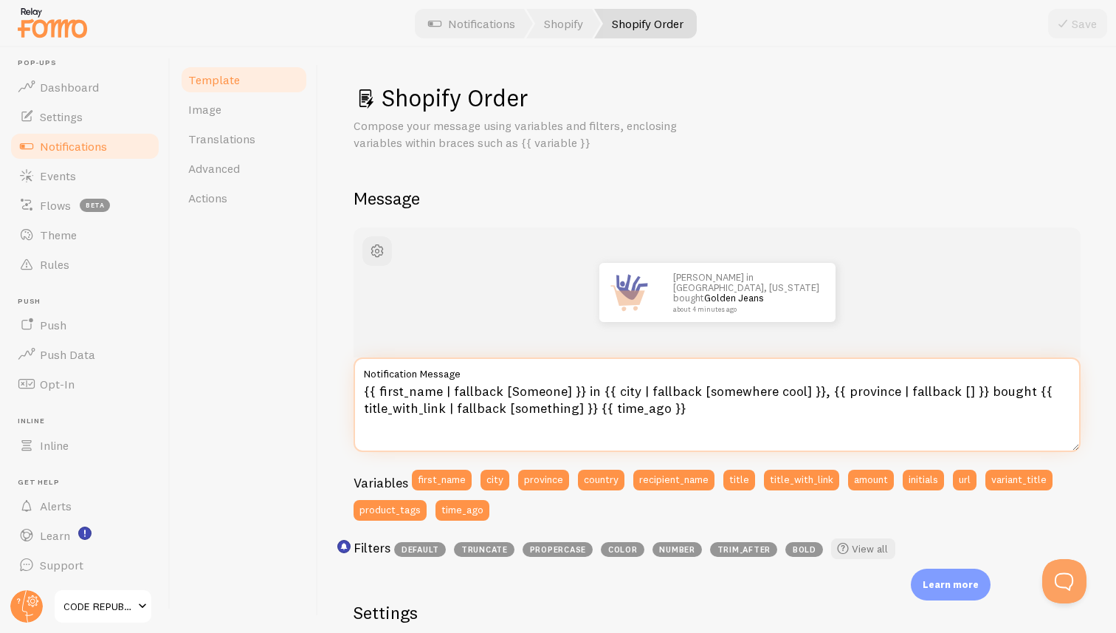
click at [437, 393] on textarea "{{ first_name | fallback [Someone] }} in {{ city | fallback [somewhere cool] }}…" at bounding box center [717, 404] width 727 height 94
click at [445, 393] on textarea "{{ | fallback [Someone] }} in {{ city | fallback [somewhere cool] }}, {{ provin…" at bounding box center [717, 404] width 727 height 94
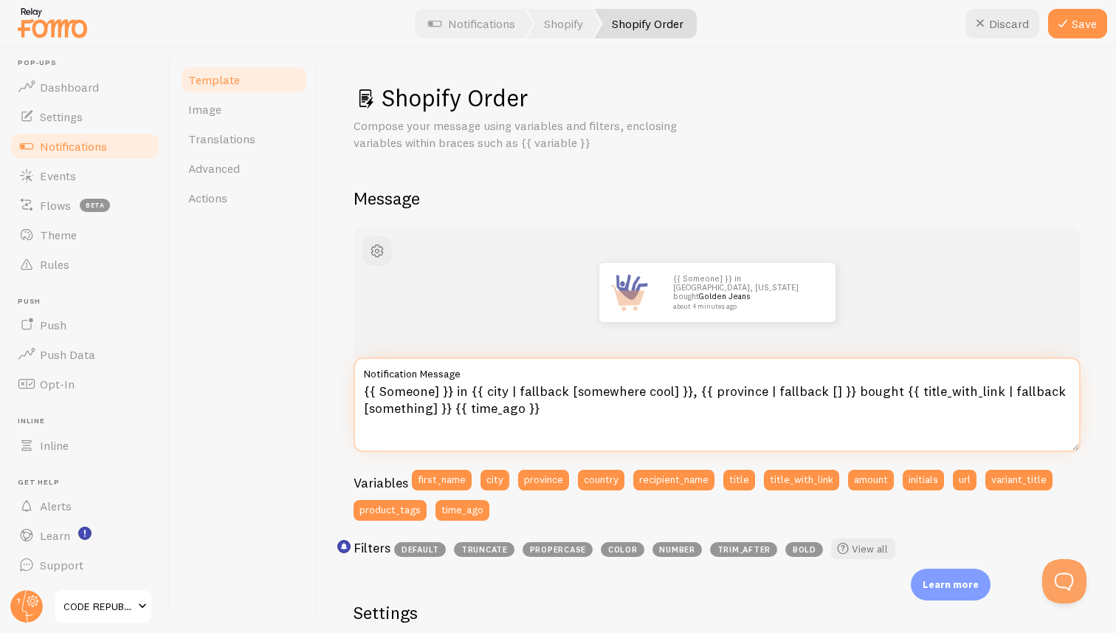
click at [441, 389] on textarea "{{ Someone] }} in {{ city | fallback [somewhere cool] }}, {{ province | fallbac…" at bounding box center [717, 404] width 727 height 94
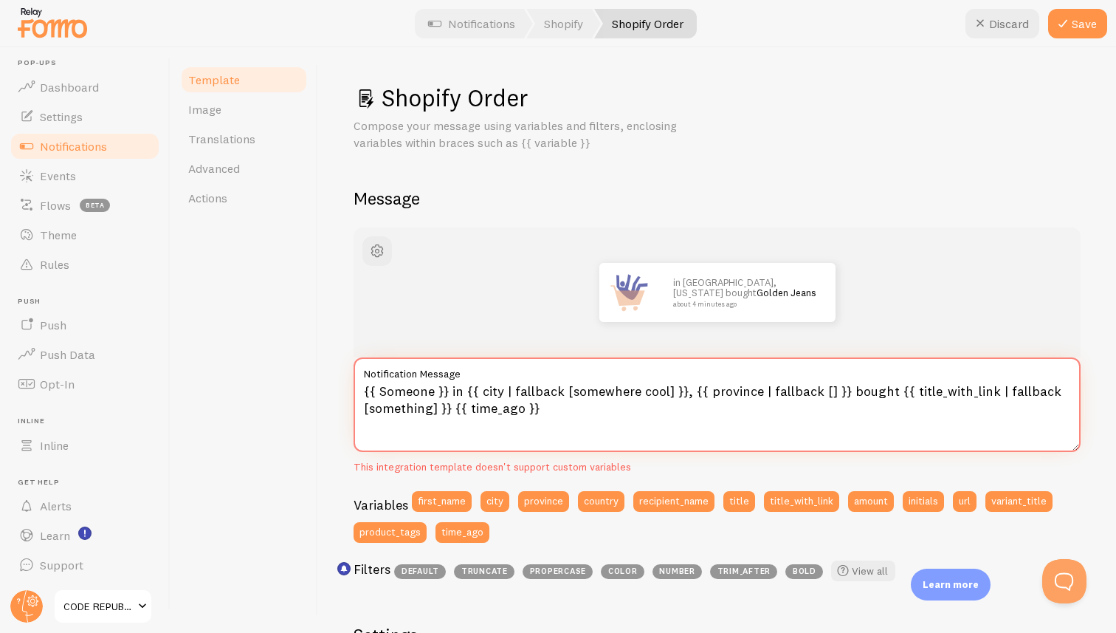
drag, startPoint x: 434, startPoint y: 391, endPoint x: 379, endPoint y: 392, distance: 54.6
click at [379, 392] on textarea "{{ Someone }} in {{ city | fallback [somewhere cool] }}, {{ province | fallback…" at bounding box center [717, 404] width 727 height 94
click at [457, 317] on div "in [GEOGRAPHIC_DATA], [US_STATE] bought Golden Jeans about 4 minutes ago" at bounding box center [717, 292] width 656 height 59
click at [1001, 23] on button "Discard" at bounding box center [1002, 24] width 74 height 30
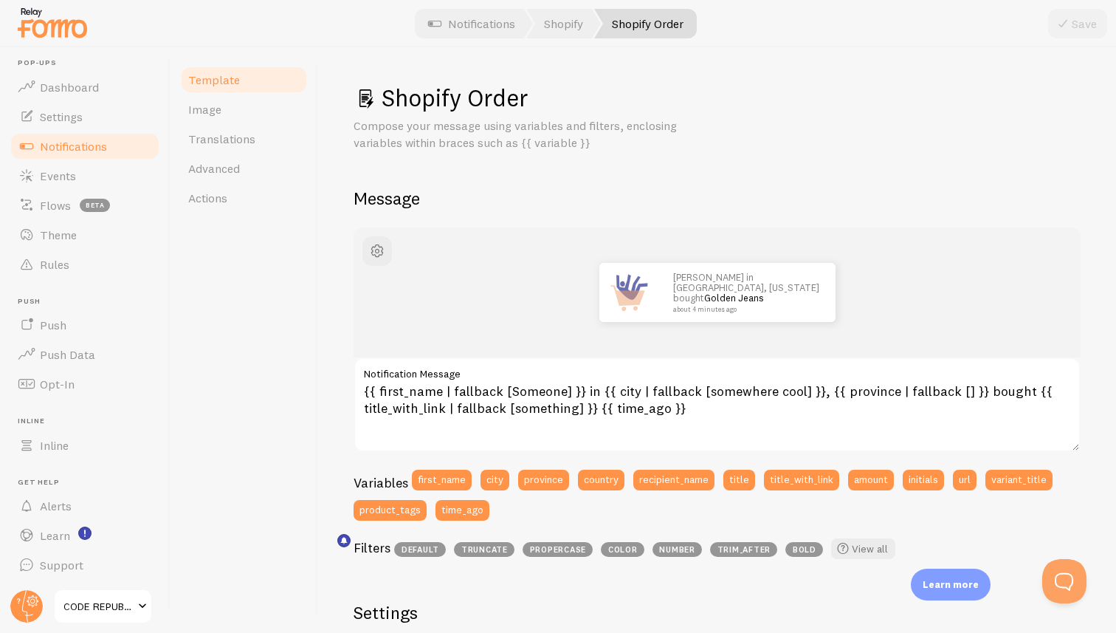
scroll to position [23, 0]
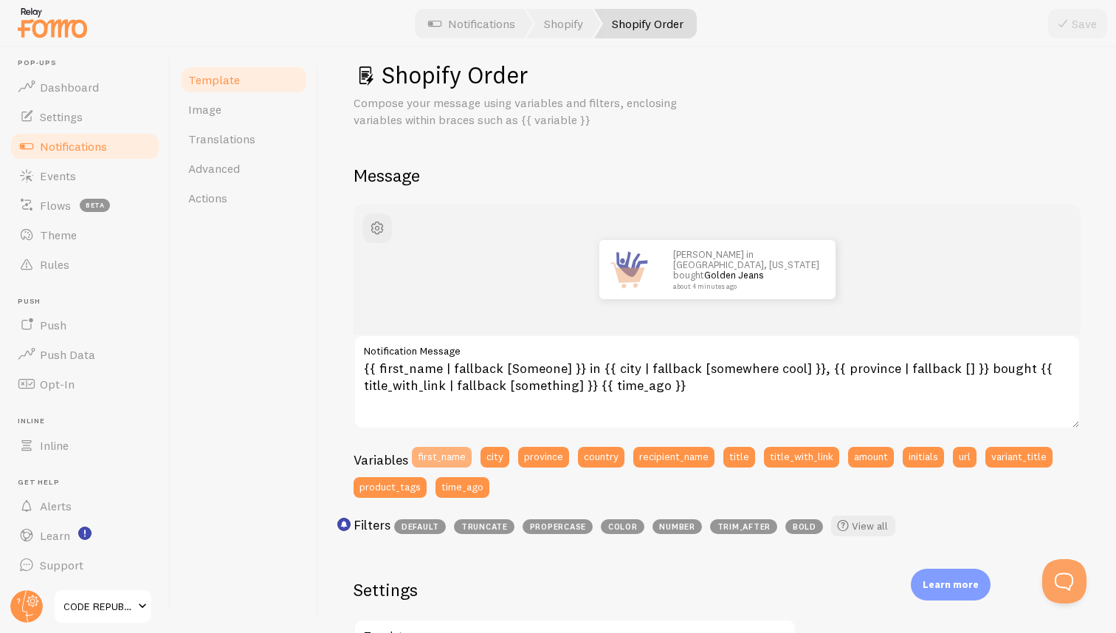
click at [440, 455] on button "first_name" at bounding box center [442, 457] width 60 height 21
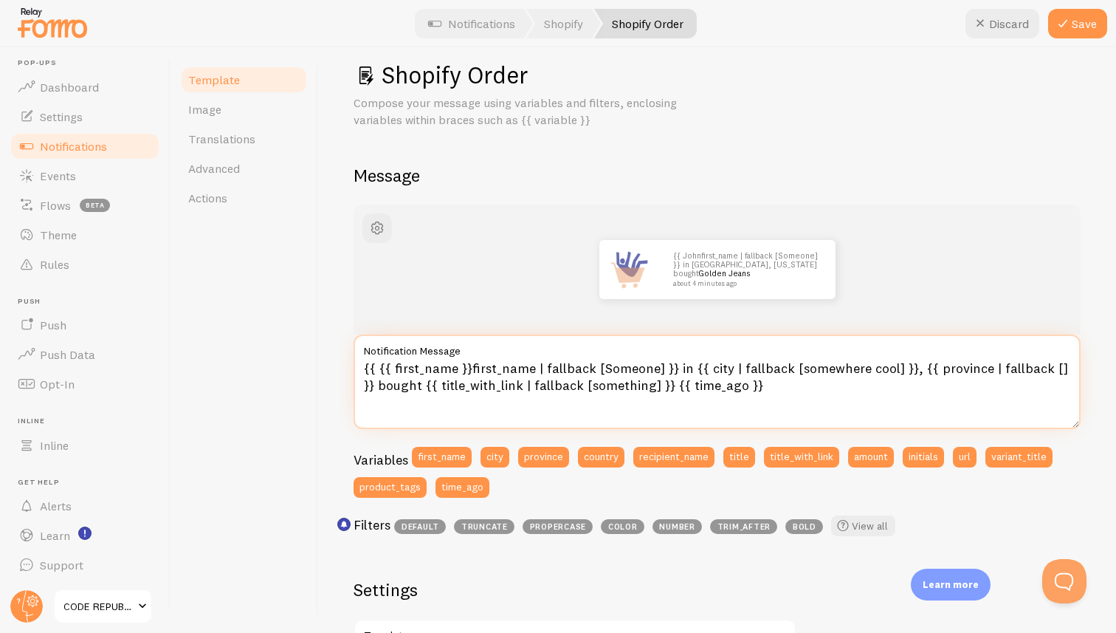
drag, startPoint x: 466, startPoint y: 369, endPoint x: 379, endPoint y: 369, distance: 87.1
click at [379, 369] on textarea "{{ {{ first_name }}first_name | fallback [Someone] }} in {{ city | fallback [so…" at bounding box center [717, 381] width 727 height 94
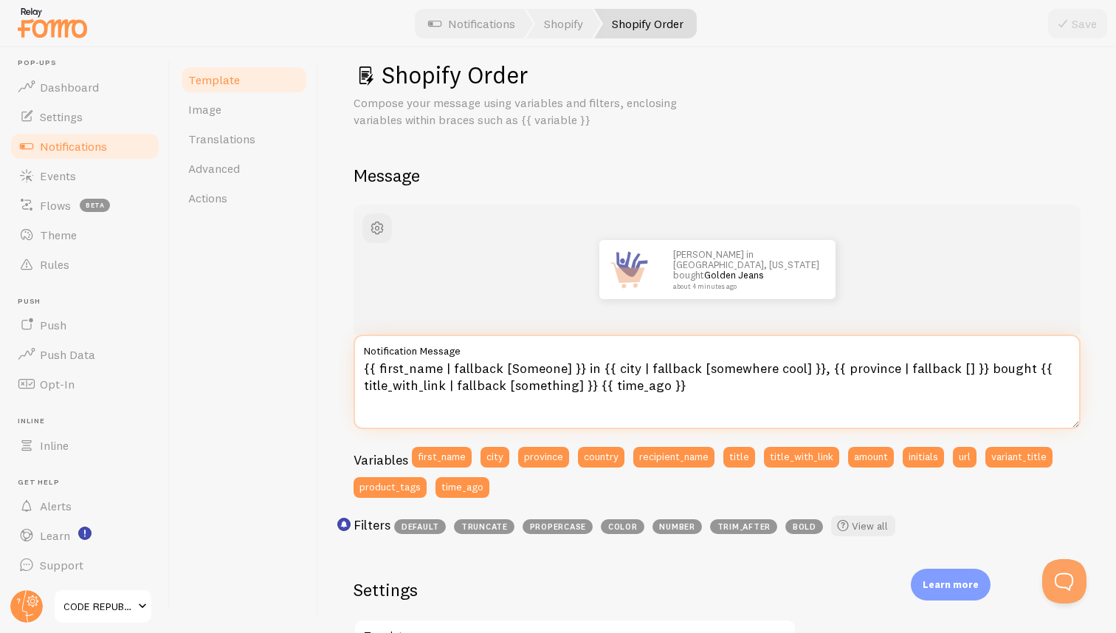
drag, startPoint x: 577, startPoint y: 368, endPoint x: 354, endPoint y: 368, distance: 222.9
click at [354, 368] on textarea "{{ first_name | fallback [Someone] }} in {{ city | fallback [somewhere cool] }}…" at bounding box center [717, 381] width 727 height 94
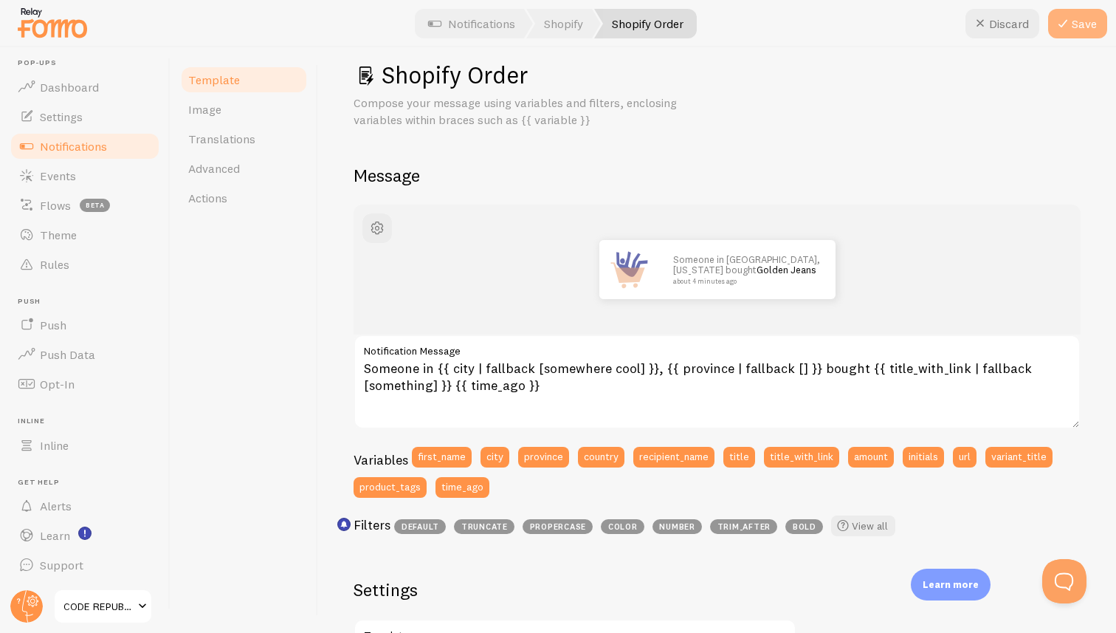
click at [1081, 21] on button "Save" at bounding box center [1077, 24] width 59 height 30
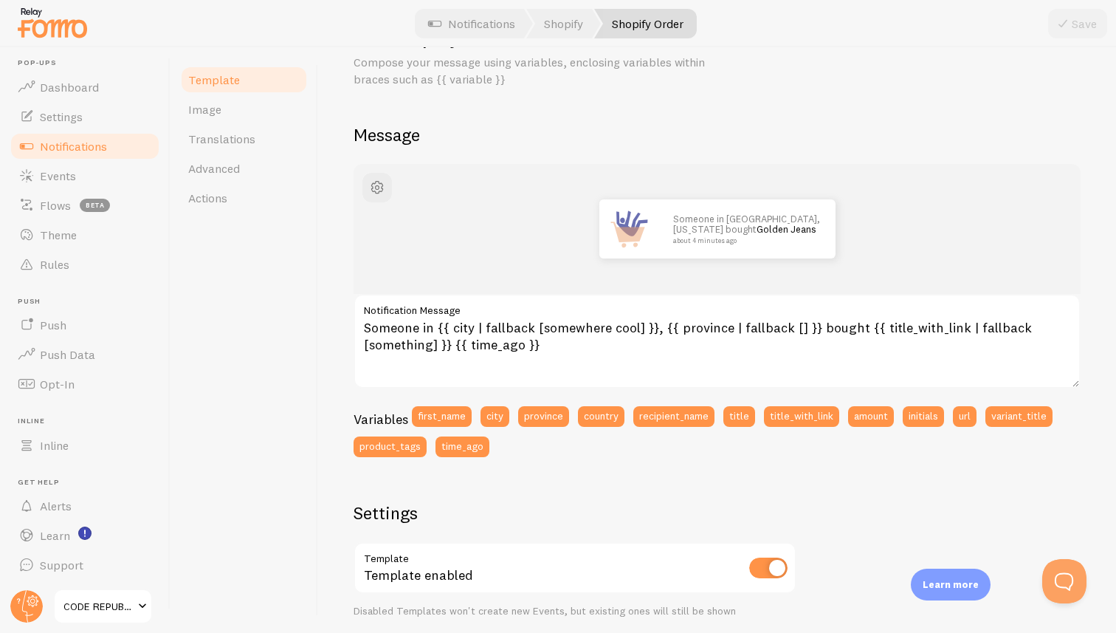
scroll to position [79, 0]
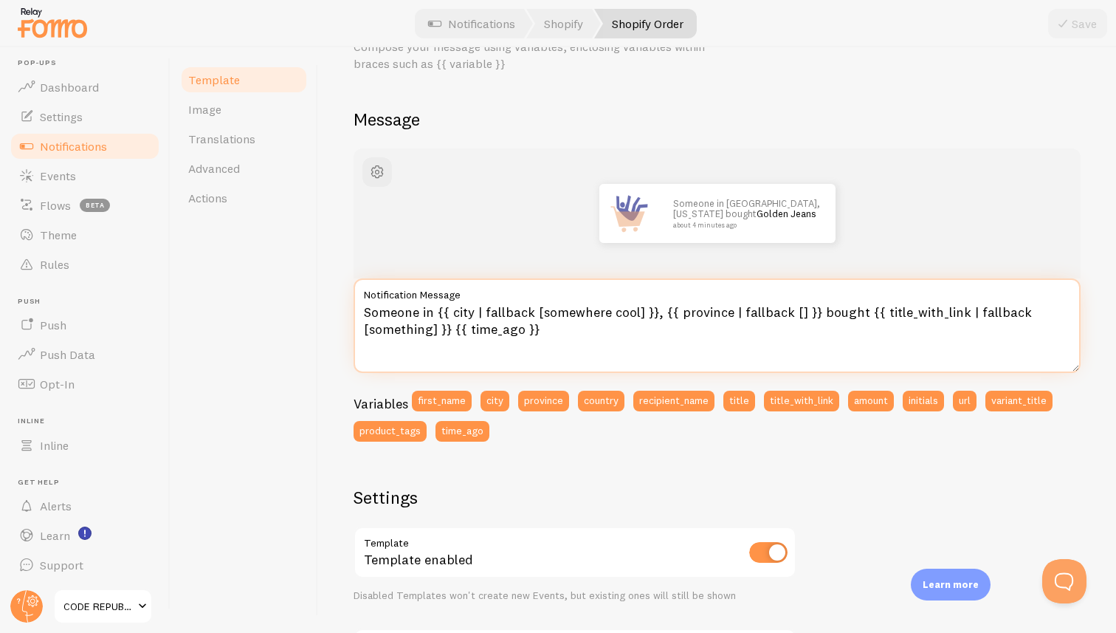
drag, startPoint x: 539, startPoint y: 331, endPoint x: 455, endPoint y: 332, distance: 83.4
click at [455, 332] on textarea "Someone in {{ city | fallback [somewhere cool] }}, {{ province | fallback [] }}…" at bounding box center [717, 325] width 727 height 94
type textarea "Someone in {{ city | fallback [somewhere cool] }}, {{ province | fallback [] }}…"
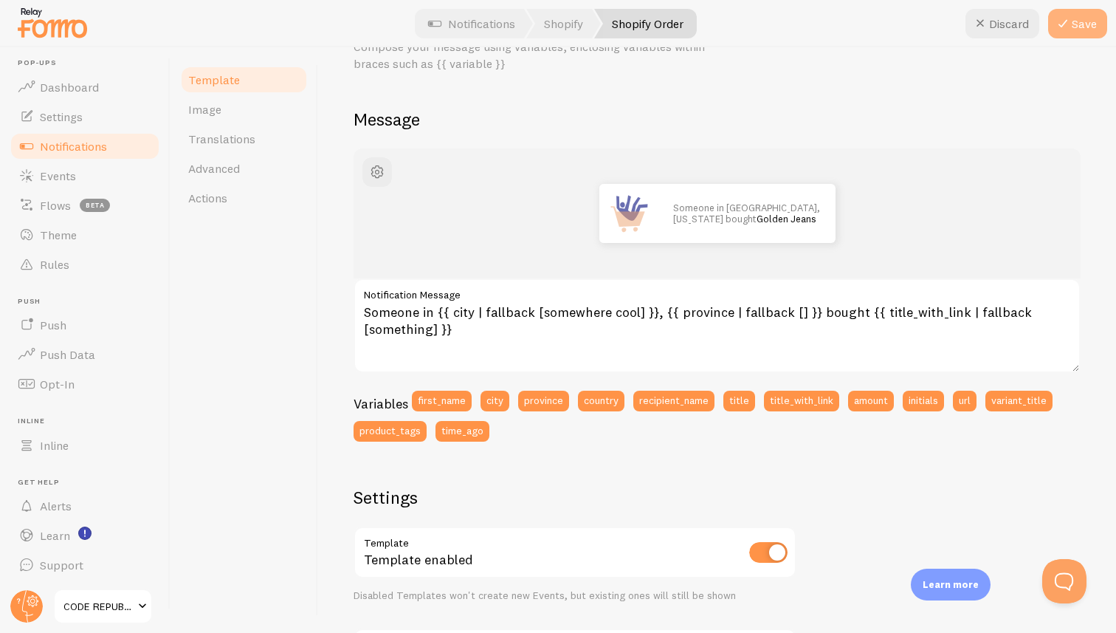
click at [1076, 19] on button "Save" at bounding box center [1077, 24] width 59 height 30
